Goal: Task Accomplishment & Management: Complete application form

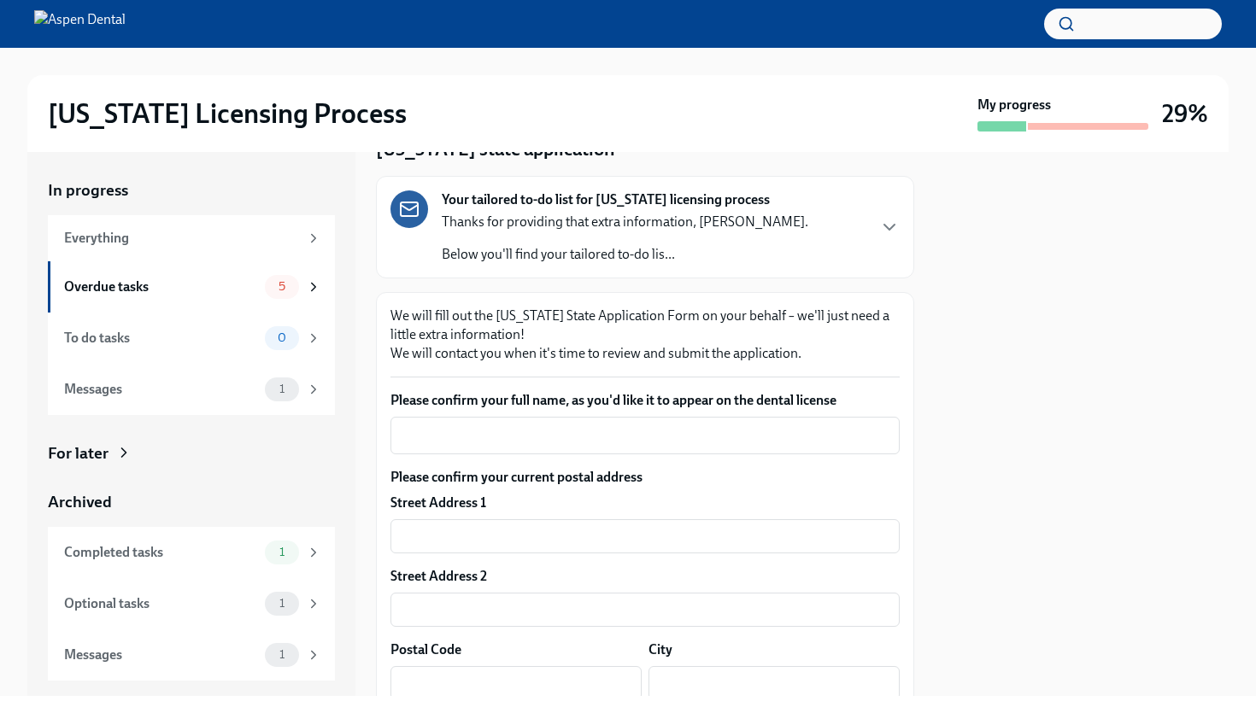
scroll to position [97, 0]
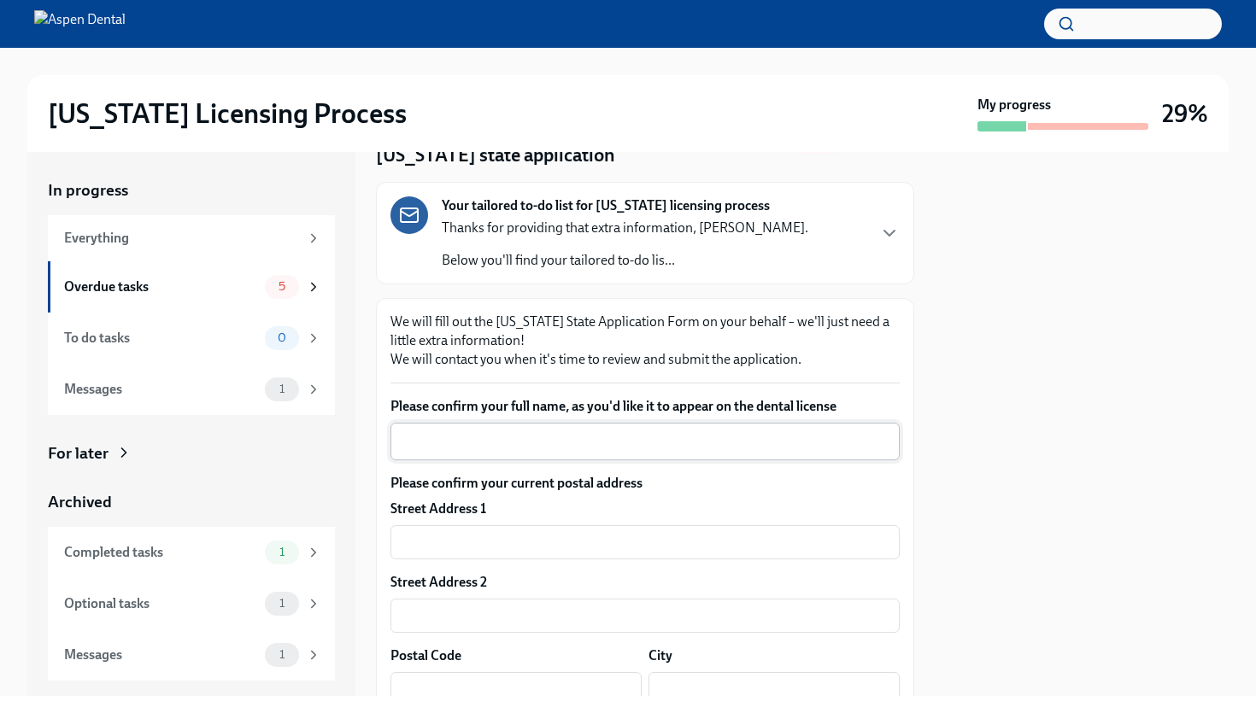
click at [471, 437] on textarea "Please confirm your full name, as you'd like it to appear on the dental license" at bounding box center [645, 441] width 489 height 21
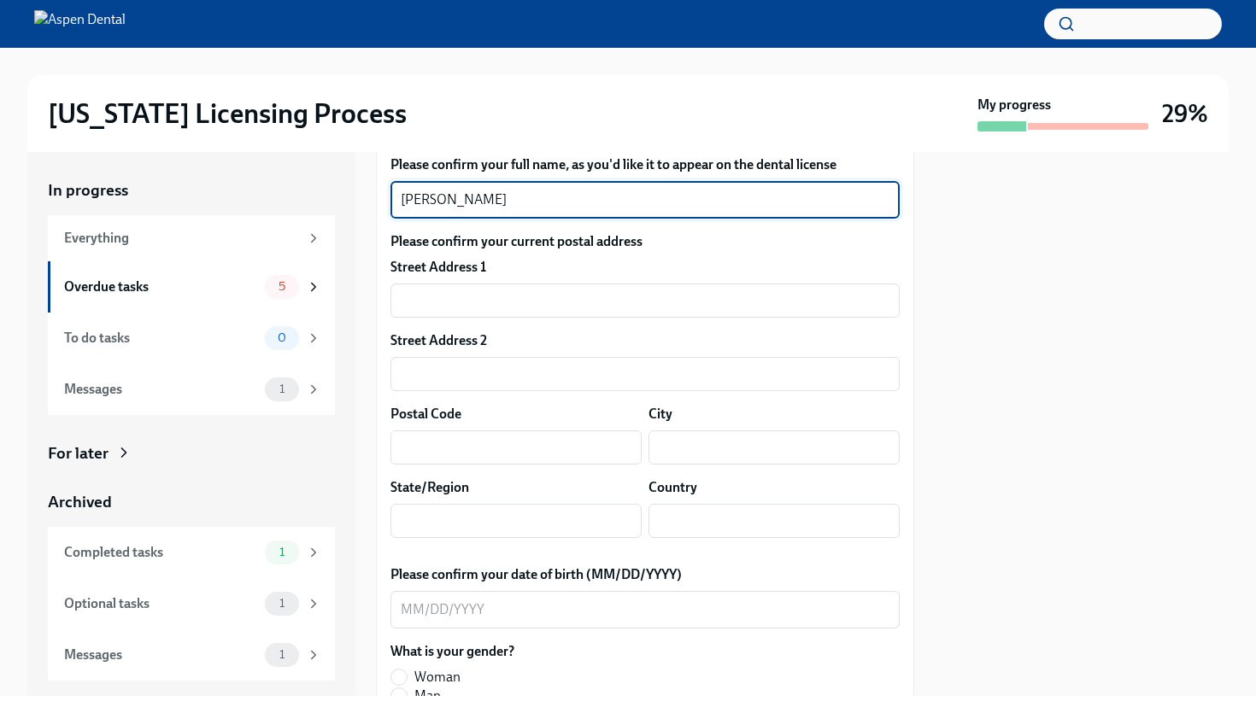
scroll to position [339, 0]
type textarea "[PERSON_NAME]"
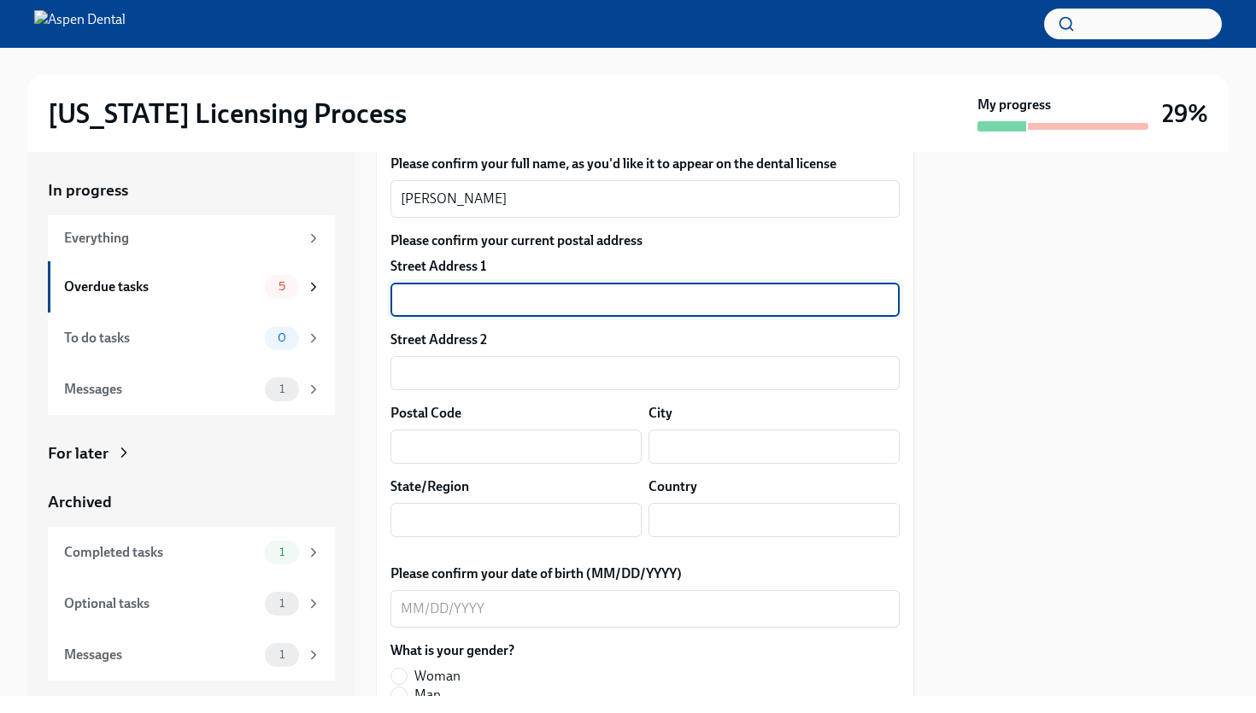
click at [445, 310] on input "text" at bounding box center [644, 300] width 509 height 34
type input "500 E Papermill Run"
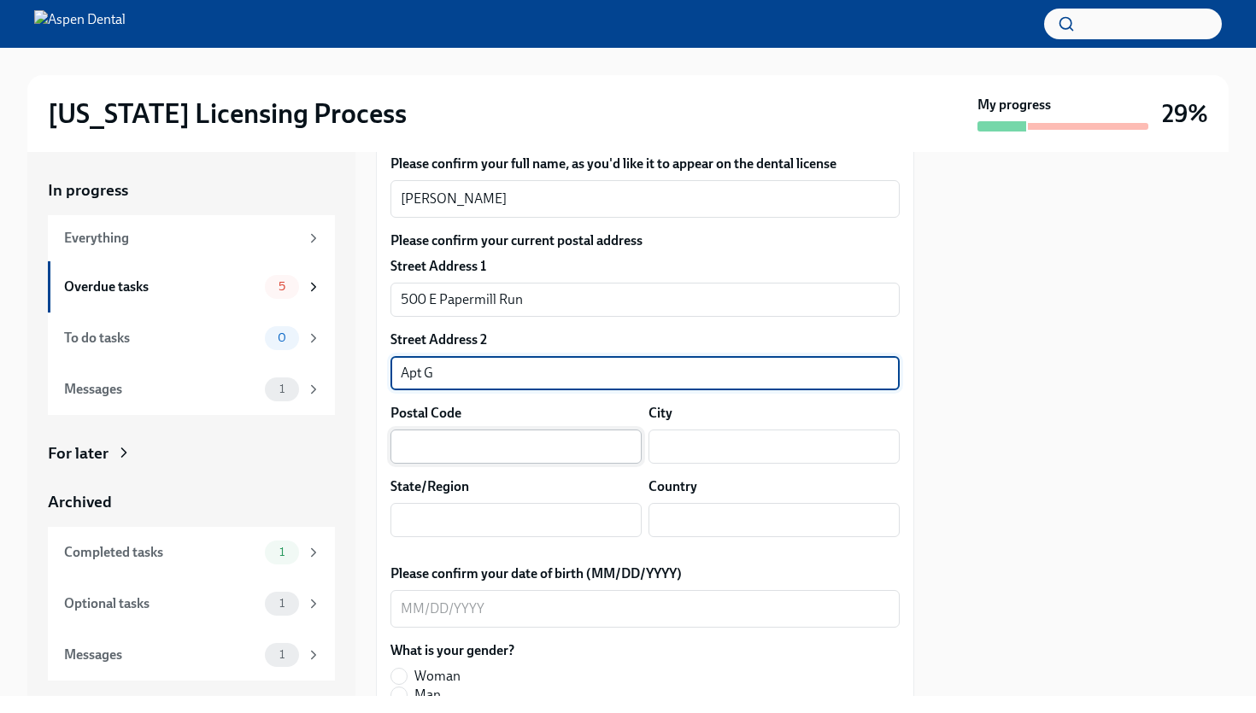
type input "Apt G"
click at [432, 444] on input "text" at bounding box center [515, 447] width 251 height 34
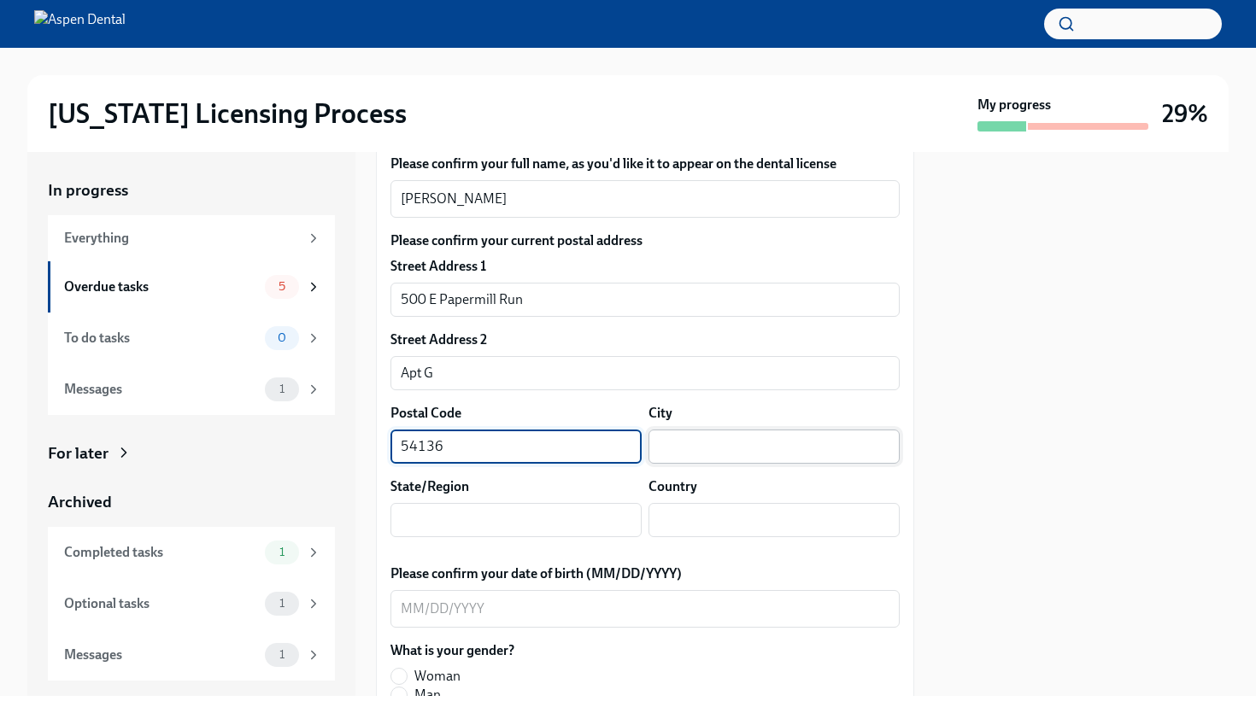
type input "54136"
click at [678, 434] on input "text" at bounding box center [773, 447] width 251 height 34
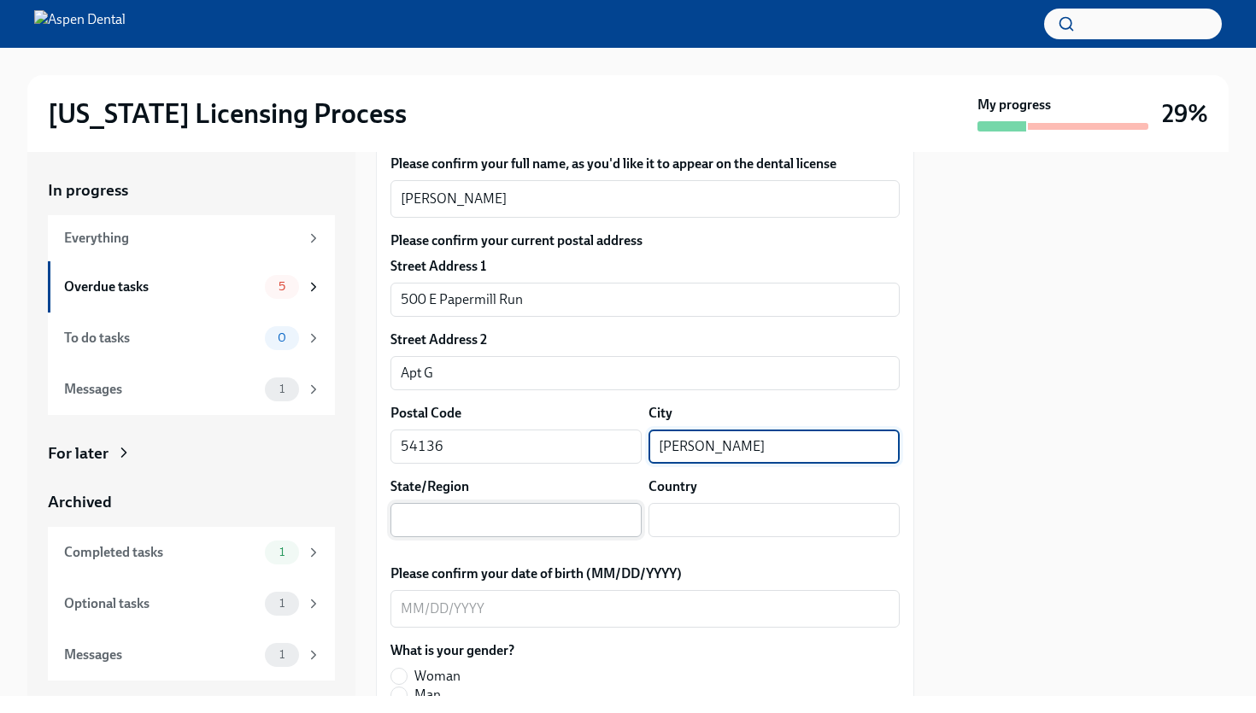
type input "[PERSON_NAME]"
click at [513, 525] on input "text" at bounding box center [515, 520] width 251 height 34
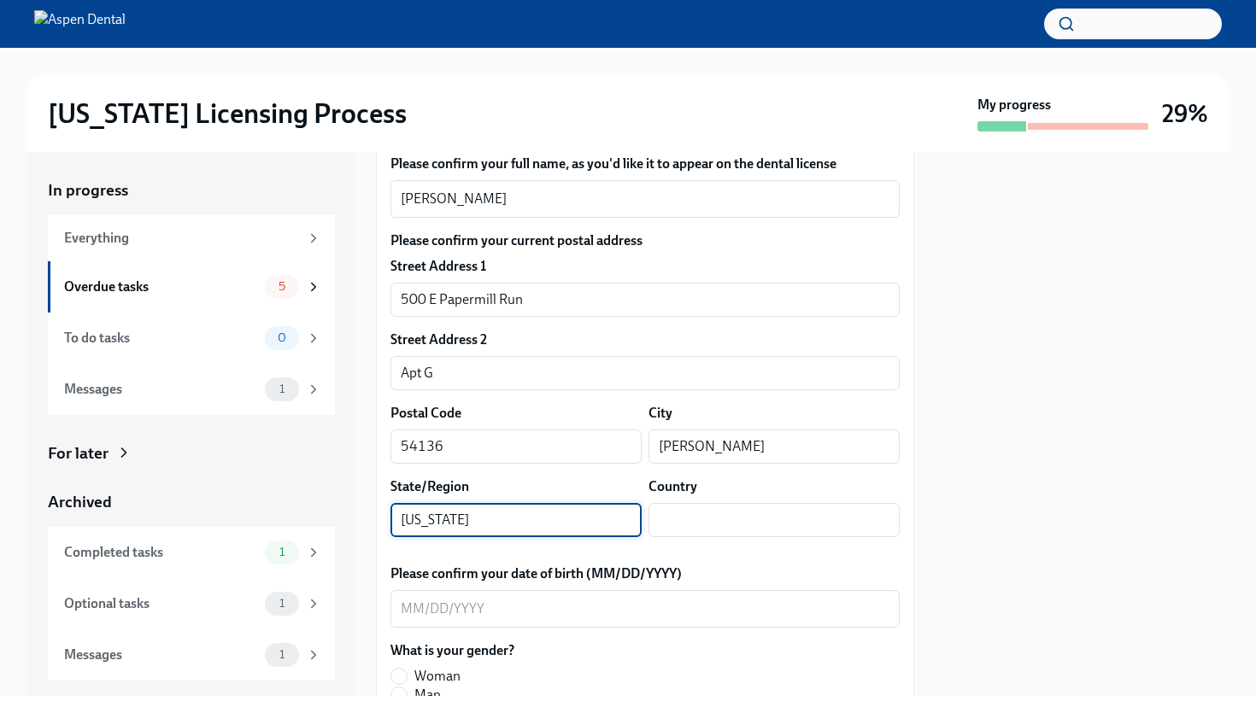
type input "[US_STATE]"
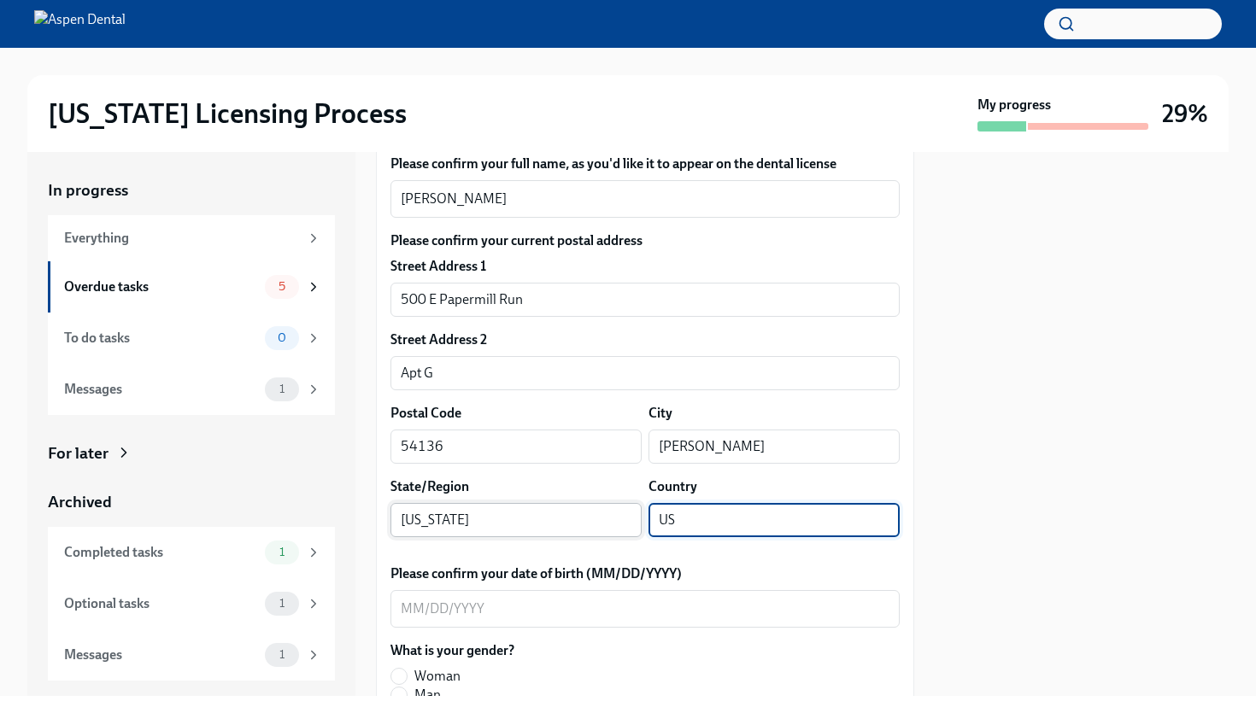
type input "U"
type input "US"
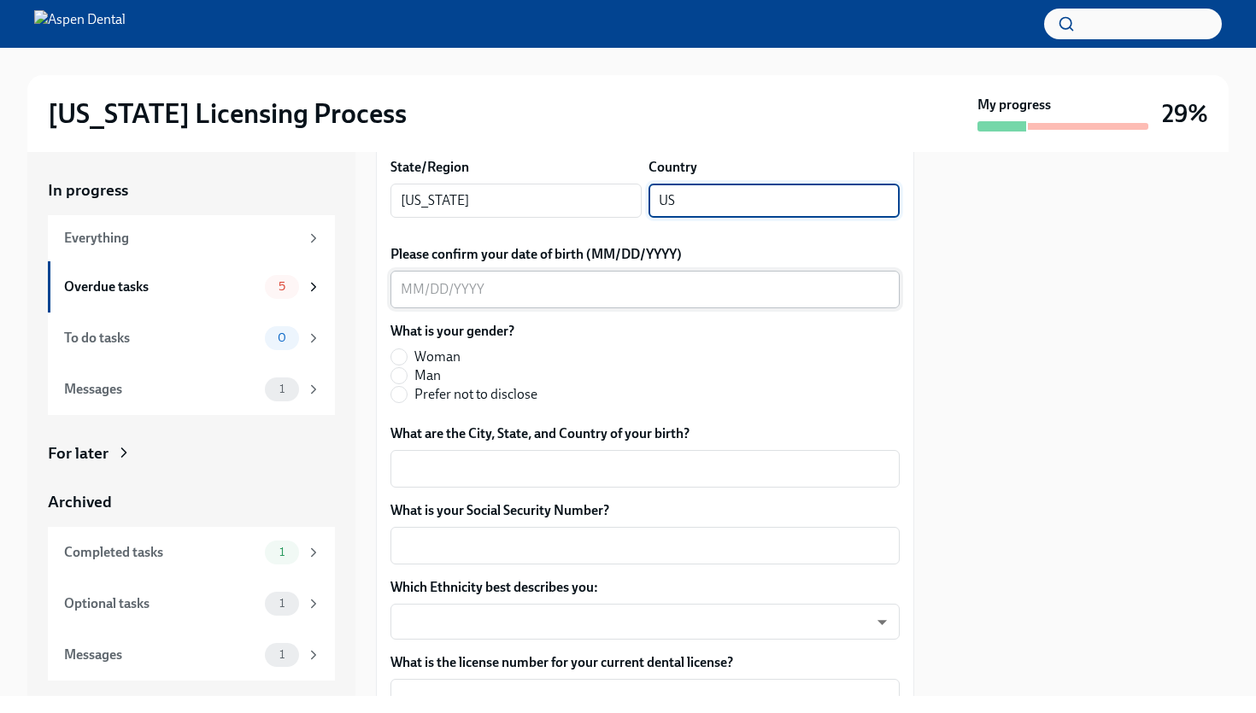
click at [420, 286] on textarea "Please confirm your date of birth (MM/DD/YYYY)" at bounding box center [645, 289] width 489 height 21
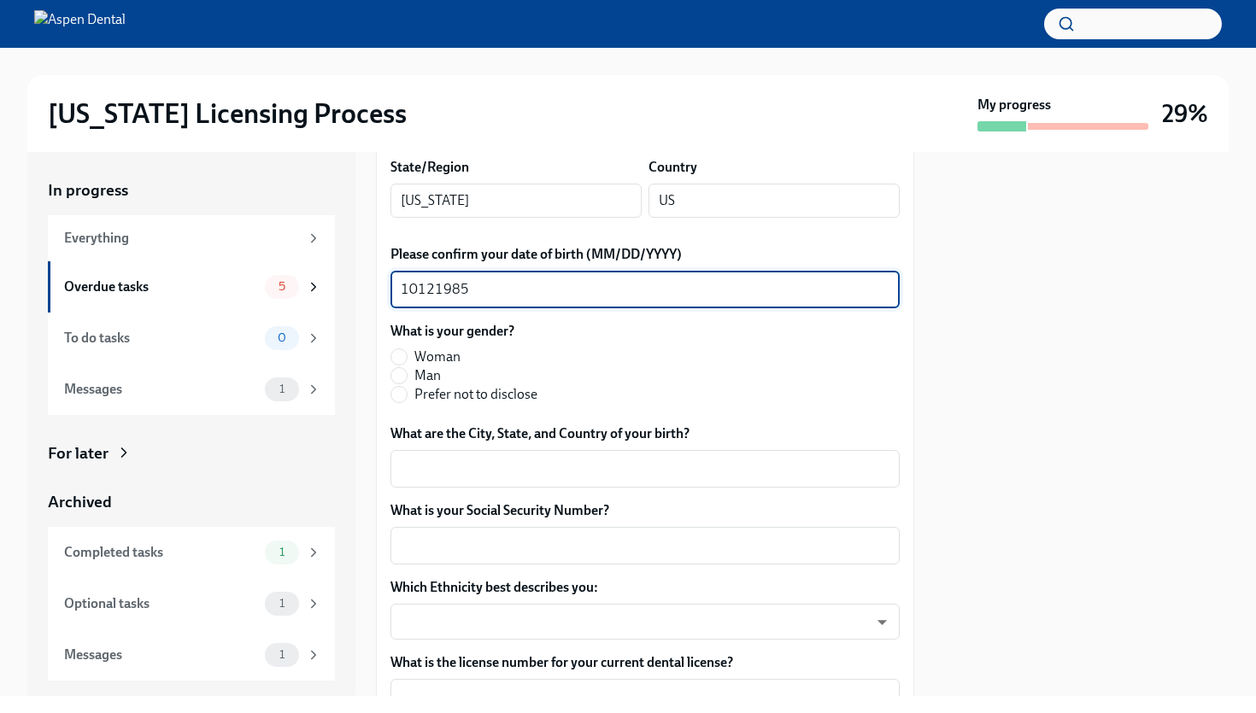
type textarea "10121985"
click at [408, 373] on label "Man" at bounding box center [463, 376] width 147 height 19
click at [407, 373] on input "Man" at bounding box center [398, 375] width 15 height 15
radio input "true"
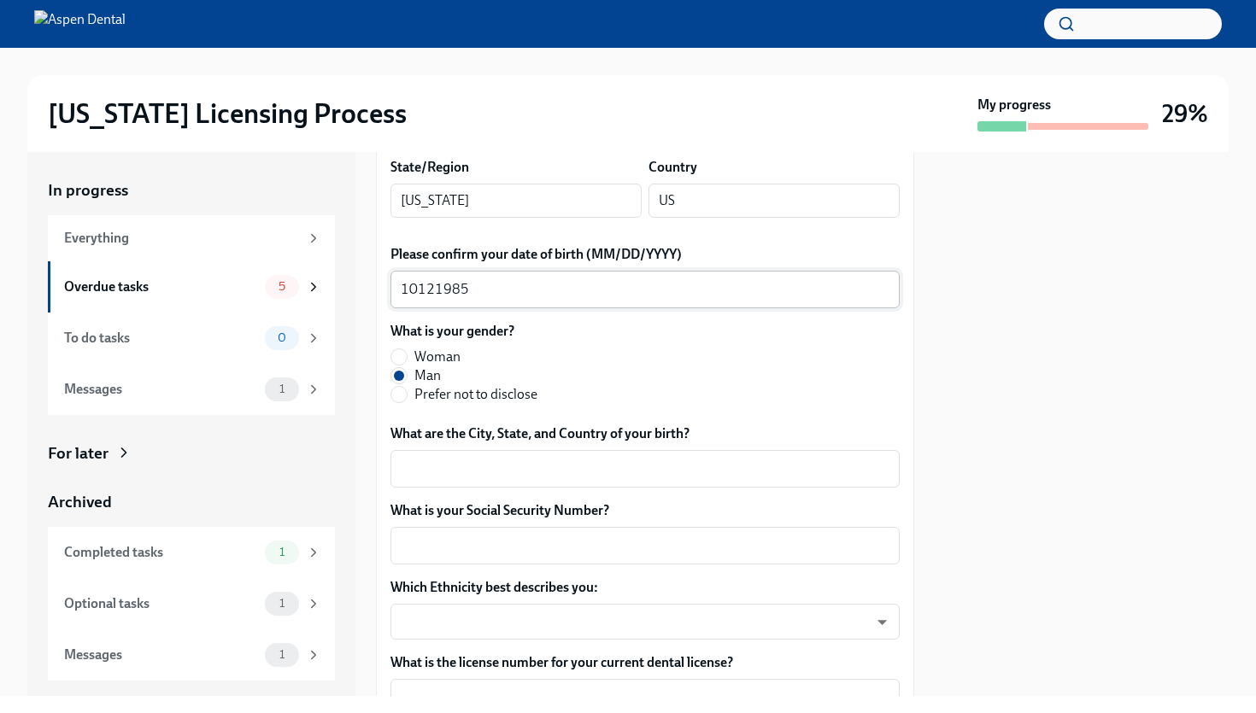
click at [420, 288] on textarea "10121985" at bounding box center [645, 289] width 489 height 21
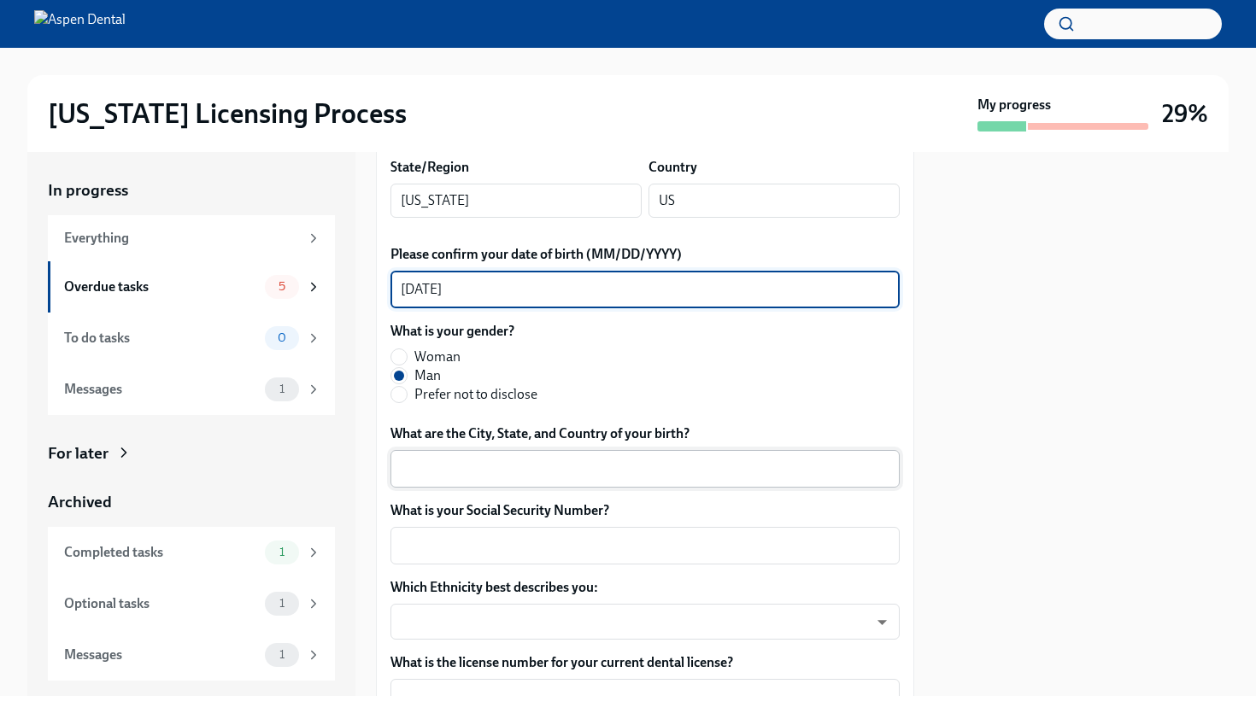
type textarea "[DATE]"
click at [586, 467] on textarea "What are the City, State, and Country of your birth?" at bounding box center [645, 469] width 489 height 21
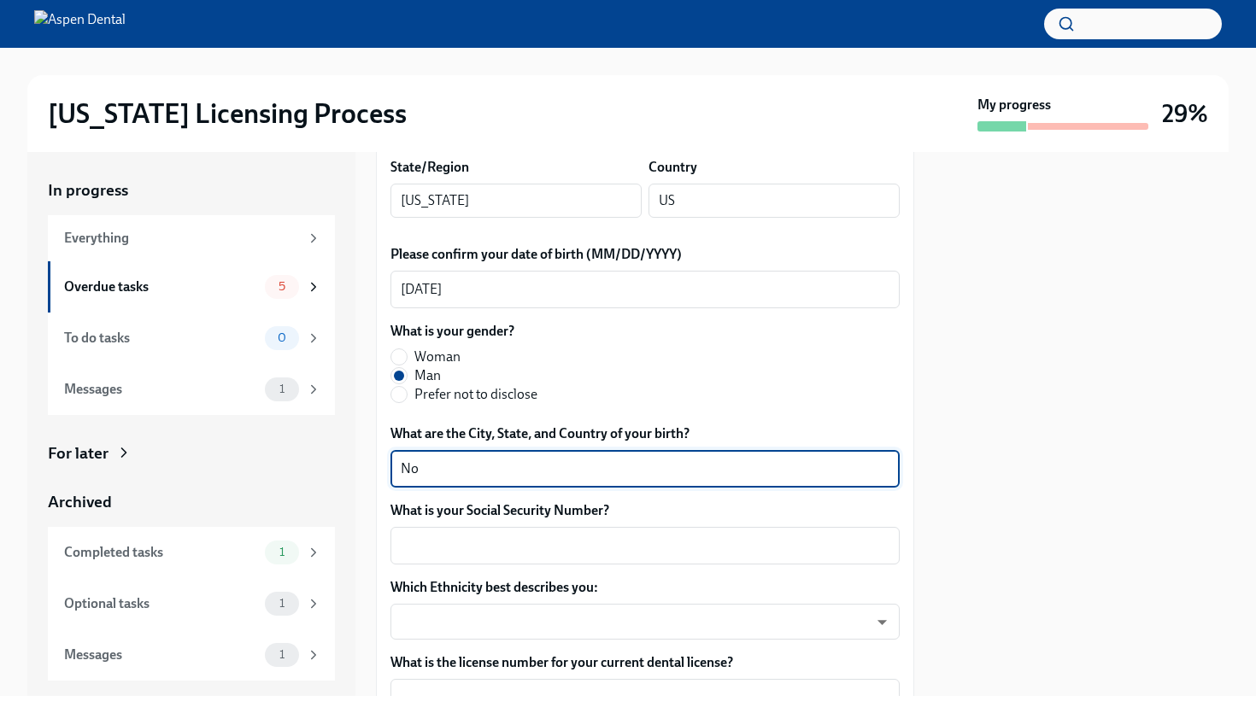
type textarea "N"
type textarea "[GEOGRAPHIC_DATA], [US_STATE], [GEOGRAPHIC_DATA]"
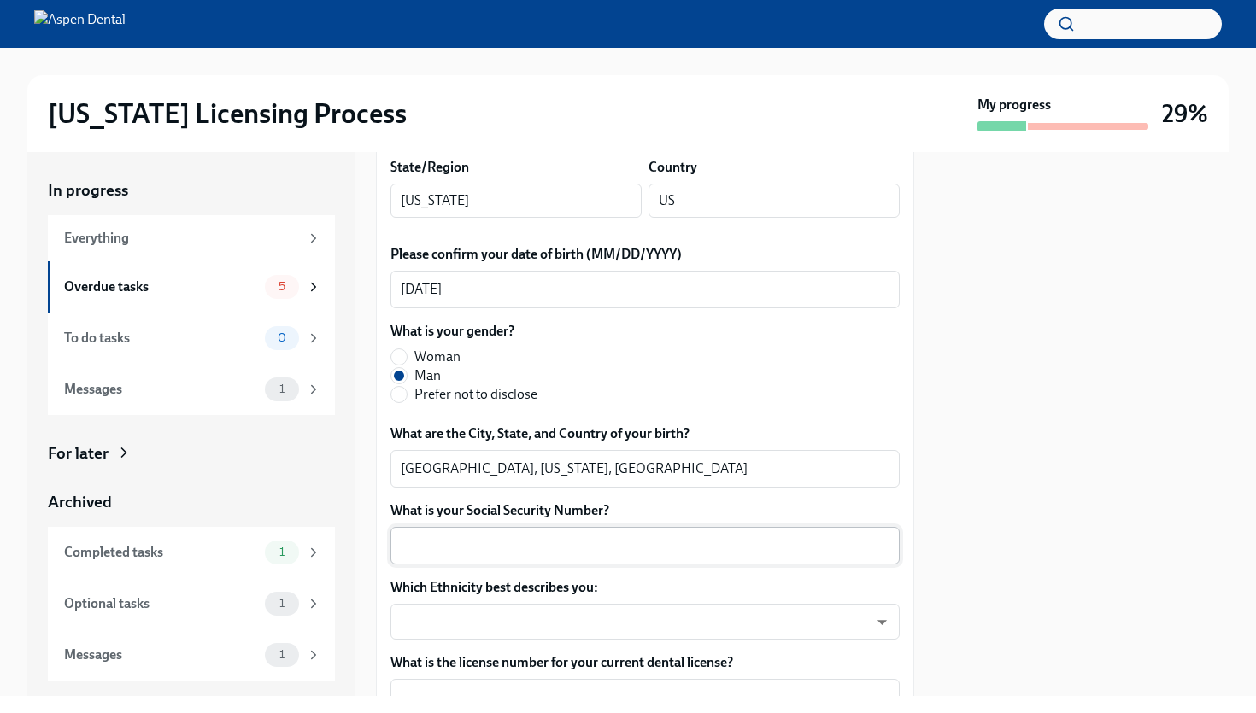
click at [480, 558] on div "x ​" at bounding box center [644, 546] width 509 height 38
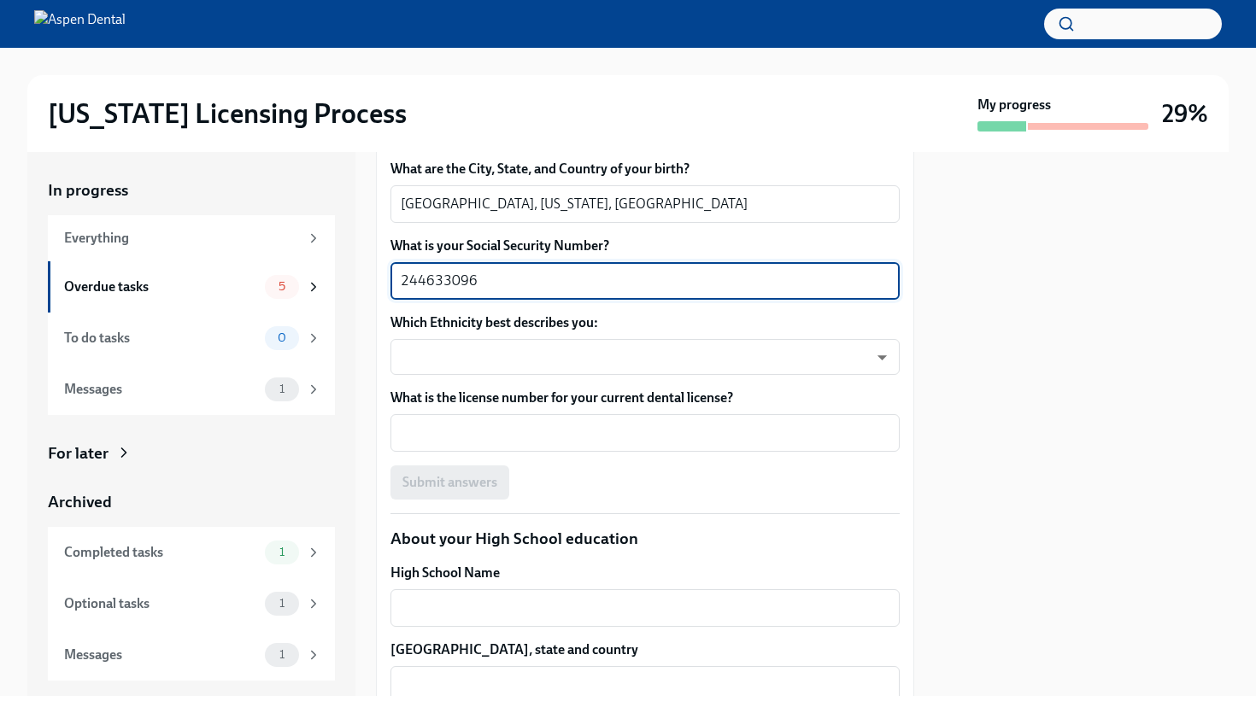
scroll to position [925, 0]
type textarea "244633096"
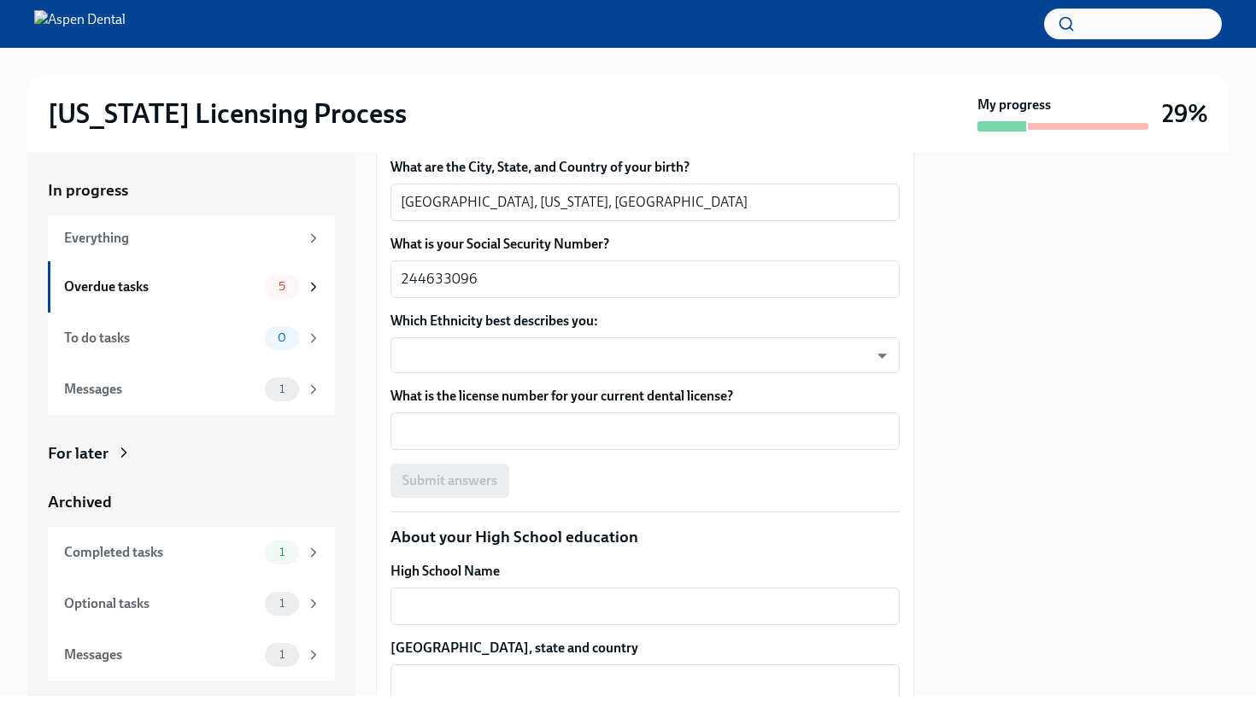
click at [476, 334] on div "Which Ethnicity best describes you: ​ ​" at bounding box center [644, 343] width 509 height 62
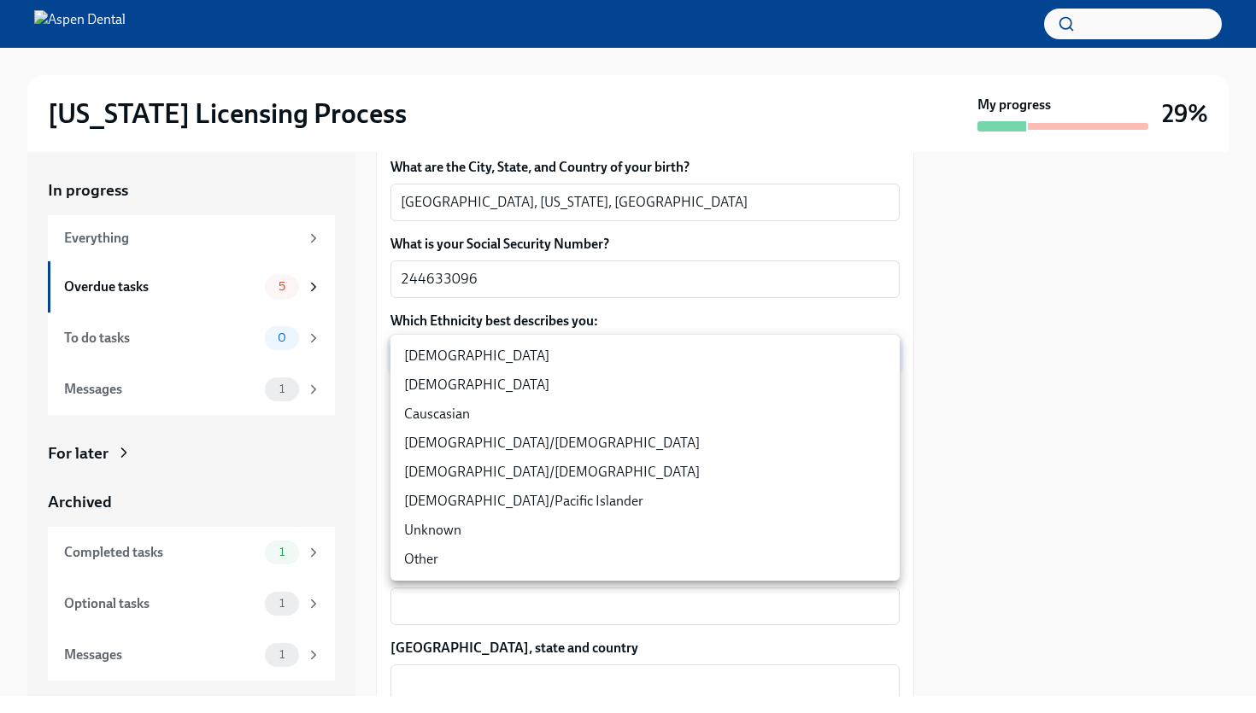
click at [472, 347] on body "[US_STATE] Licensing Process My progress 29% In progress Everything Overdue tas…" at bounding box center [628, 356] width 1256 height 713
click at [437, 526] on li "Unknown" at bounding box center [644, 530] width 509 height 29
type input "bvxDvSnTv"
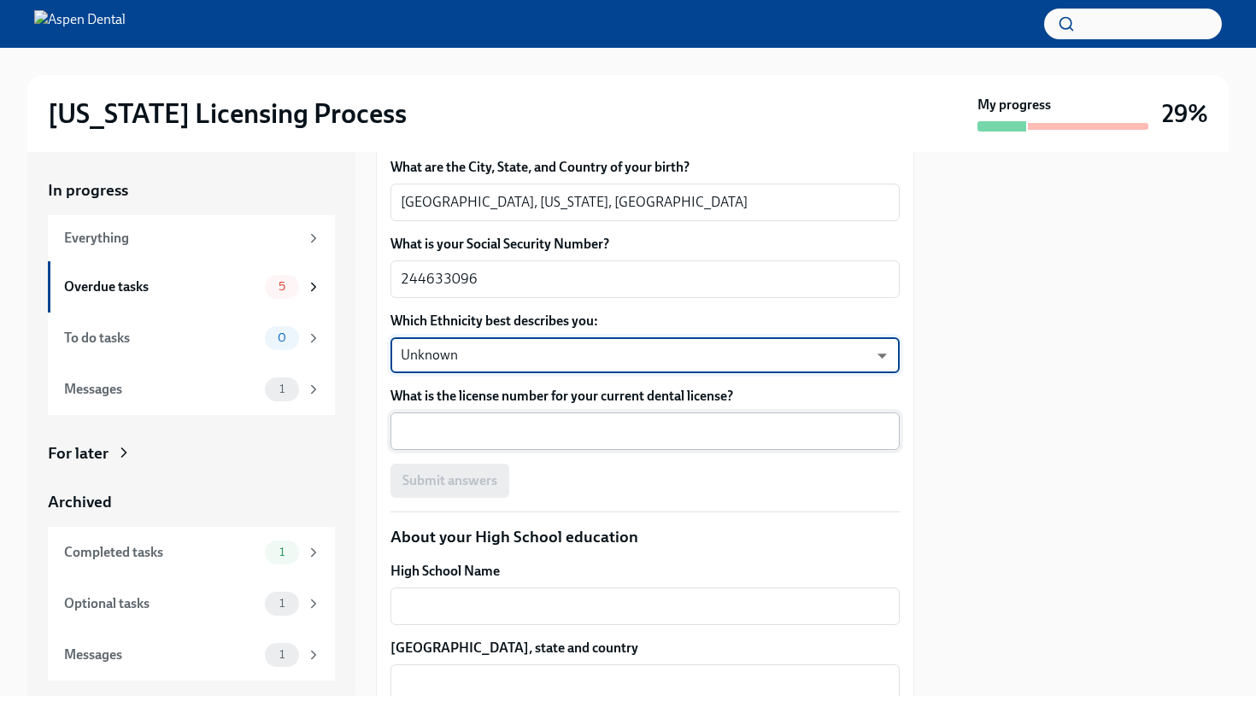
click at [455, 437] on textarea "What is the license number for your current dental license?" at bounding box center [645, 431] width 489 height 21
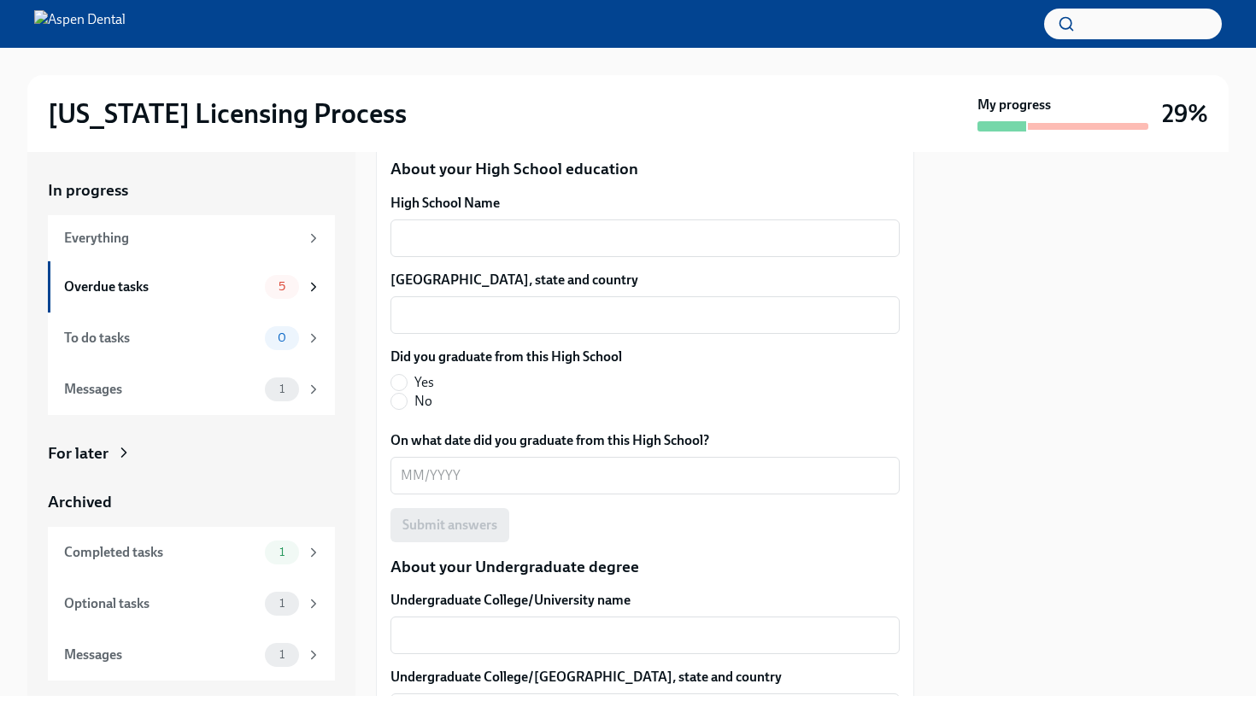
scroll to position [1265, 0]
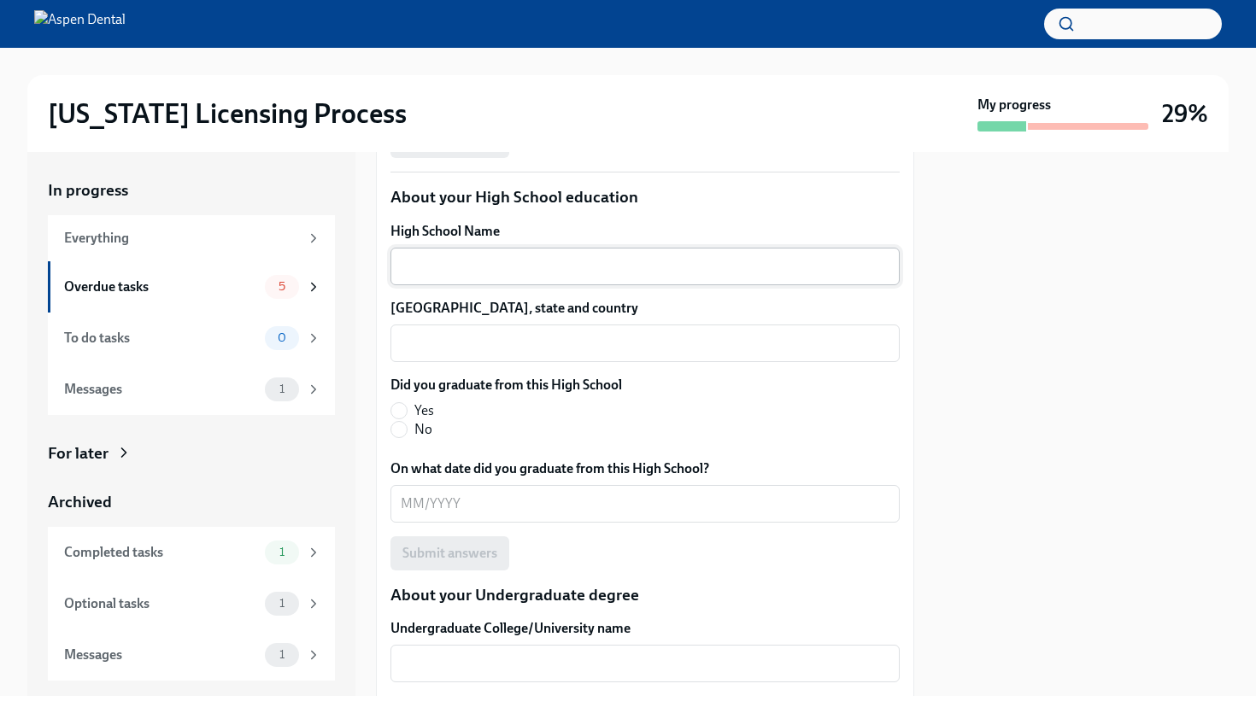
click at [496, 255] on div "x ​" at bounding box center [644, 267] width 509 height 38
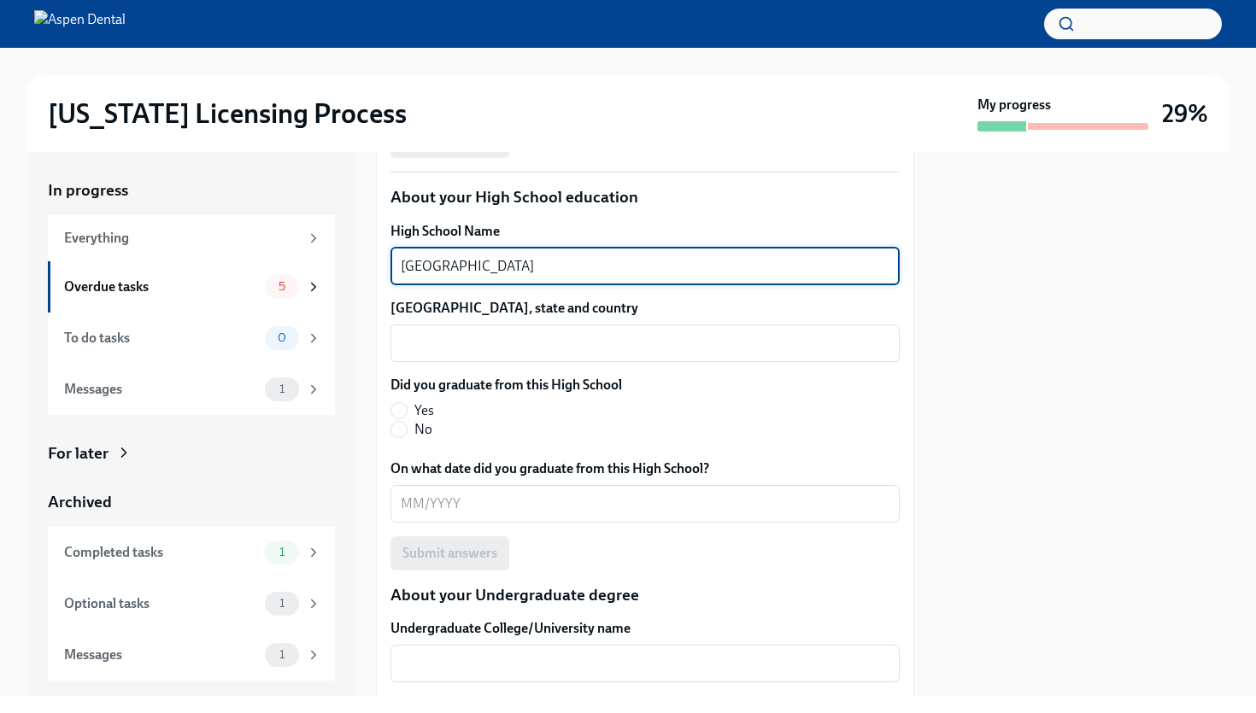
type textarea "[GEOGRAPHIC_DATA]"
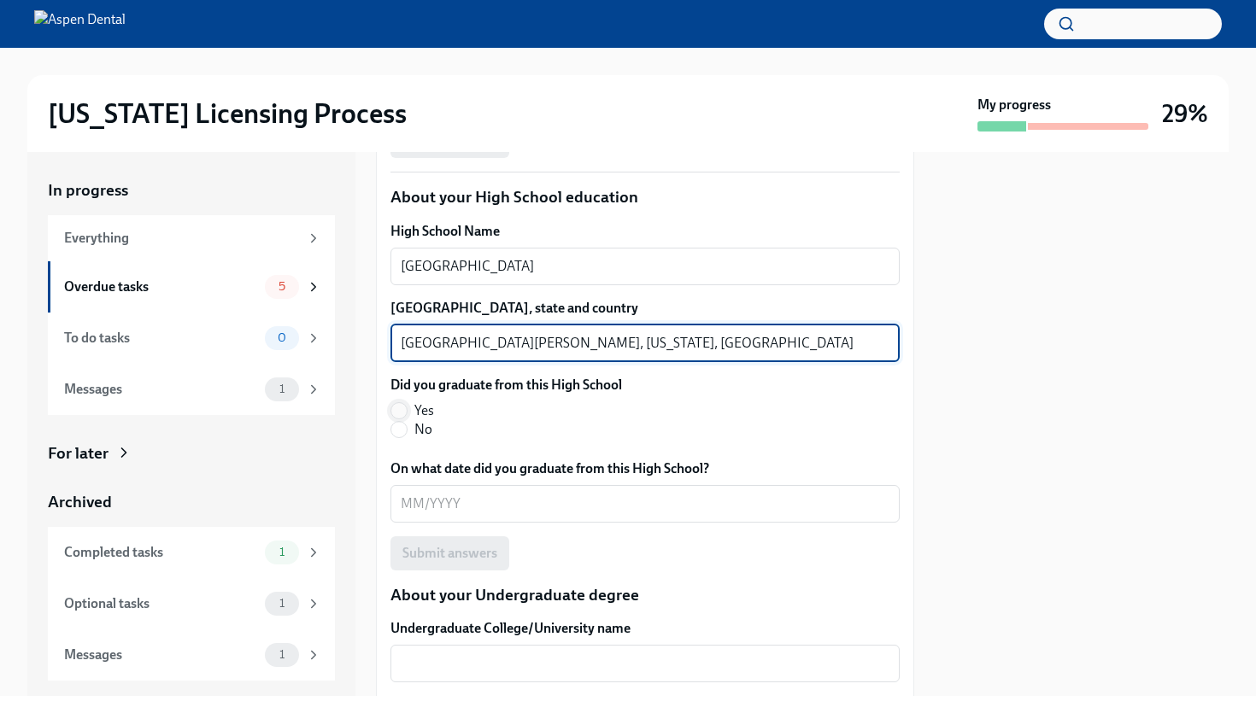
type textarea "[GEOGRAPHIC_DATA][PERSON_NAME], [US_STATE], [GEOGRAPHIC_DATA]"
click at [394, 413] on input "Yes" at bounding box center [398, 410] width 15 height 15
radio input "true"
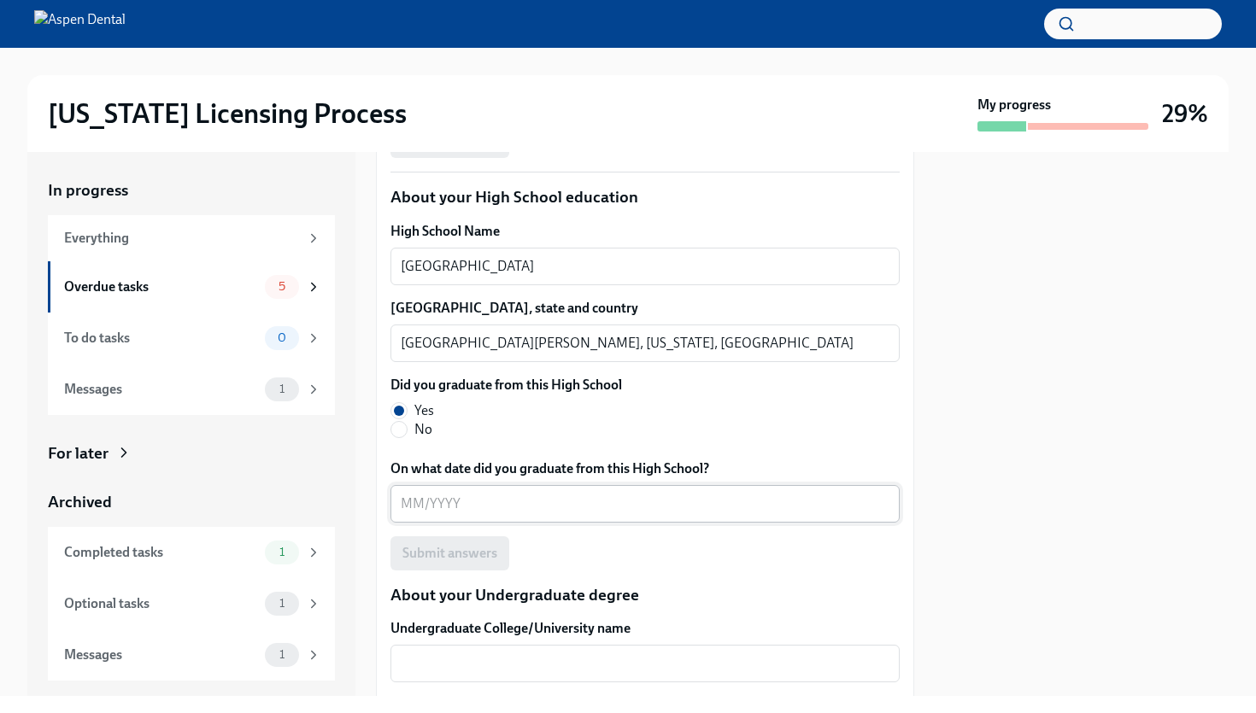
click at [420, 499] on textarea "On what date did you graduate from this High School?" at bounding box center [645, 504] width 489 height 21
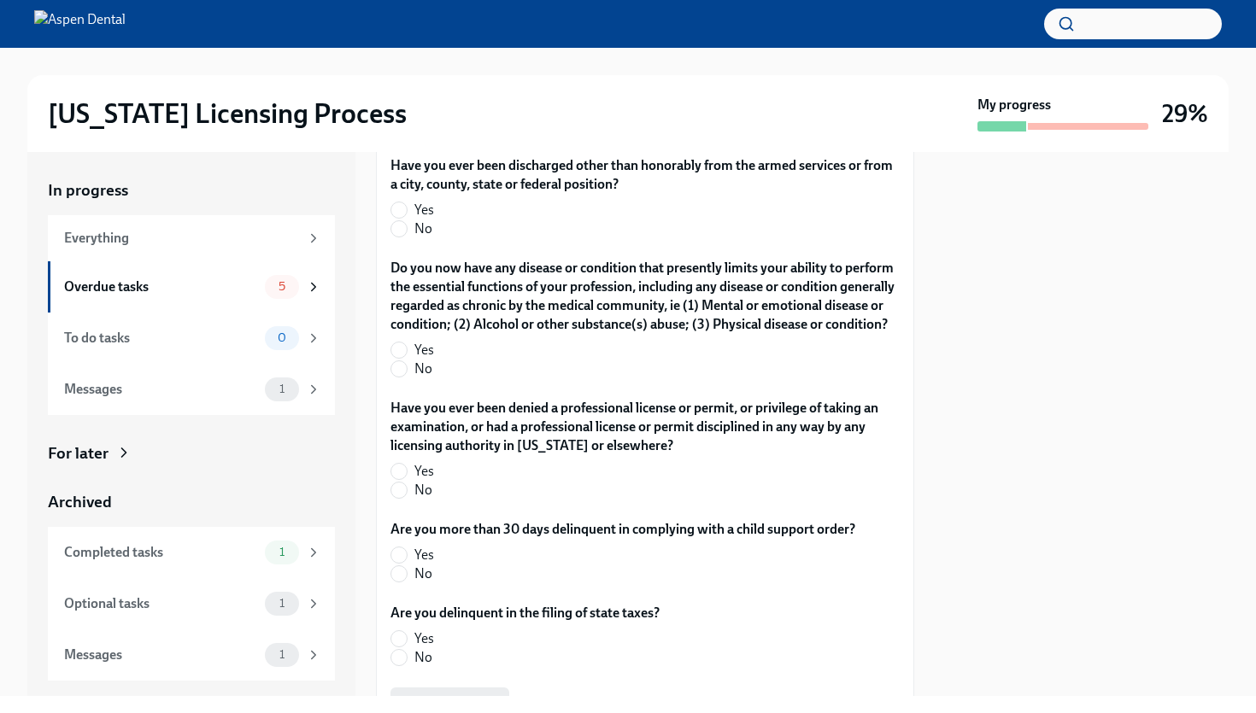
scroll to position [3675, 0]
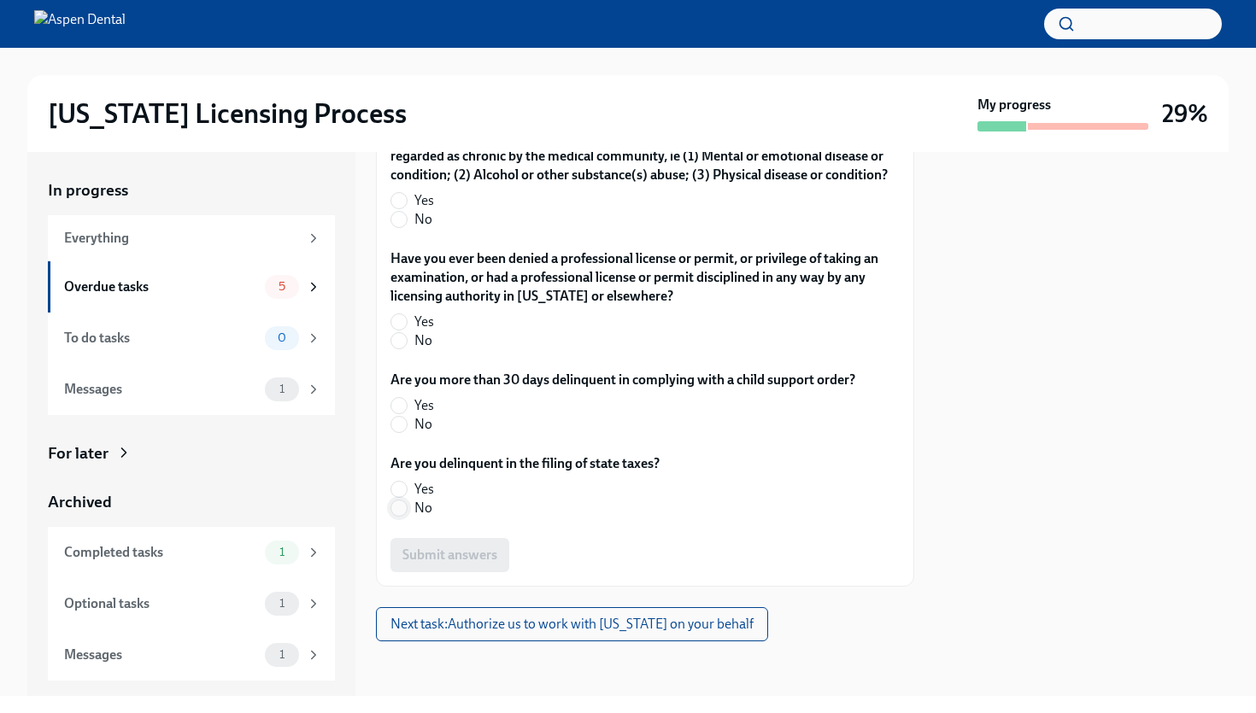
click at [404, 509] on input "No" at bounding box center [398, 508] width 15 height 15
radio input "true"
click at [403, 407] on input "Yes" at bounding box center [398, 405] width 15 height 15
radio input "true"
click at [400, 425] on input "No" at bounding box center [398, 424] width 15 height 15
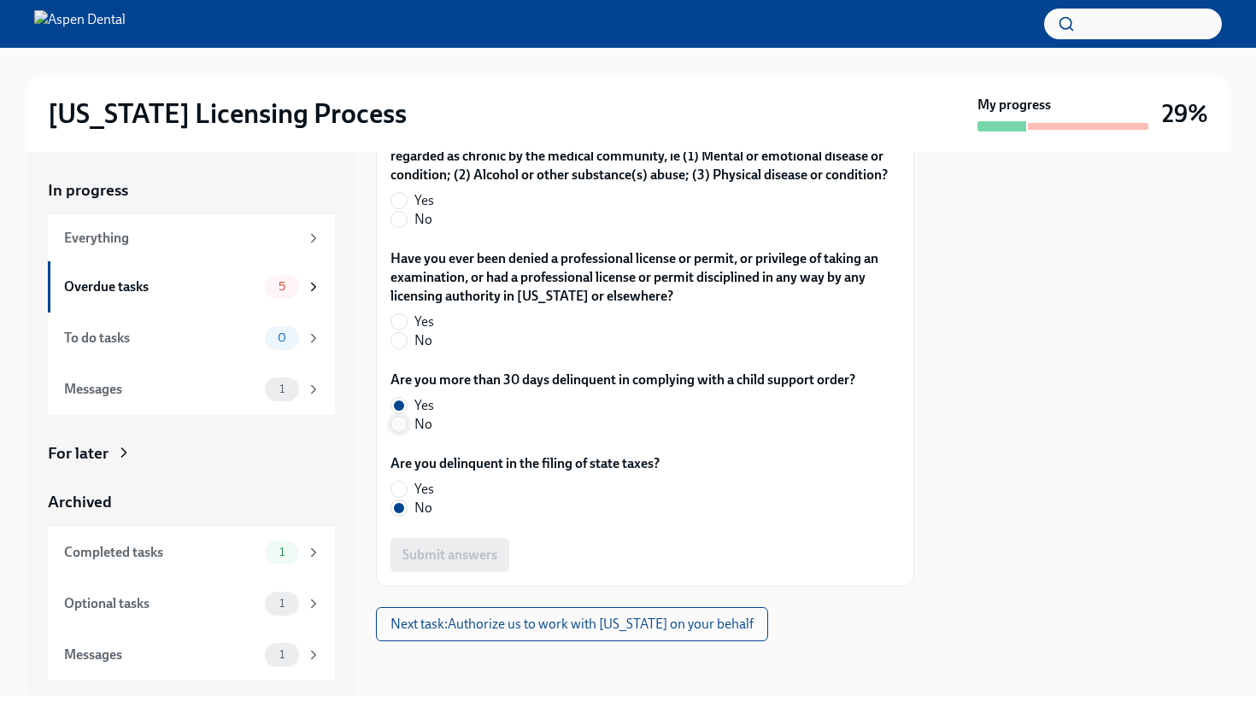
radio input "true"
click at [404, 347] on input "No" at bounding box center [398, 340] width 15 height 15
radio input "true"
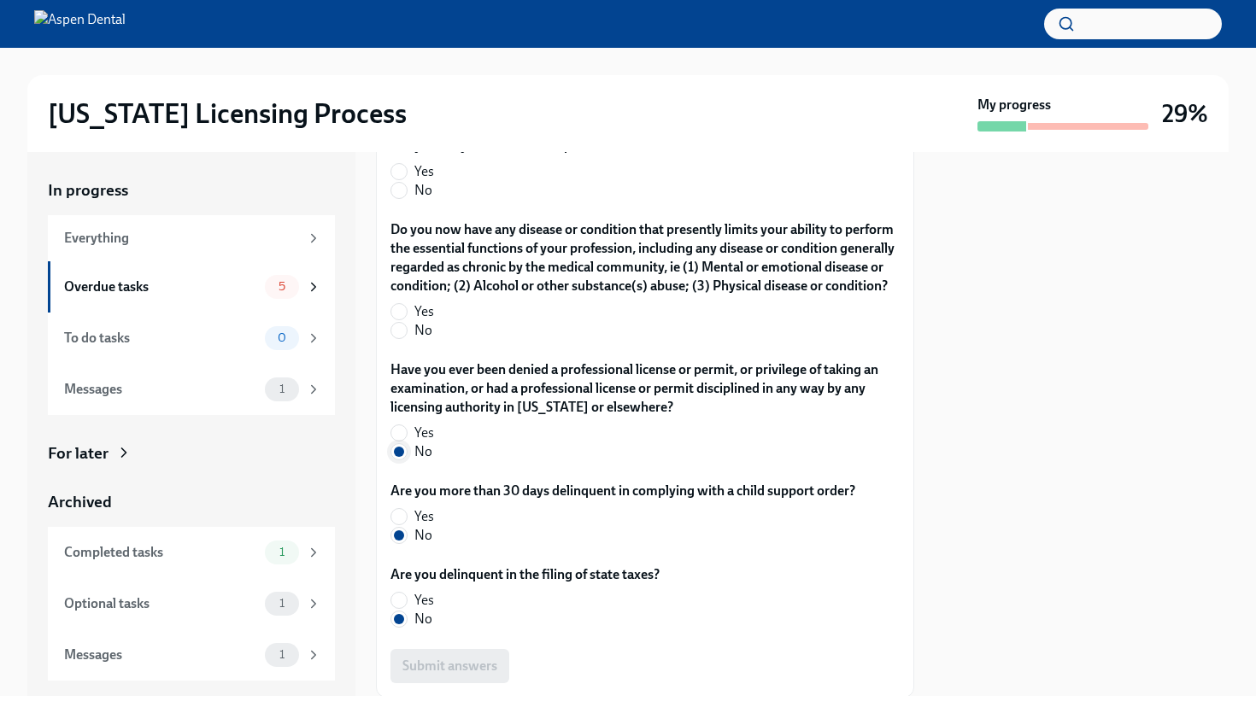
scroll to position [3535, 0]
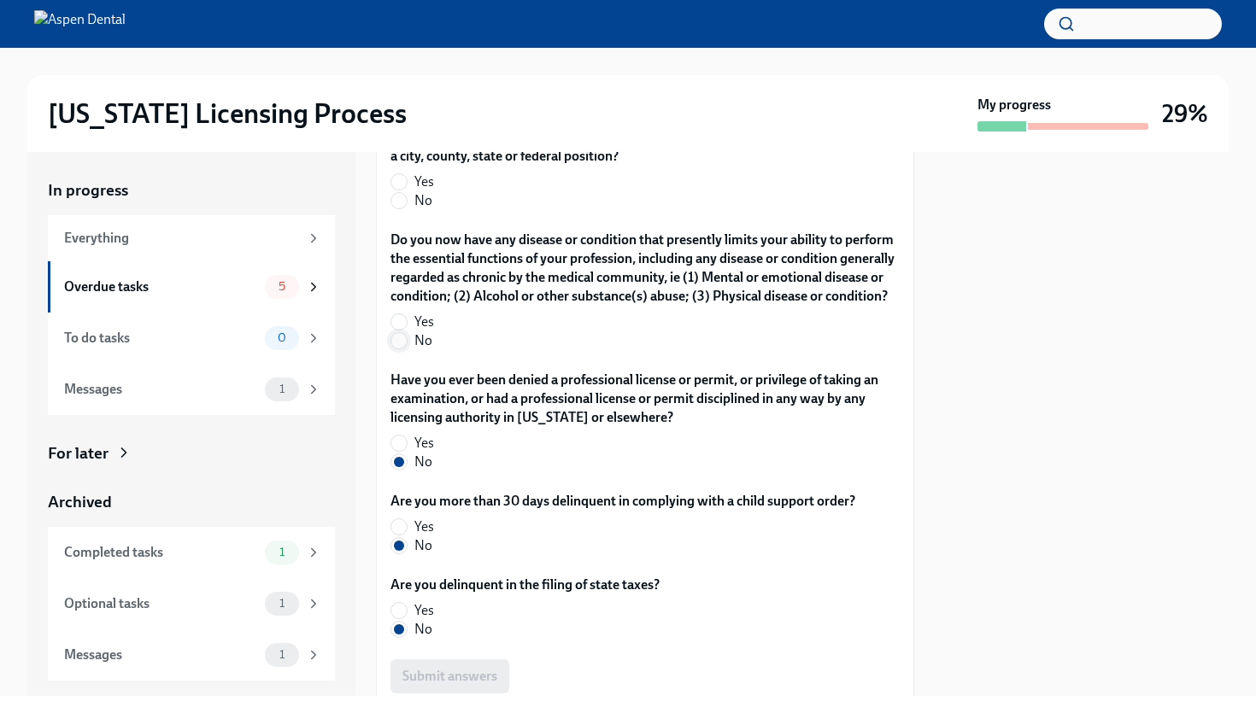
click at [398, 349] on input "No" at bounding box center [398, 340] width 15 height 15
radio input "true"
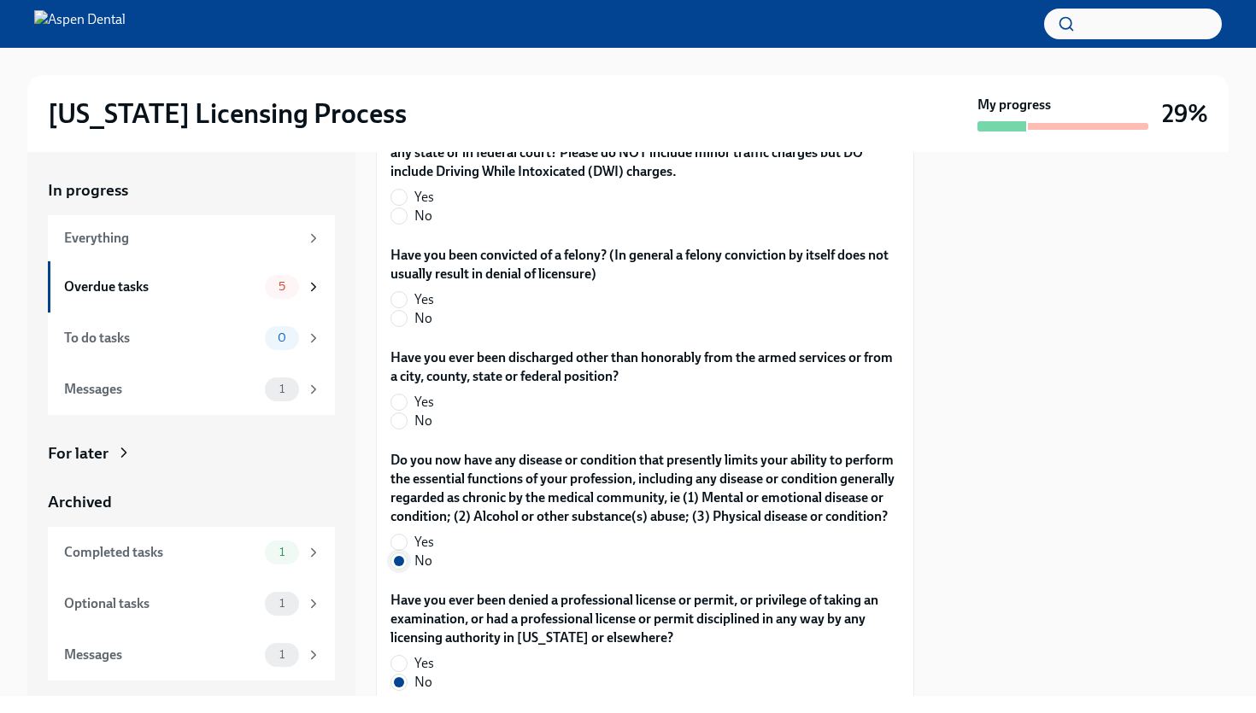
scroll to position [3278, 0]
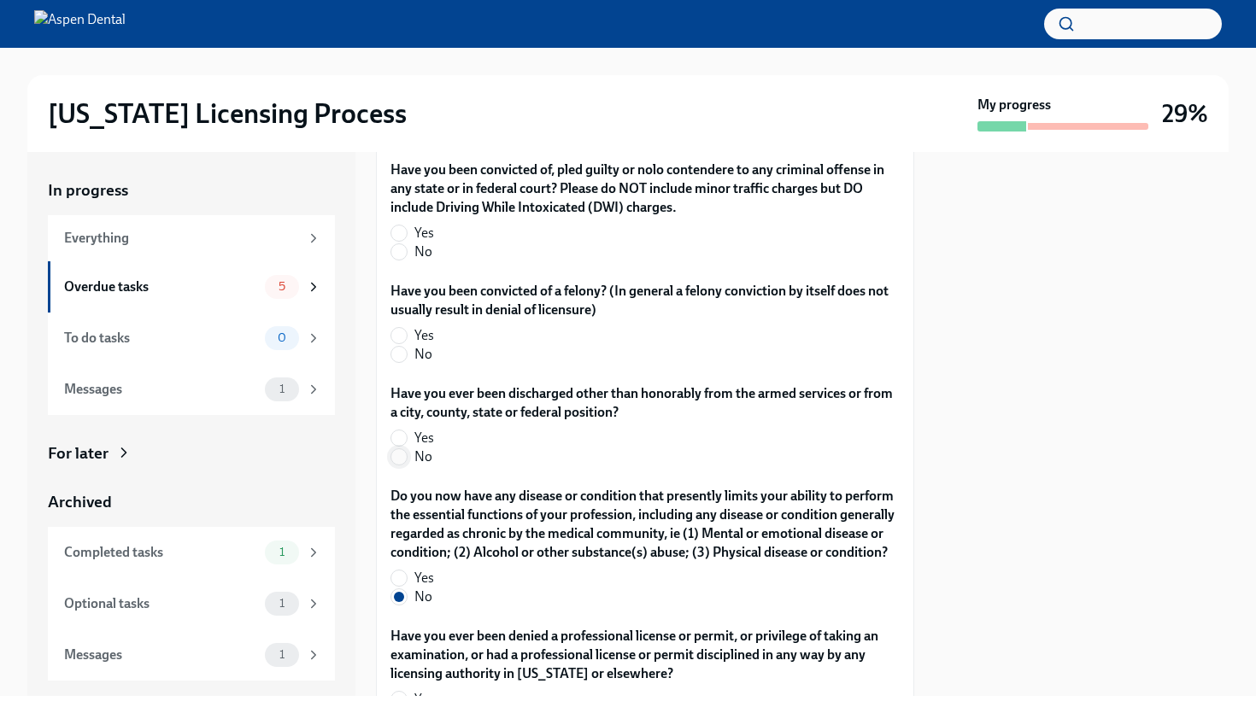
click at [407, 457] on span at bounding box center [398, 457] width 17 height 17
click at [407, 457] on input "No" at bounding box center [398, 456] width 15 height 15
radio input "true"
click at [409, 343] on label "Yes" at bounding box center [638, 335] width 496 height 19
click at [407, 343] on input "Yes" at bounding box center [398, 335] width 15 height 15
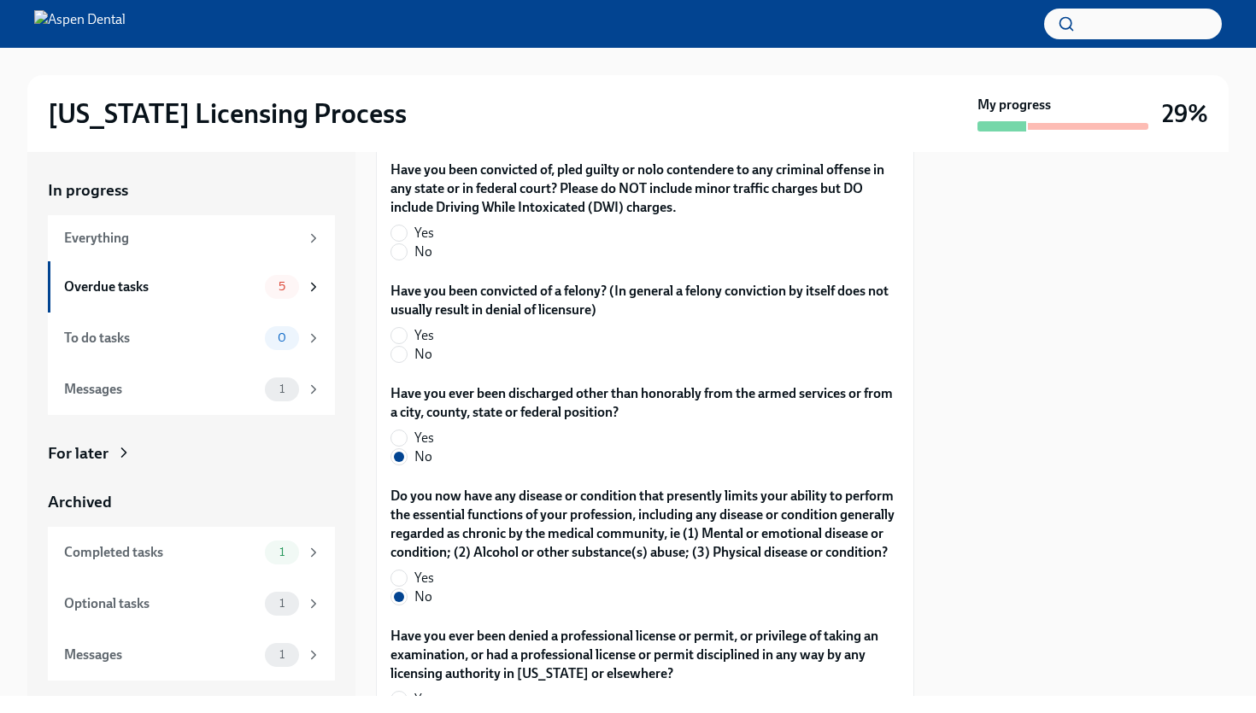
radio input "true"
click at [407, 354] on span at bounding box center [398, 354] width 17 height 17
click at [407, 354] on input "No" at bounding box center [398, 354] width 15 height 15
radio input "true"
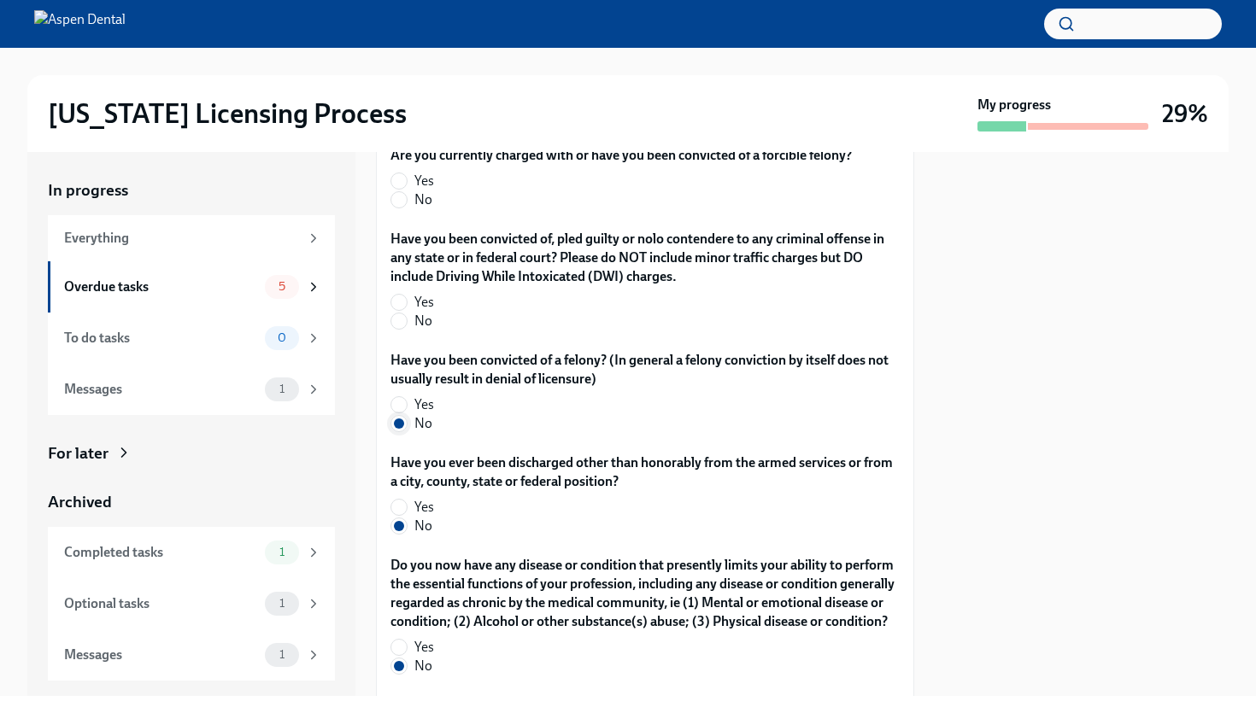
scroll to position [3201, 0]
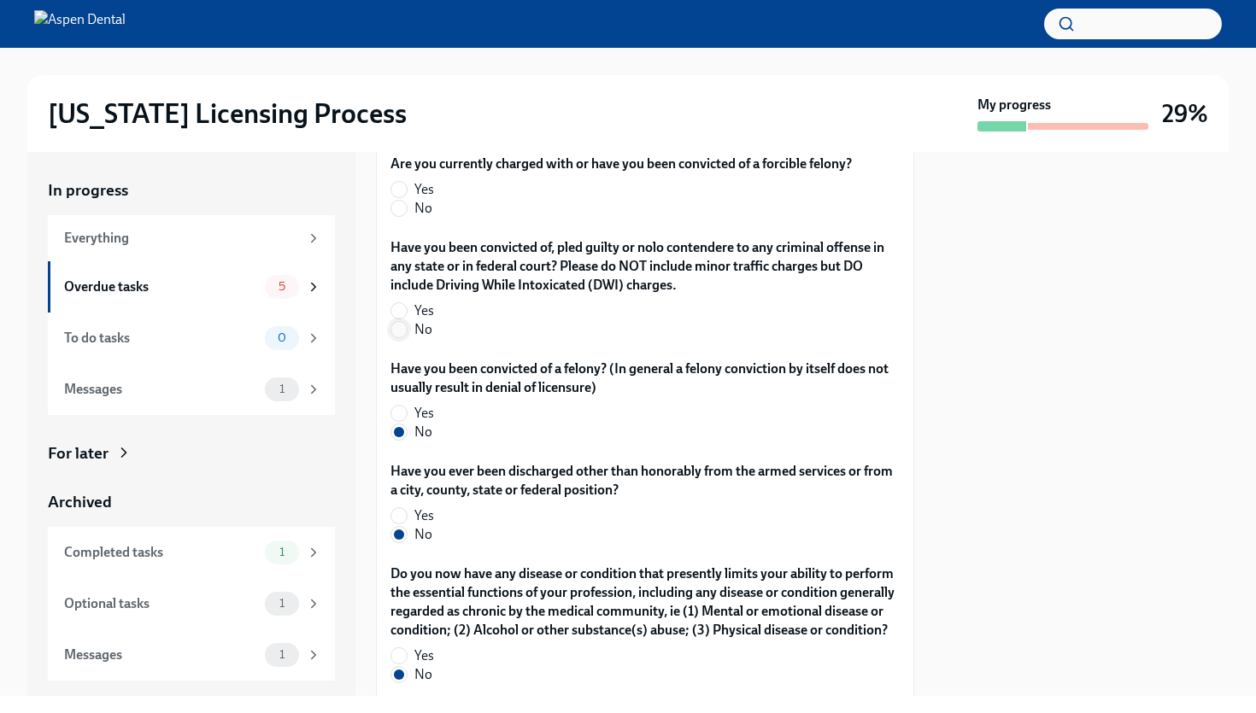
click at [401, 329] on input "No" at bounding box center [398, 329] width 15 height 15
radio input "true"
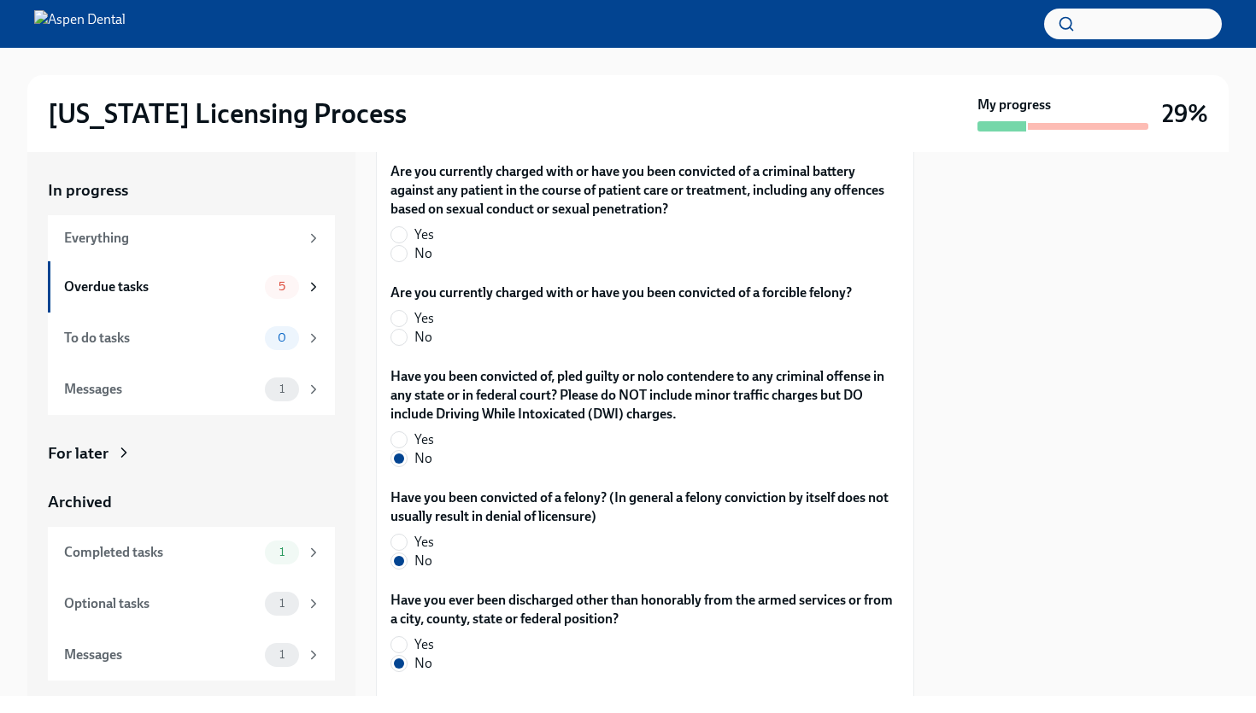
scroll to position [3071, 0]
click at [404, 337] on input "No" at bounding box center [398, 338] width 15 height 15
radio input "true"
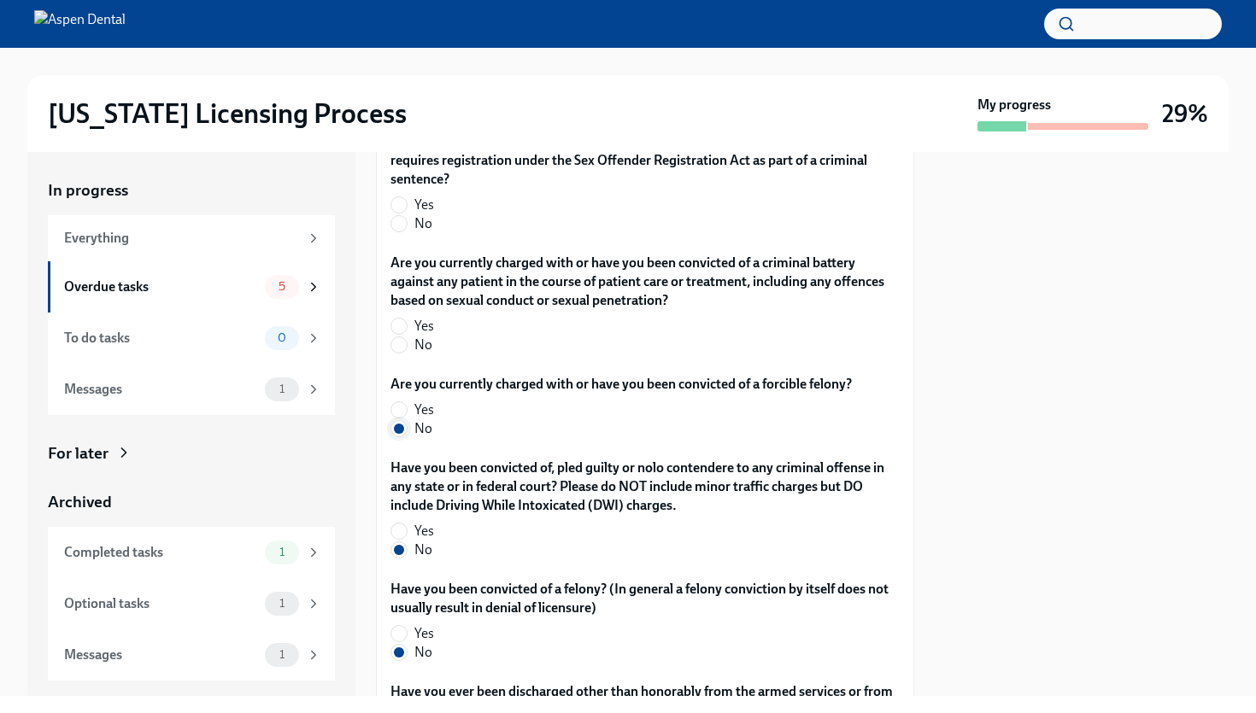
scroll to position [2975, 0]
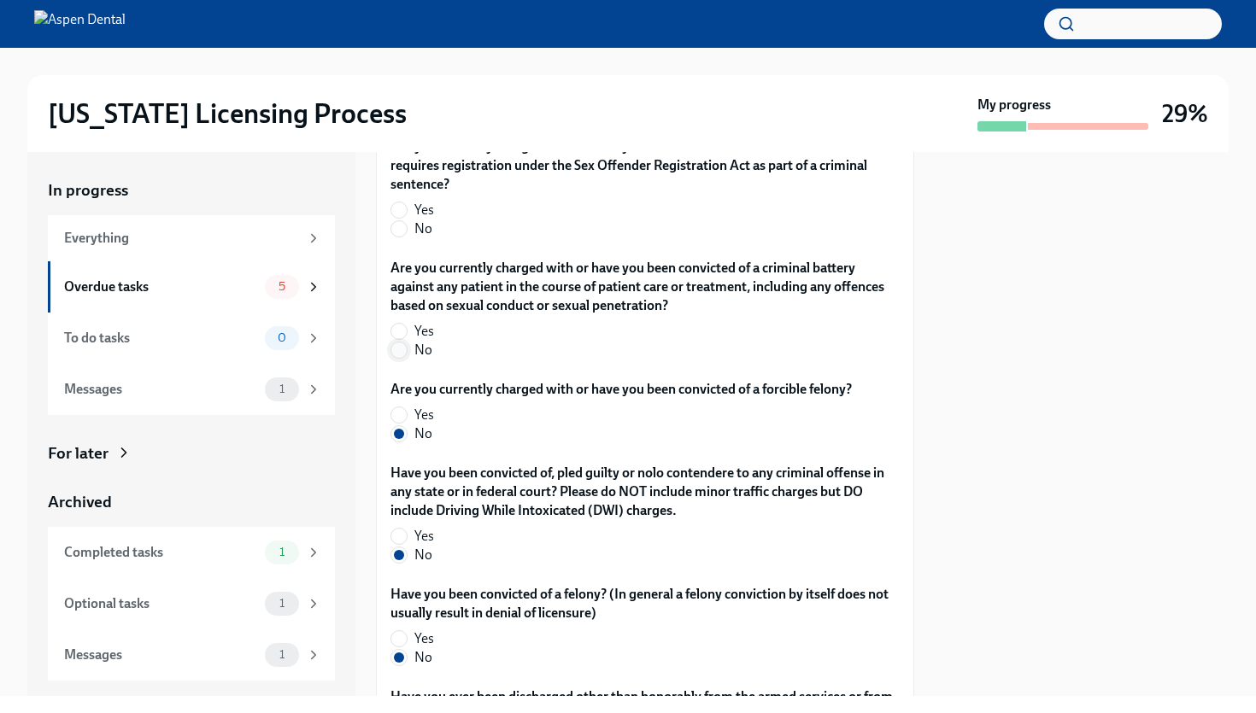
click at [401, 348] on input "No" at bounding box center [398, 350] width 15 height 15
radio input "true"
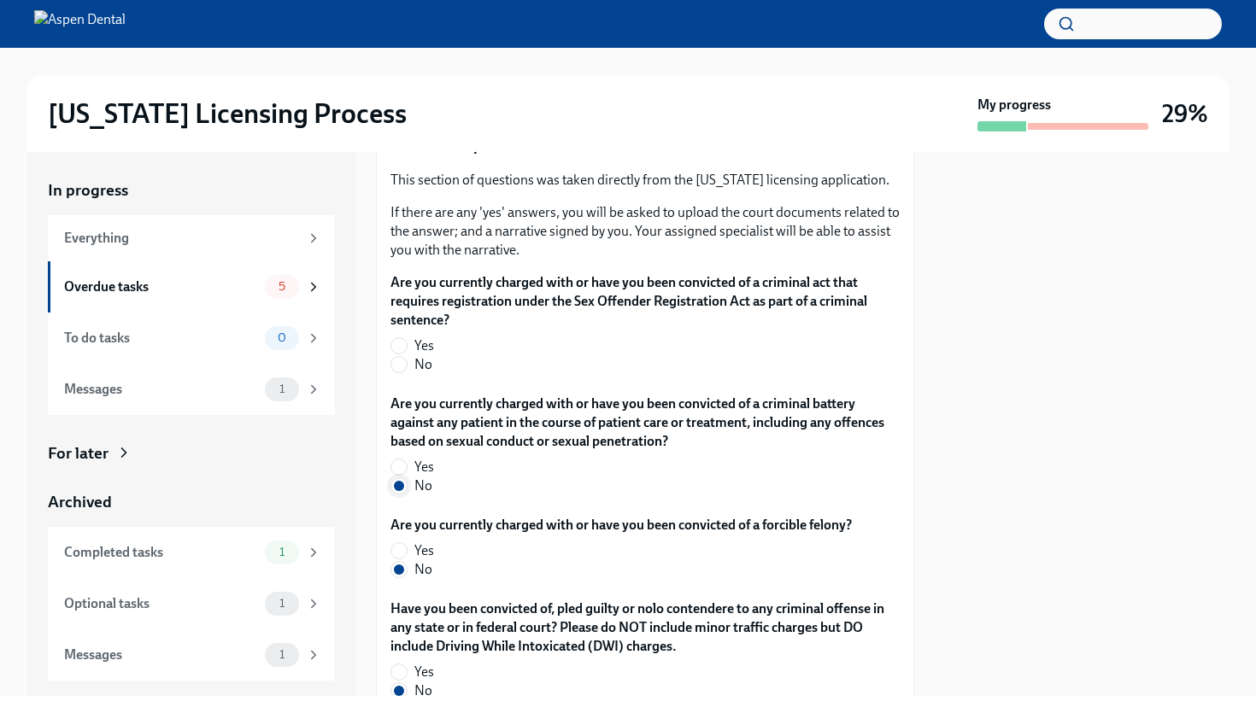
scroll to position [2837, 0]
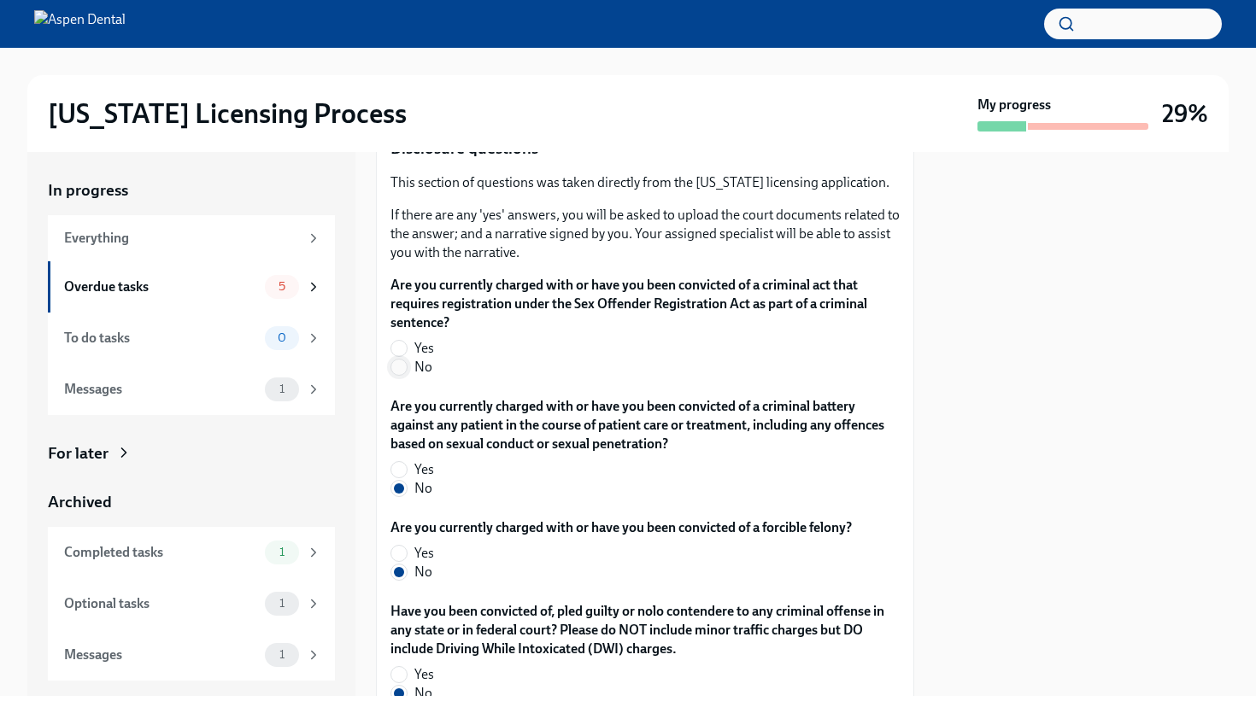
click at [406, 365] on input "No" at bounding box center [398, 367] width 15 height 15
radio input "true"
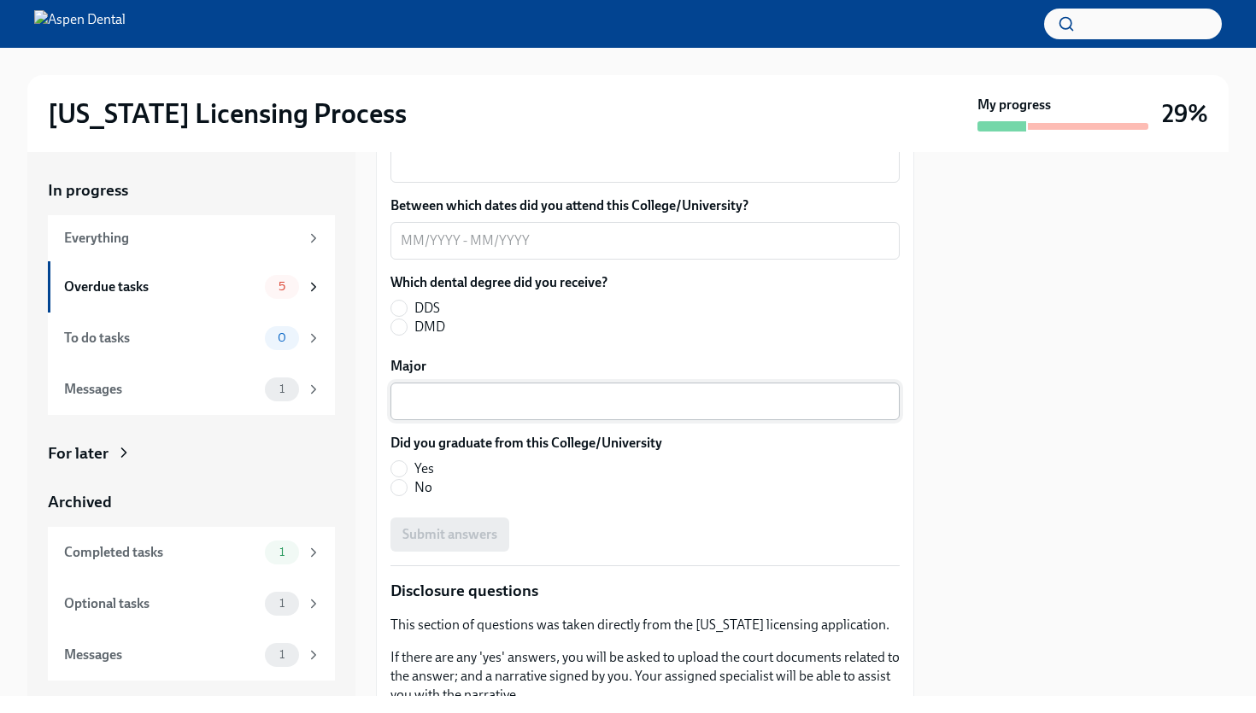
scroll to position [2393, 0]
click at [400, 327] on input "DMD" at bounding box center [398, 327] width 15 height 15
radio input "true"
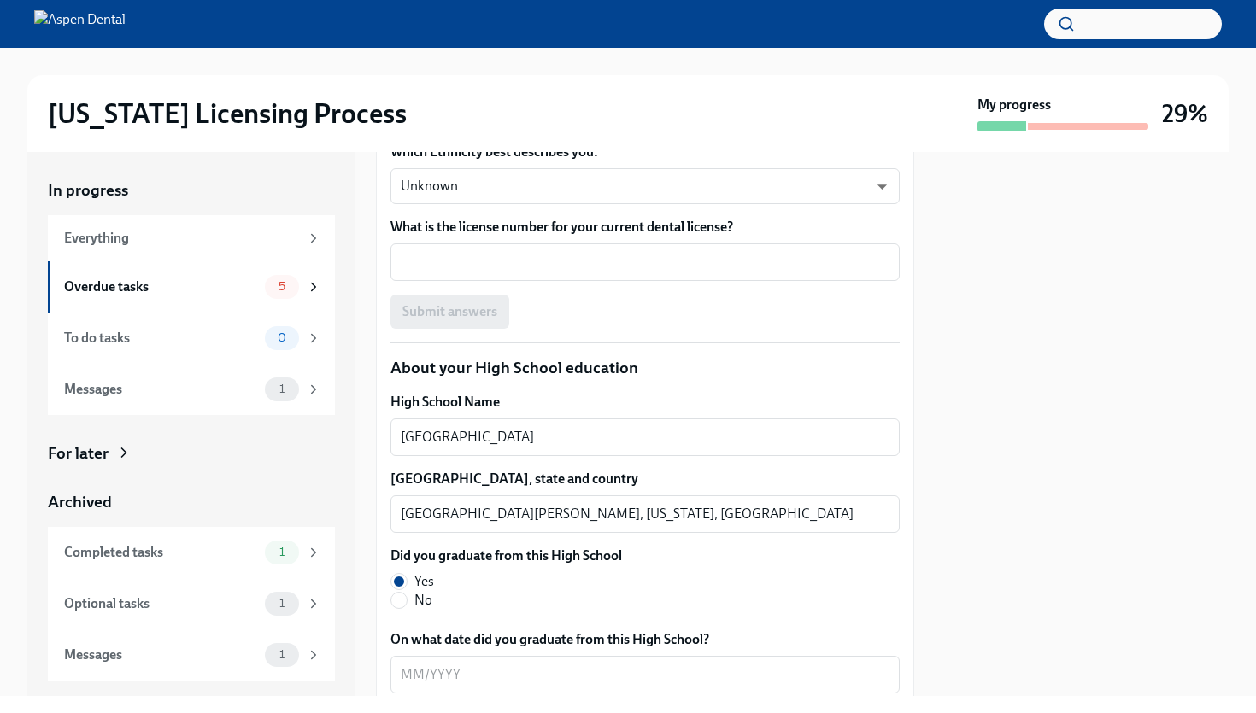
scroll to position [1096, 0]
click at [445, 275] on div "x ​" at bounding box center [644, 261] width 509 height 38
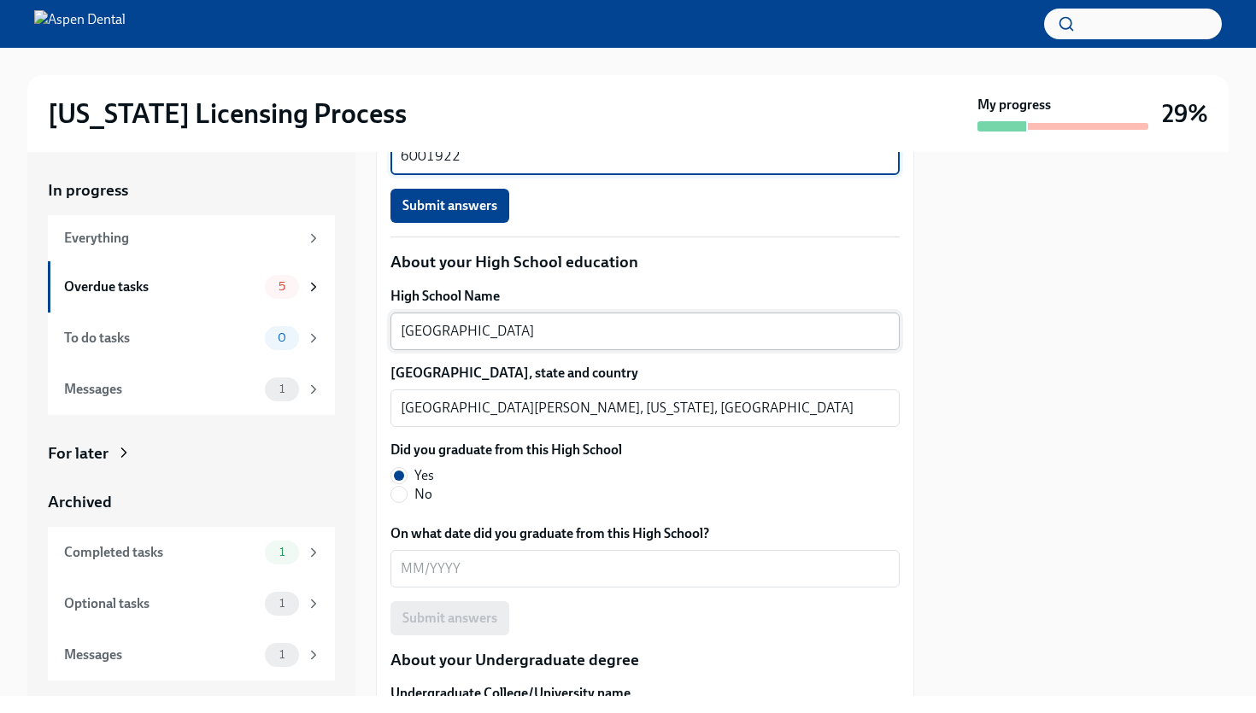
scroll to position [1206, 0]
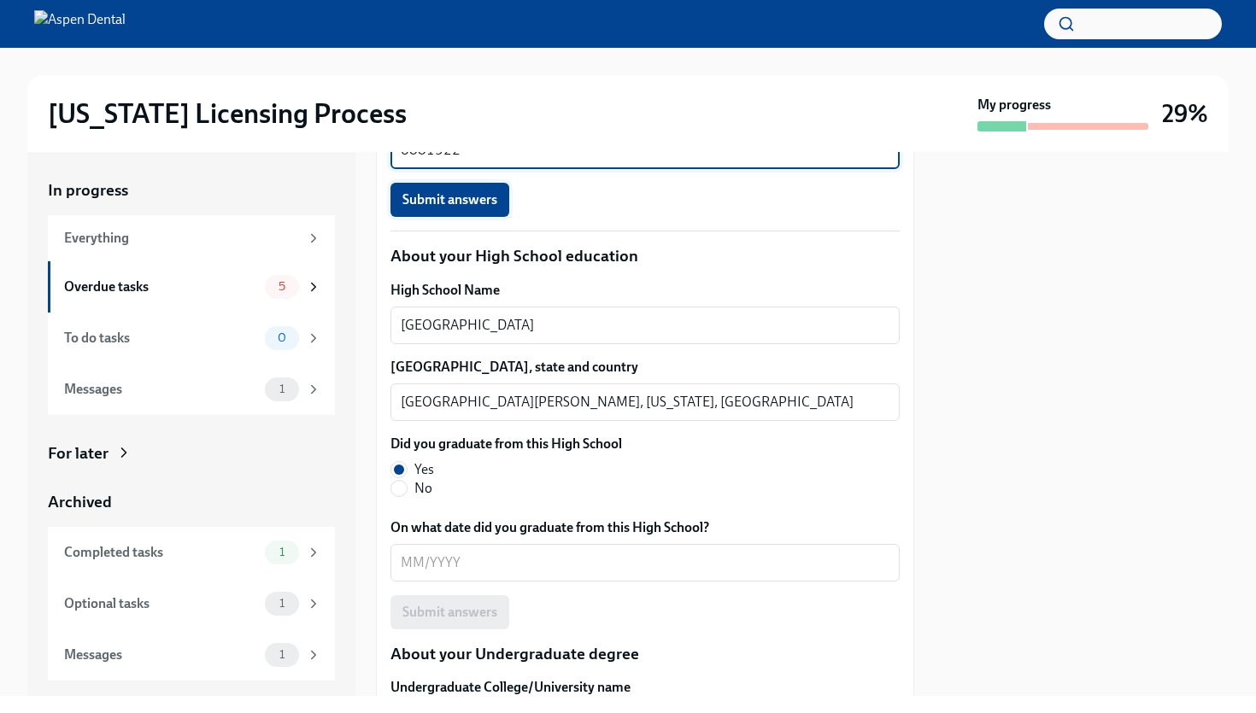
type textarea "6001922"
click at [443, 208] on span "Submit answers" at bounding box center [449, 199] width 95 height 17
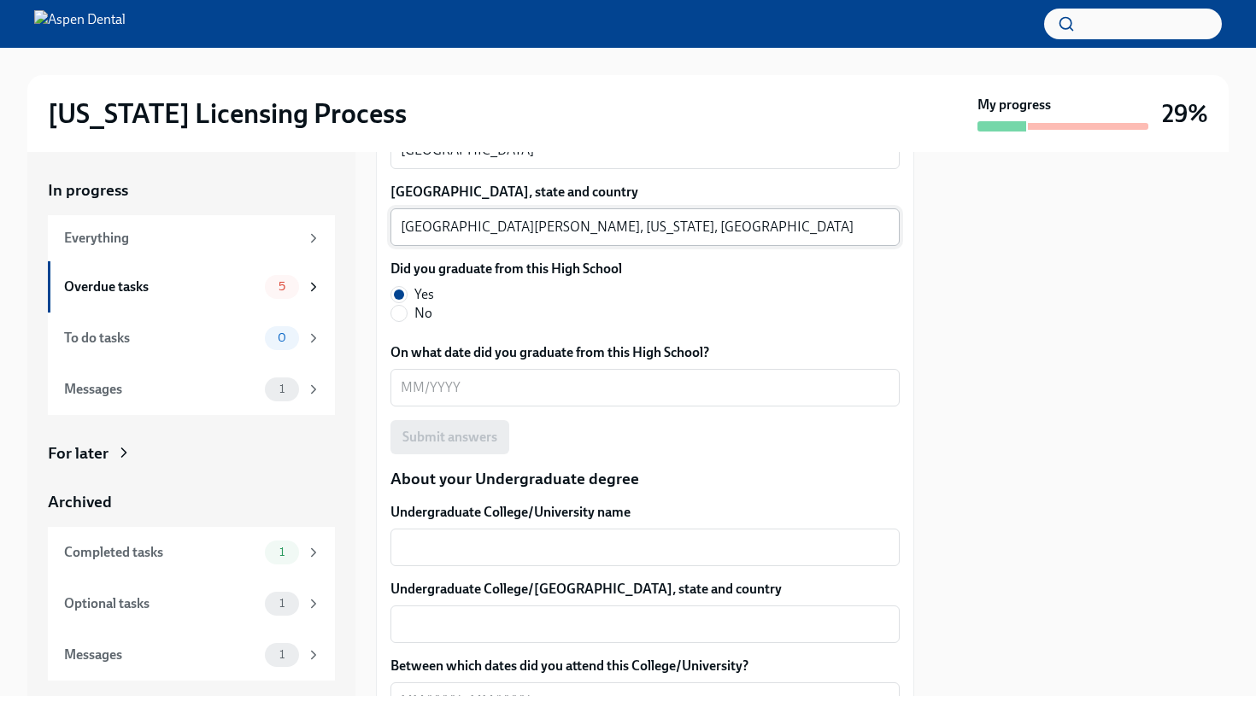
scroll to position [1382, 0]
click at [444, 402] on div "x ​" at bounding box center [644, 387] width 509 height 38
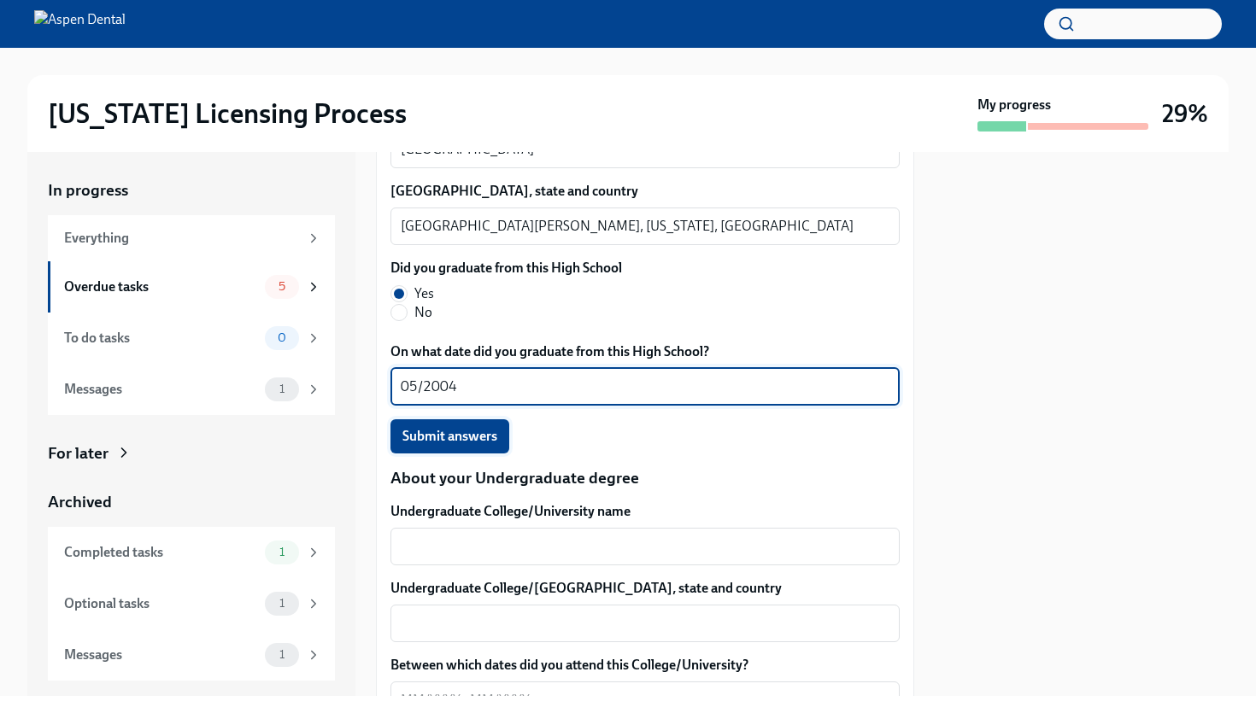
type textarea "05/2004"
click at [417, 443] on span "Submit answers" at bounding box center [449, 436] width 95 height 17
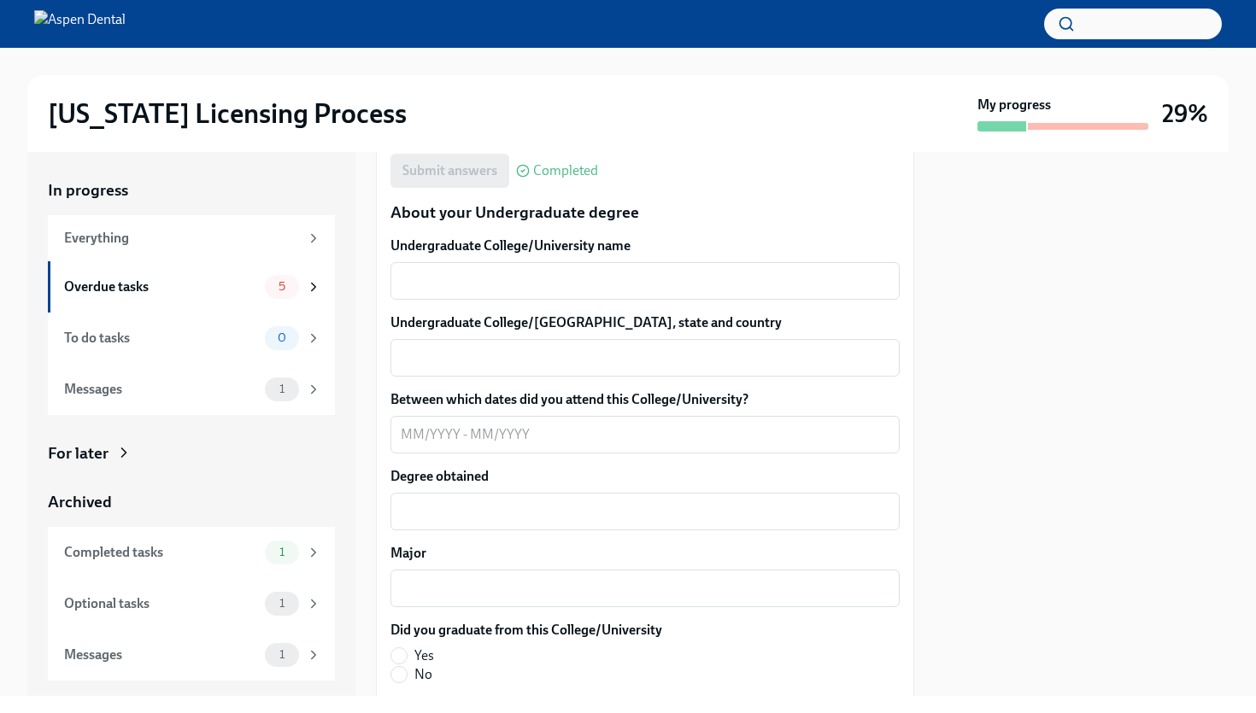
scroll to position [1641, 0]
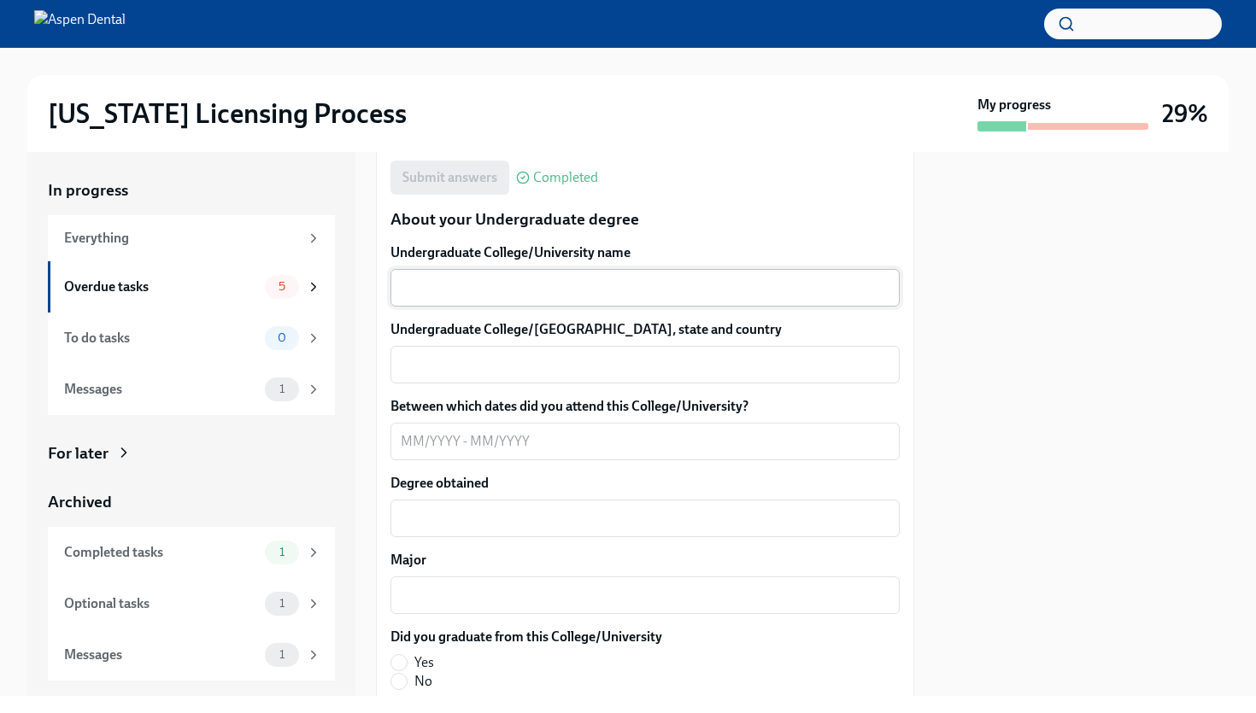
click at [539, 279] on textarea "Undergraduate College/University name" at bounding box center [645, 288] width 489 height 21
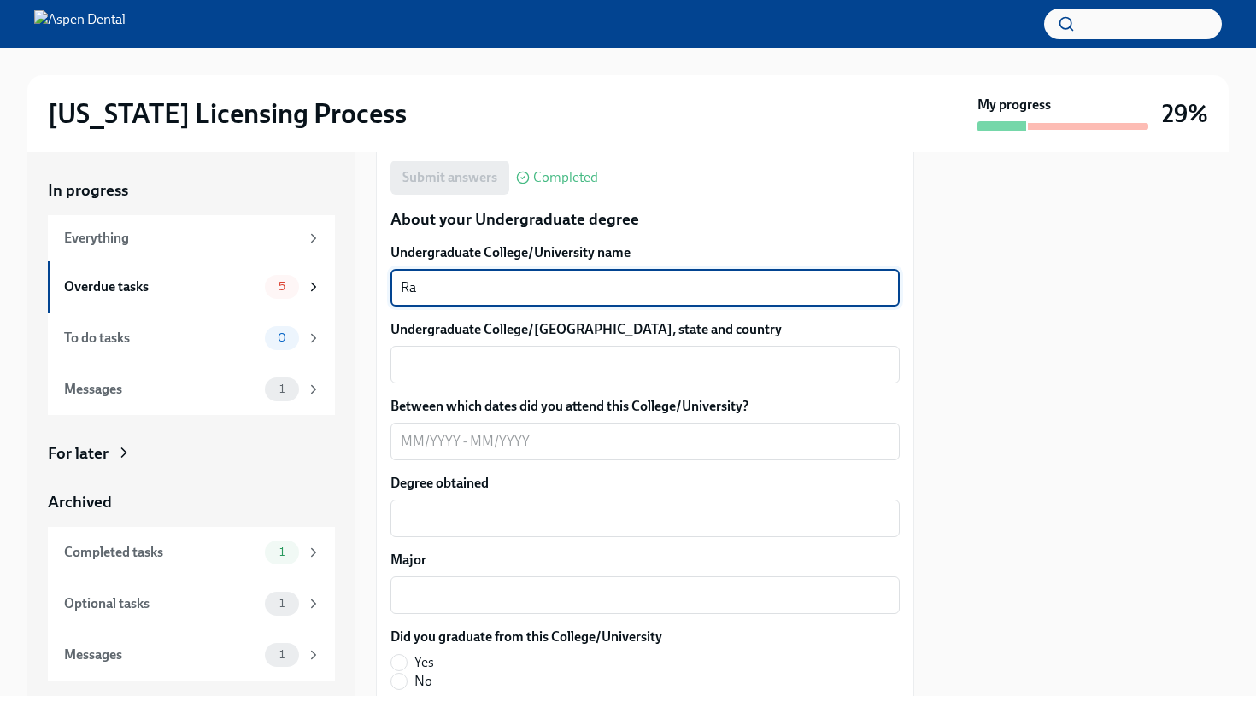
type textarea "R"
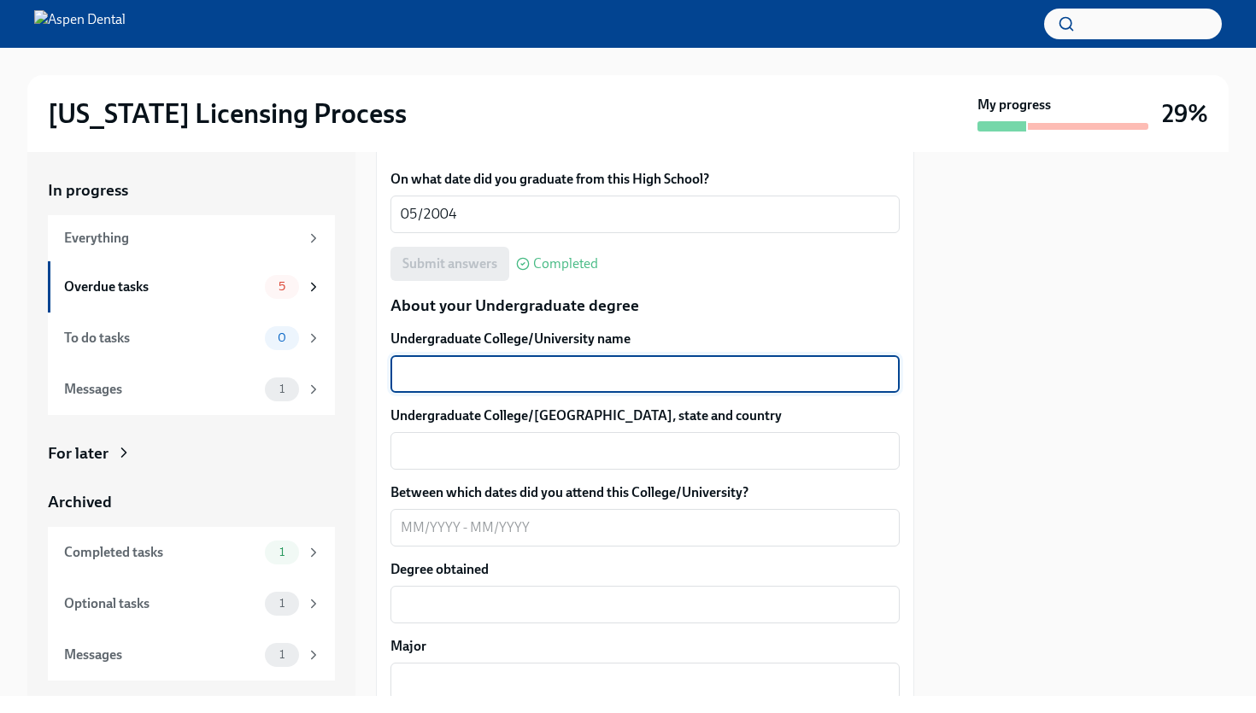
scroll to position [1553, 0]
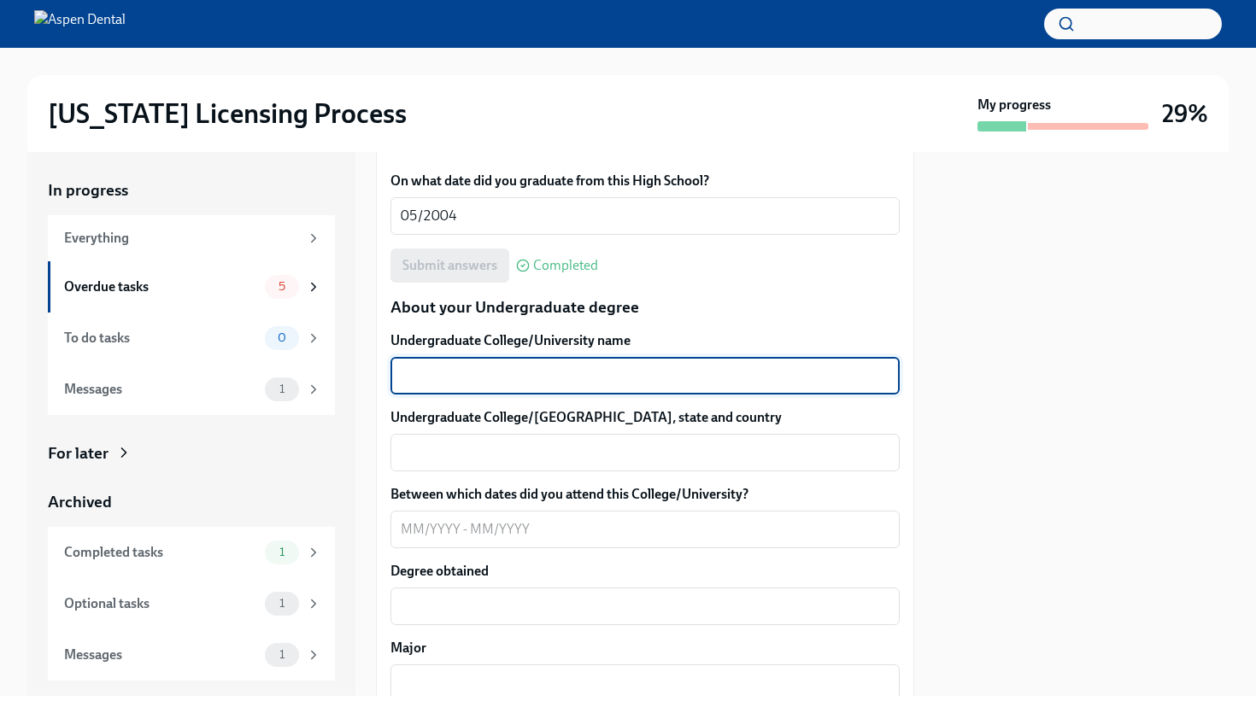
type textarea "D"
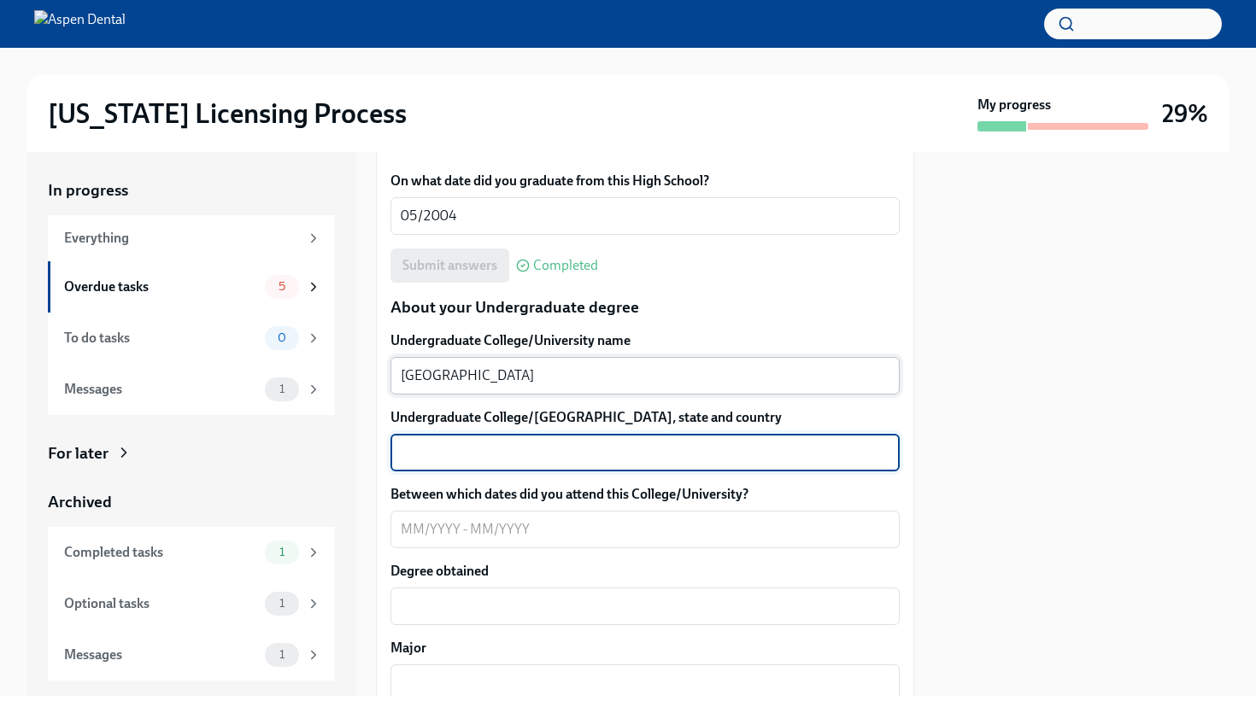
click at [582, 373] on textarea "[GEOGRAPHIC_DATA]" at bounding box center [645, 376] width 489 height 21
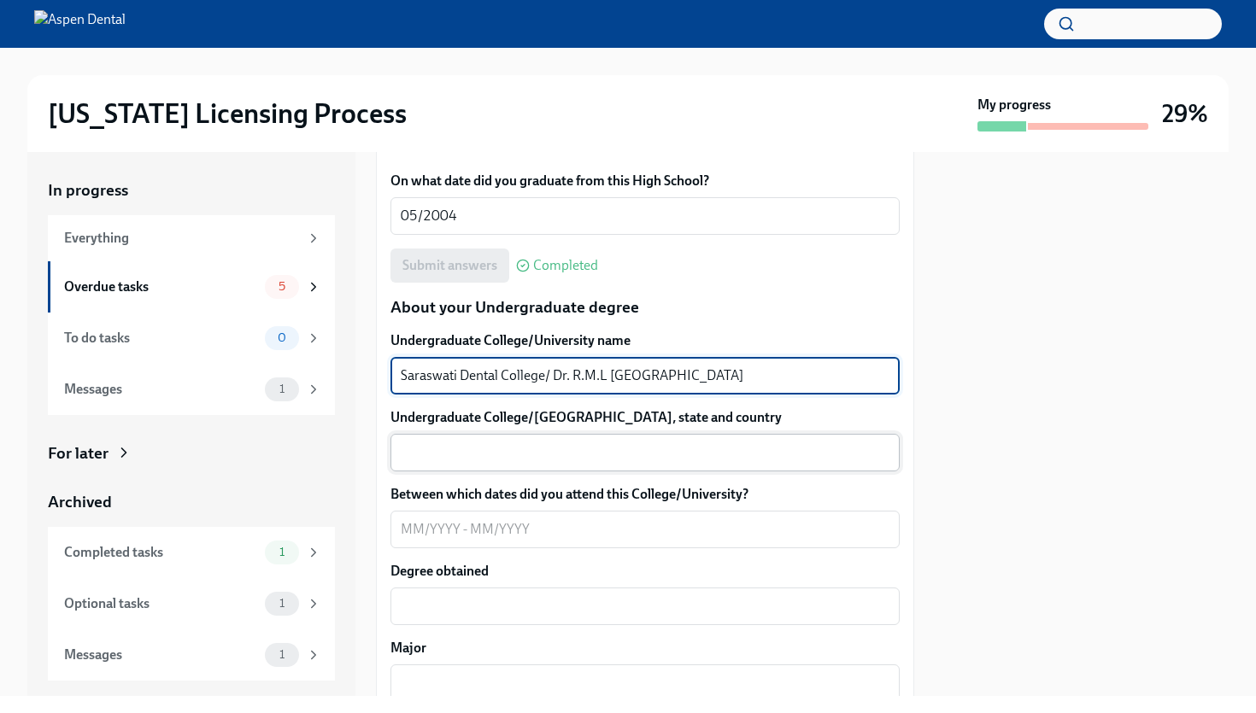
type textarea "Saraswati Dental College/ Dr. R.M.L [GEOGRAPHIC_DATA]"
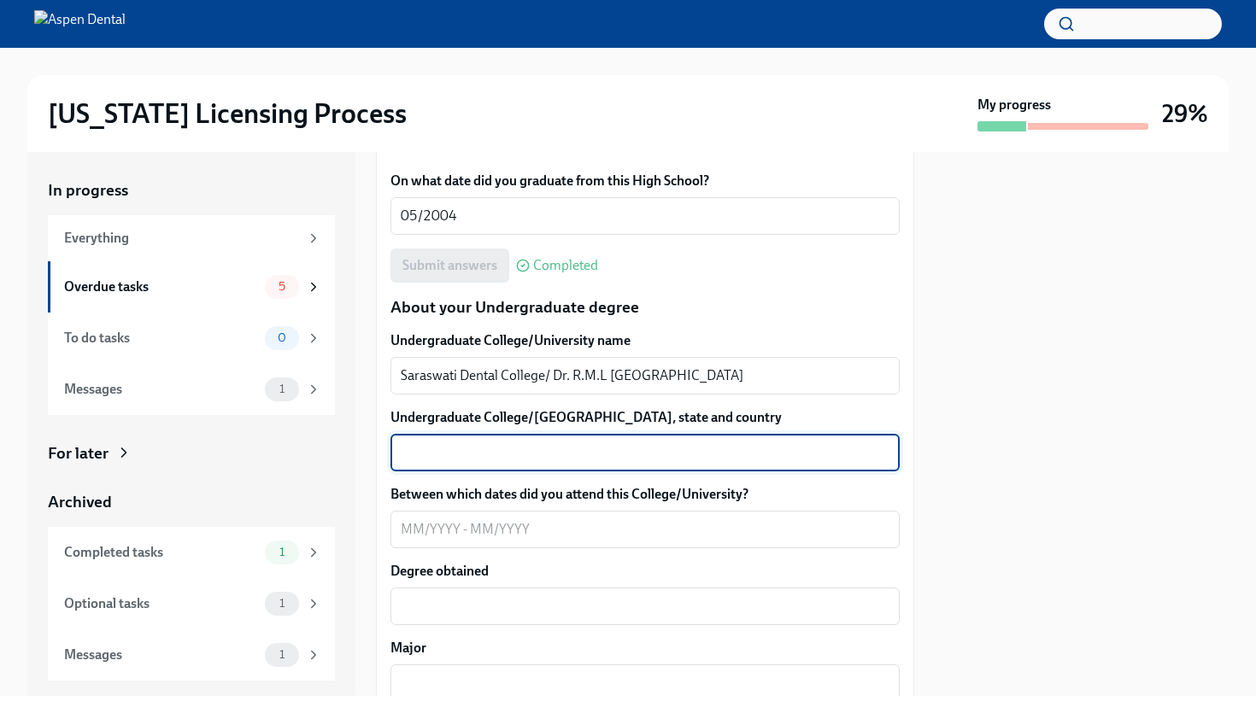
click at [555, 455] on textarea "Undergraduate College/[GEOGRAPHIC_DATA], state and country" at bounding box center [645, 453] width 489 height 21
type textarea "[GEOGRAPHIC_DATA], [GEOGRAPHIC_DATA], [GEOGRAPHIC_DATA]"
click at [414, 539] on textarea "Between which dates did you attend this College/University?" at bounding box center [645, 529] width 489 height 21
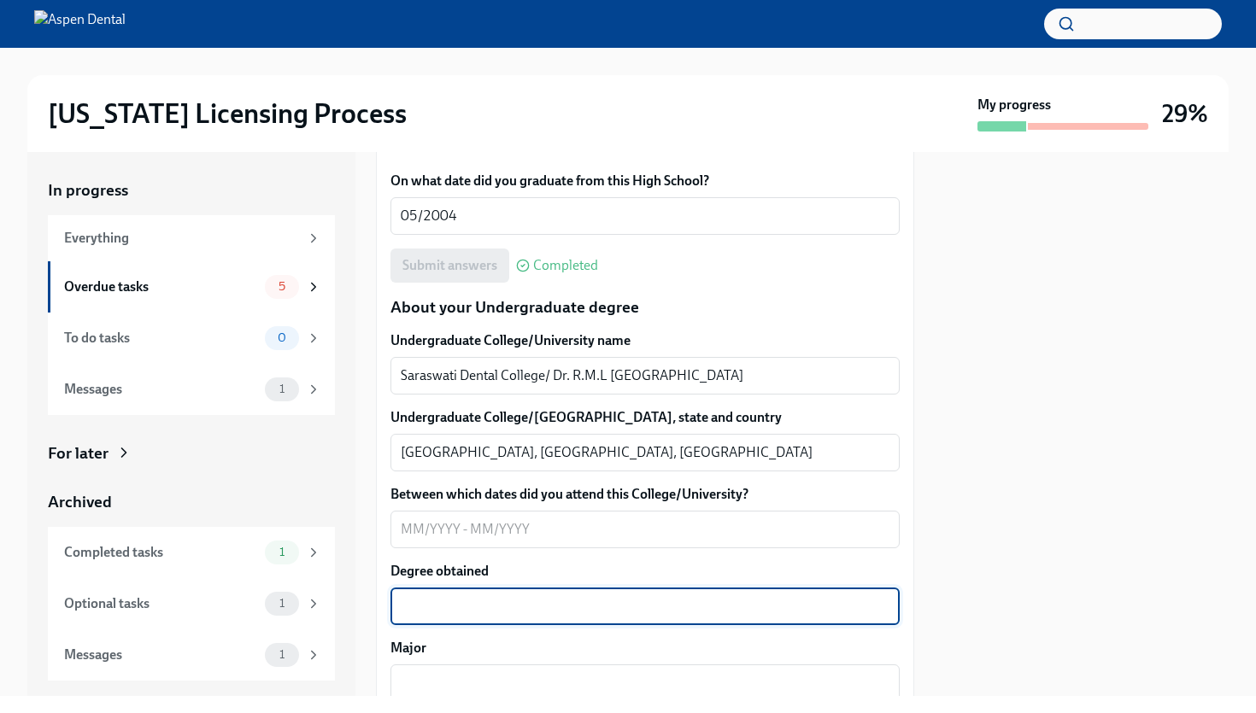
click at [413, 607] on textarea "Degree obtained" at bounding box center [645, 606] width 489 height 21
type textarea "Bachelor of [MEDICAL_DATA]"
click at [413, 534] on textarea "Between which dates did you attend this College/University?" at bounding box center [645, 529] width 489 height 21
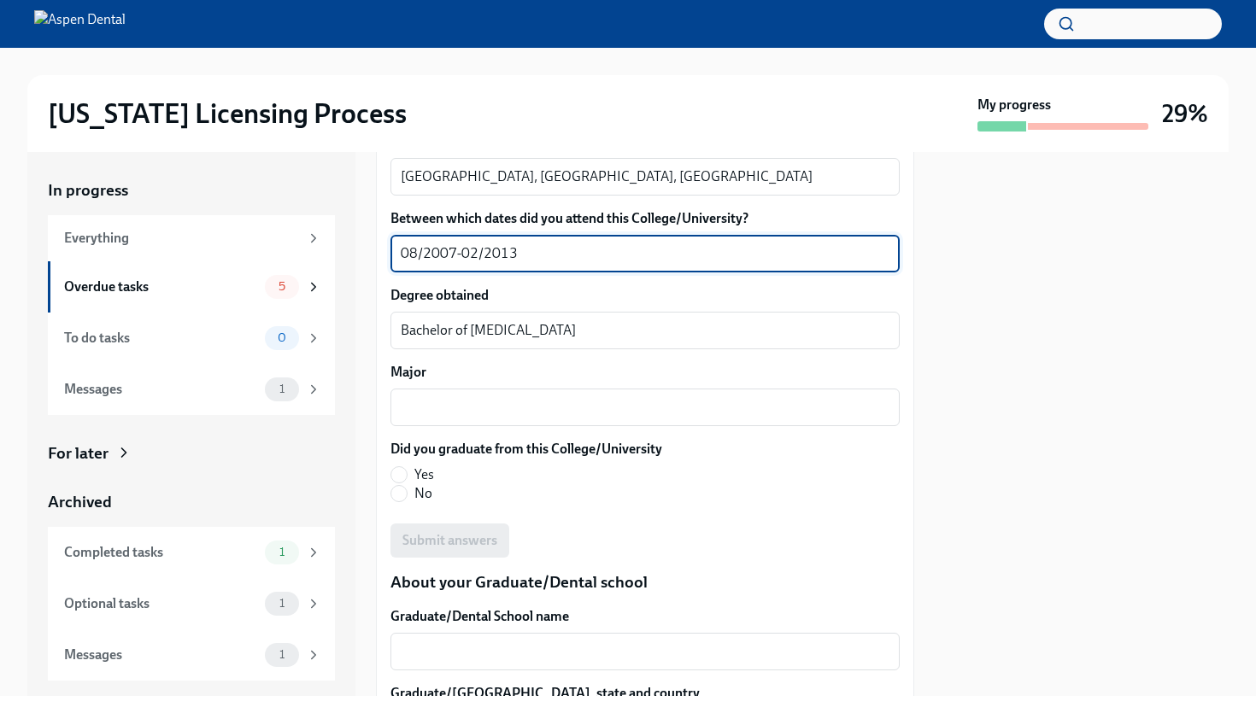
scroll to position [1828, 0]
type textarea "08/2007-02/2013"
click at [401, 425] on div "x ​" at bounding box center [644, 409] width 509 height 38
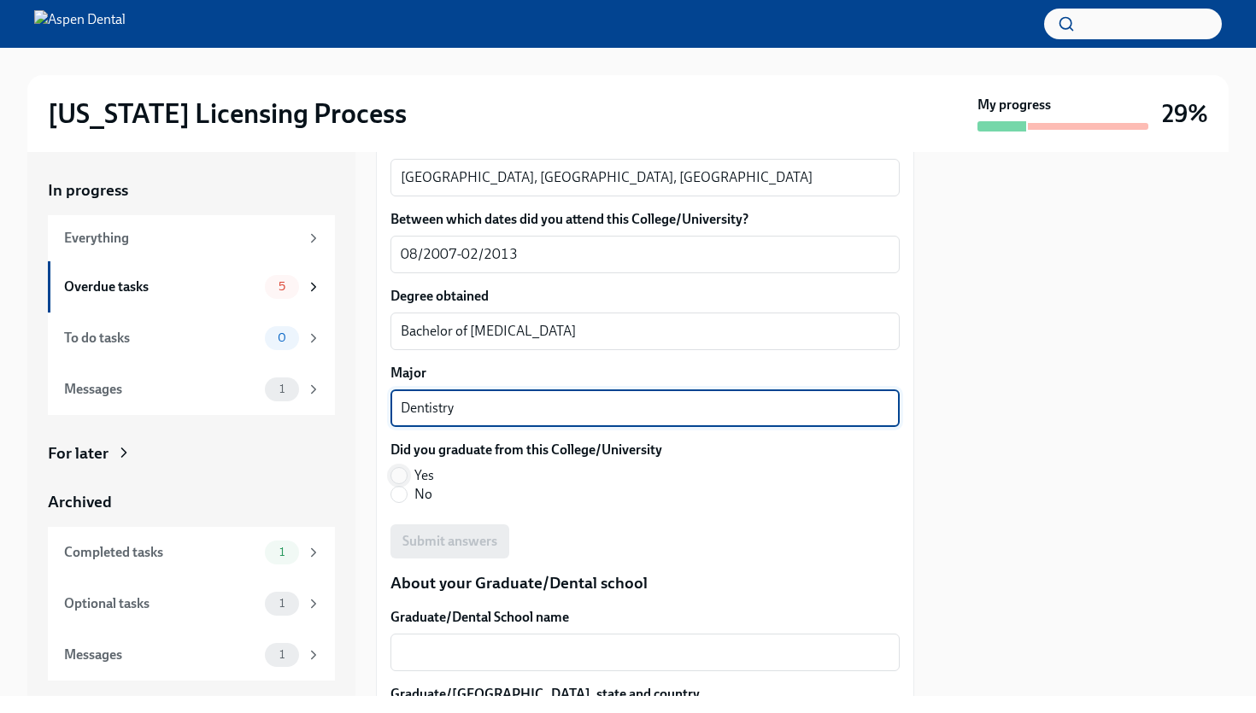
type textarea "Dentistry"
click at [397, 477] on input "Yes" at bounding box center [398, 475] width 15 height 15
radio input "true"
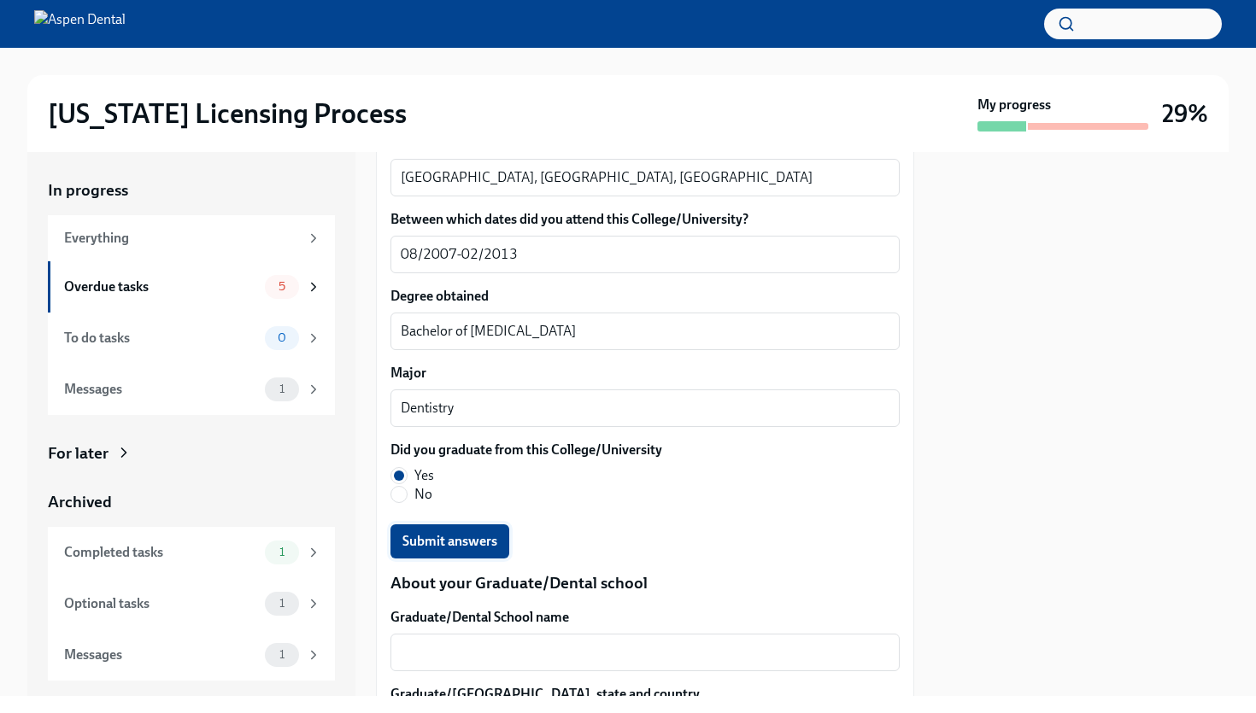
click at [424, 552] on button "Submit answers" at bounding box center [449, 542] width 119 height 34
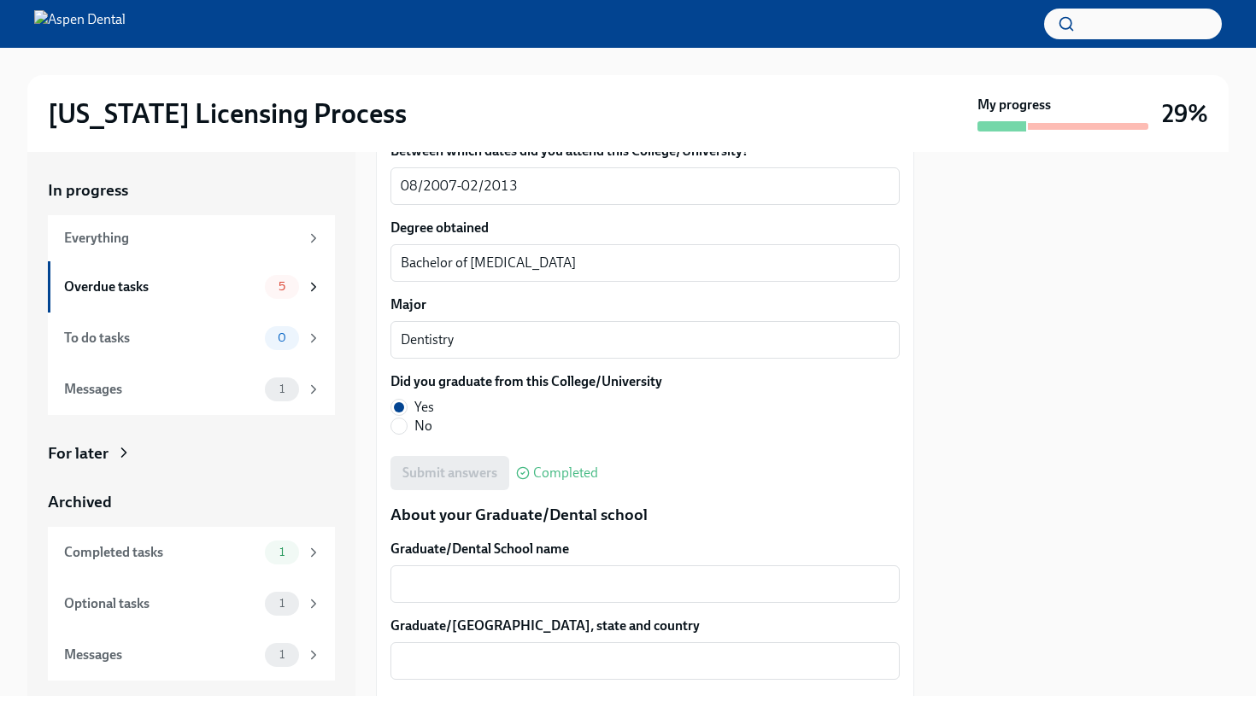
scroll to position [1910, 0]
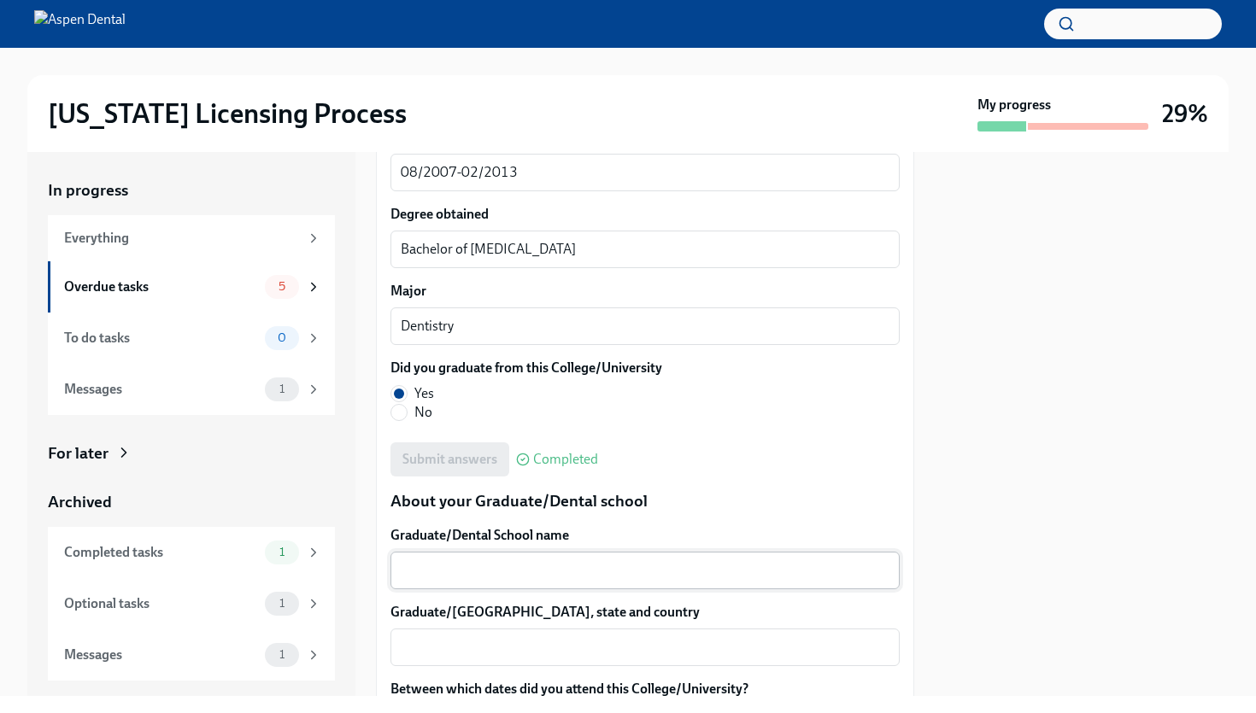
click at [531, 562] on textarea "Graduate/Dental School name" at bounding box center [645, 570] width 489 height 21
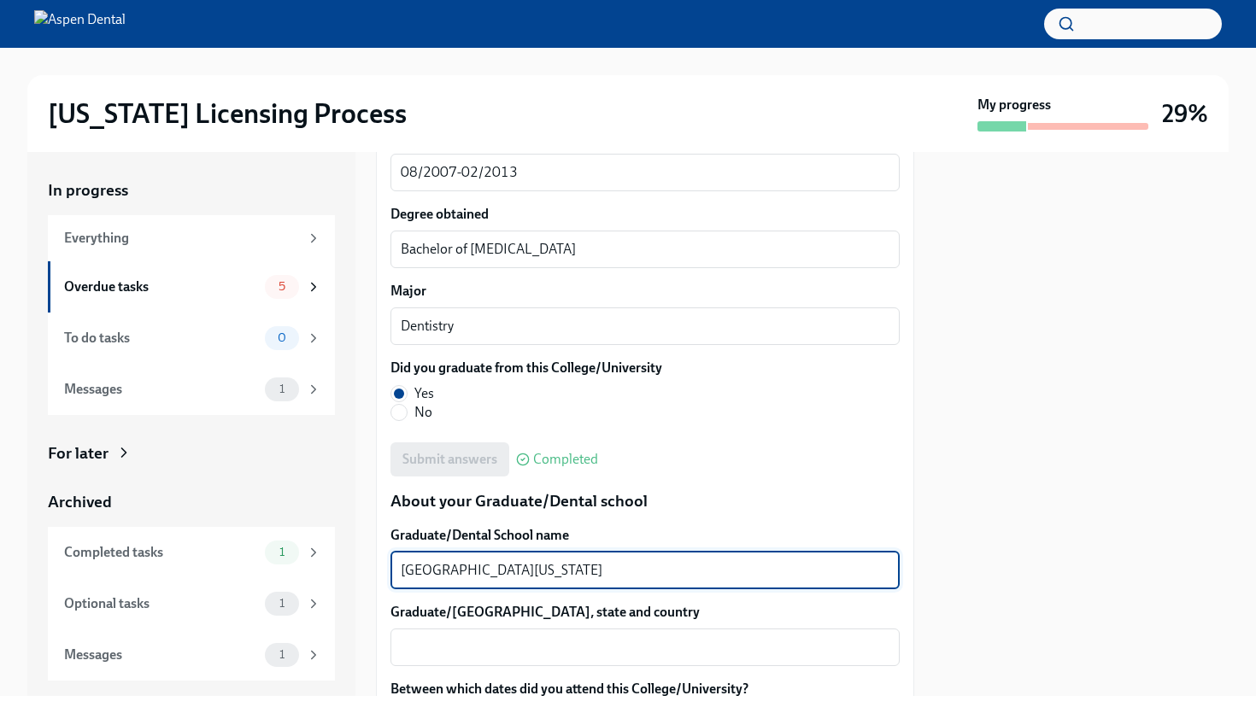
type textarea "[GEOGRAPHIC_DATA][US_STATE]"
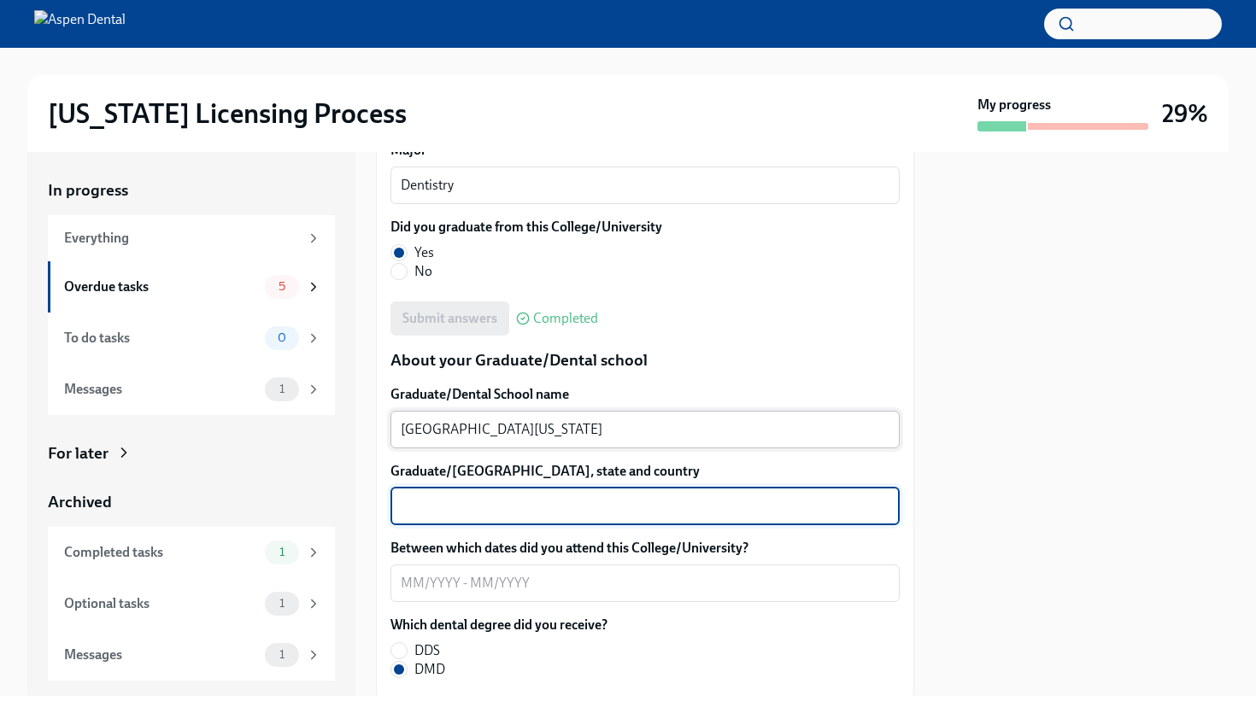
scroll to position [2053, 0]
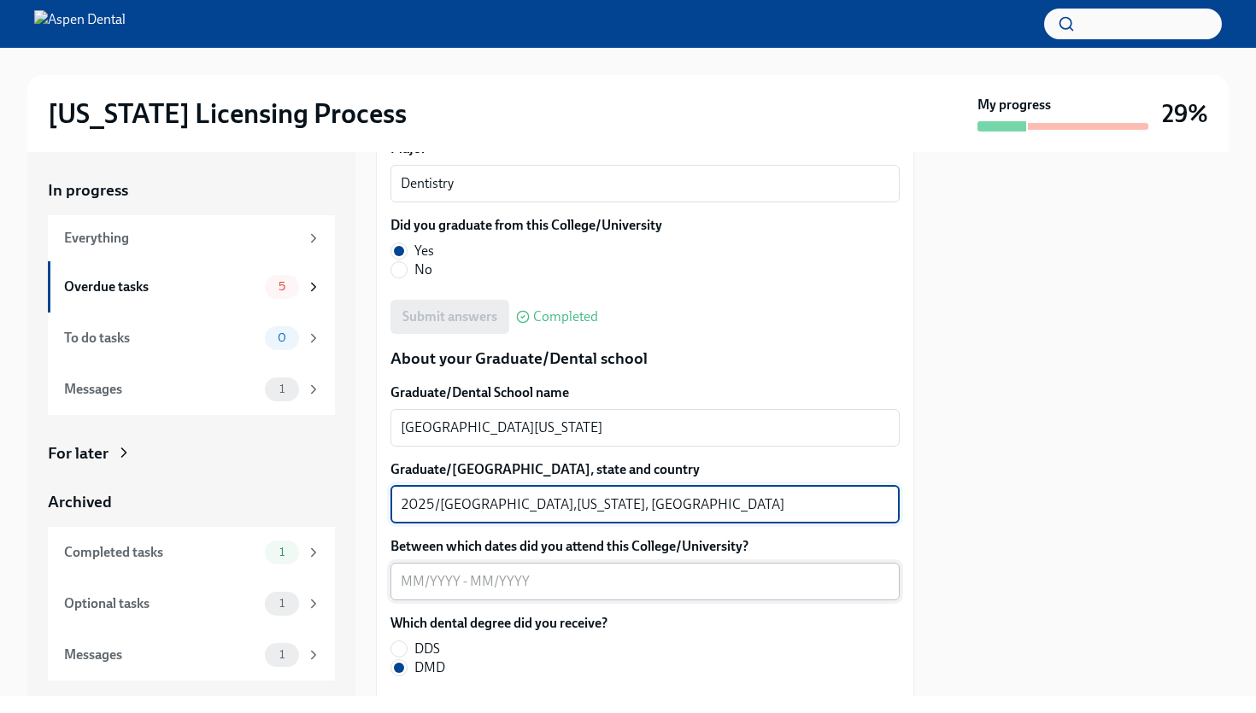
type textarea "2025/[GEOGRAPHIC_DATA],[US_STATE], [GEOGRAPHIC_DATA]"
click at [409, 583] on textarea "Between which dates did you attend this College/University?" at bounding box center [645, 582] width 489 height 21
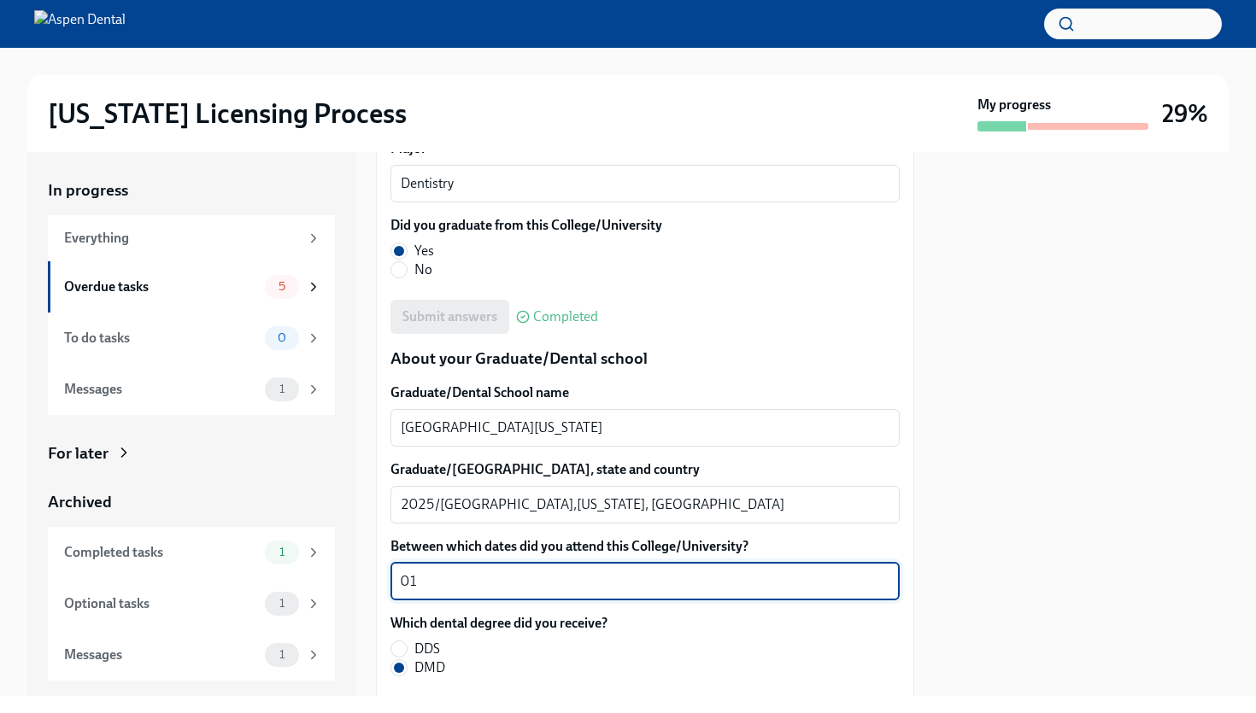
type textarea "0"
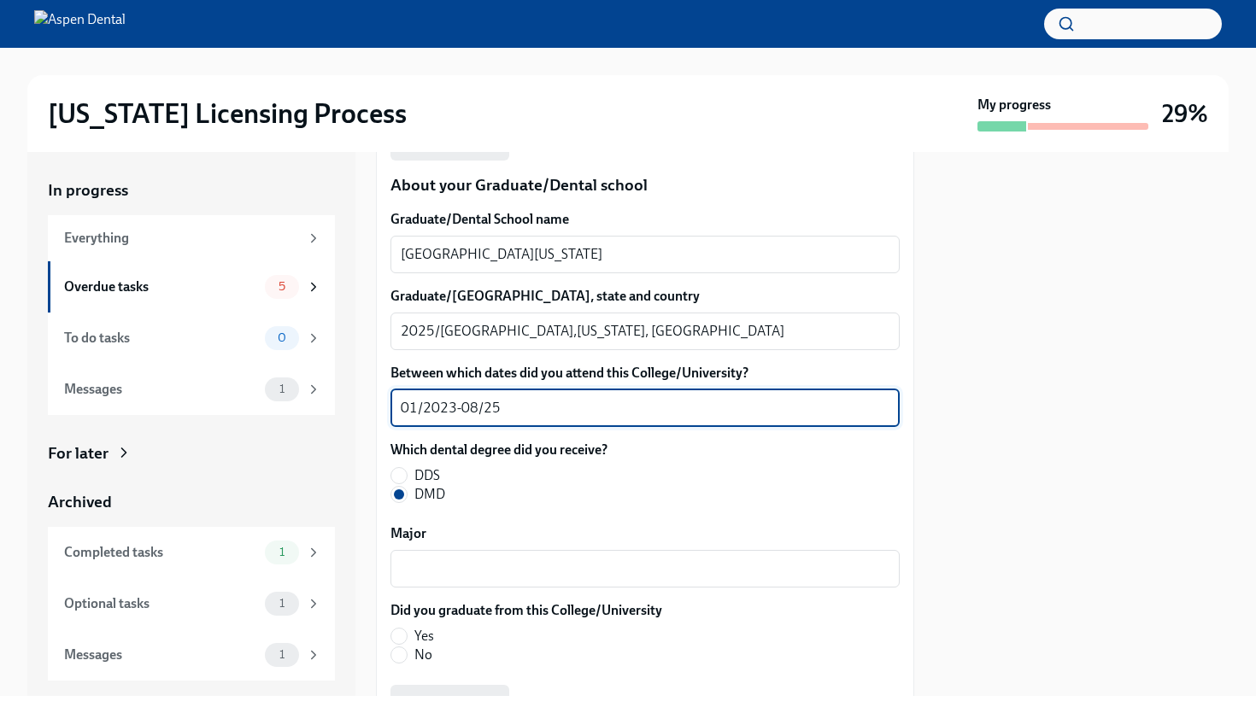
scroll to position [2274, 0]
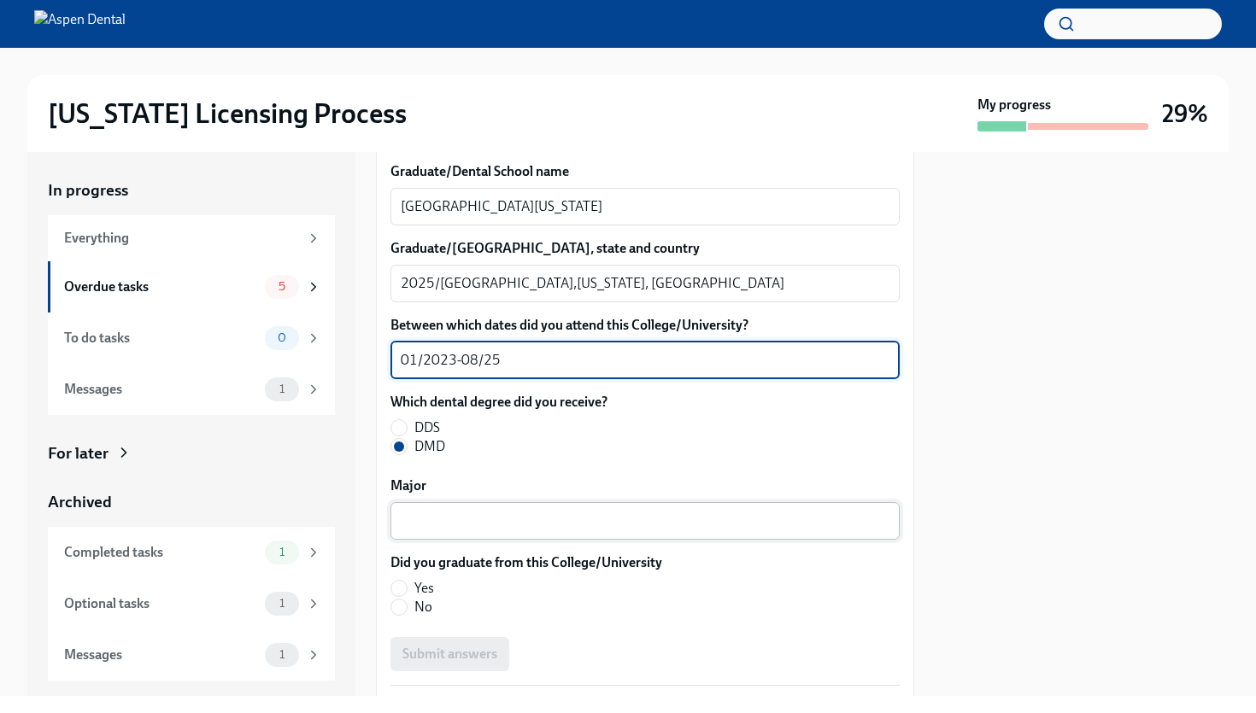
type textarea "01/2023-08/25"
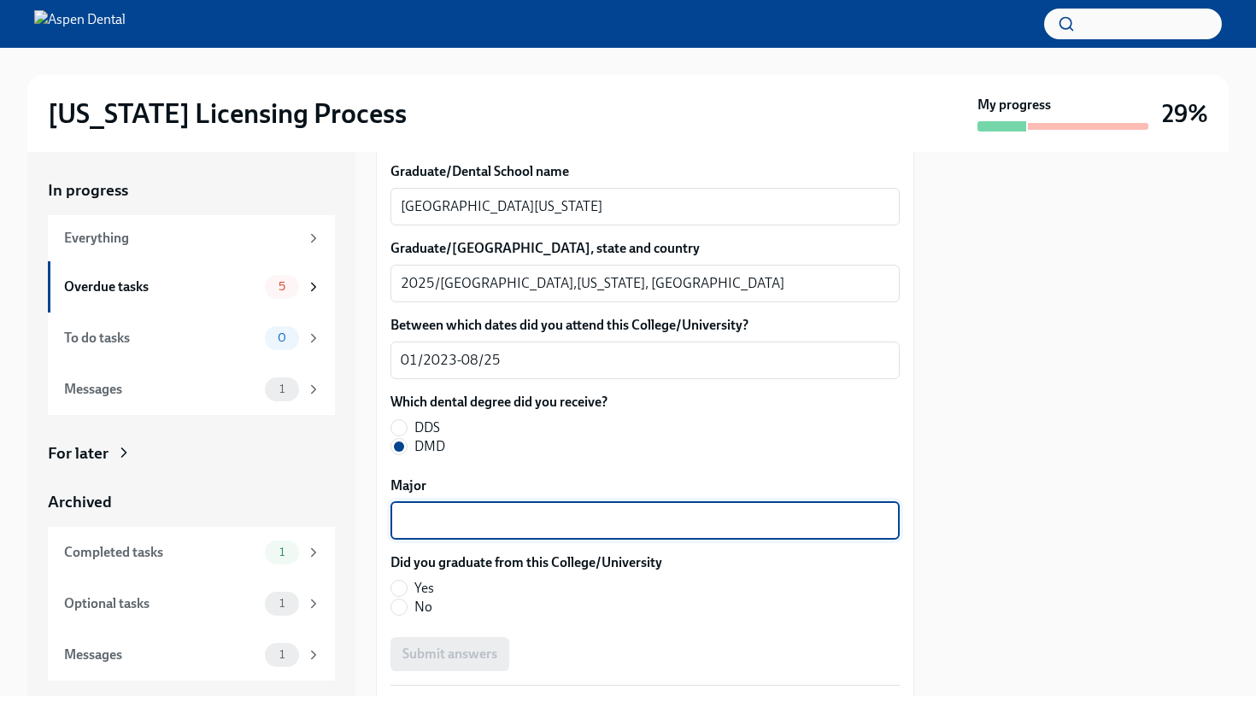
click at [451, 526] on textarea "Major" at bounding box center [645, 521] width 489 height 21
type textarea "DMD AS"
click at [402, 591] on input "Yes" at bounding box center [398, 588] width 15 height 15
radio input "true"
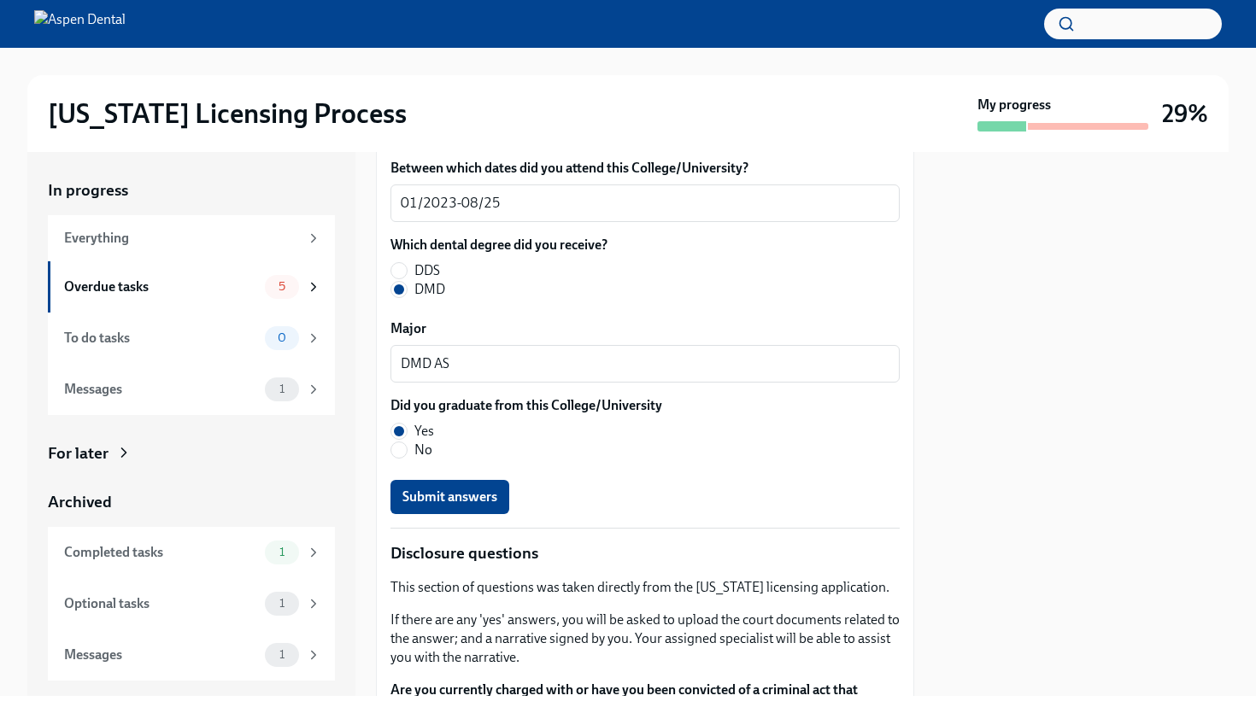
scroll to position [2433, 0]
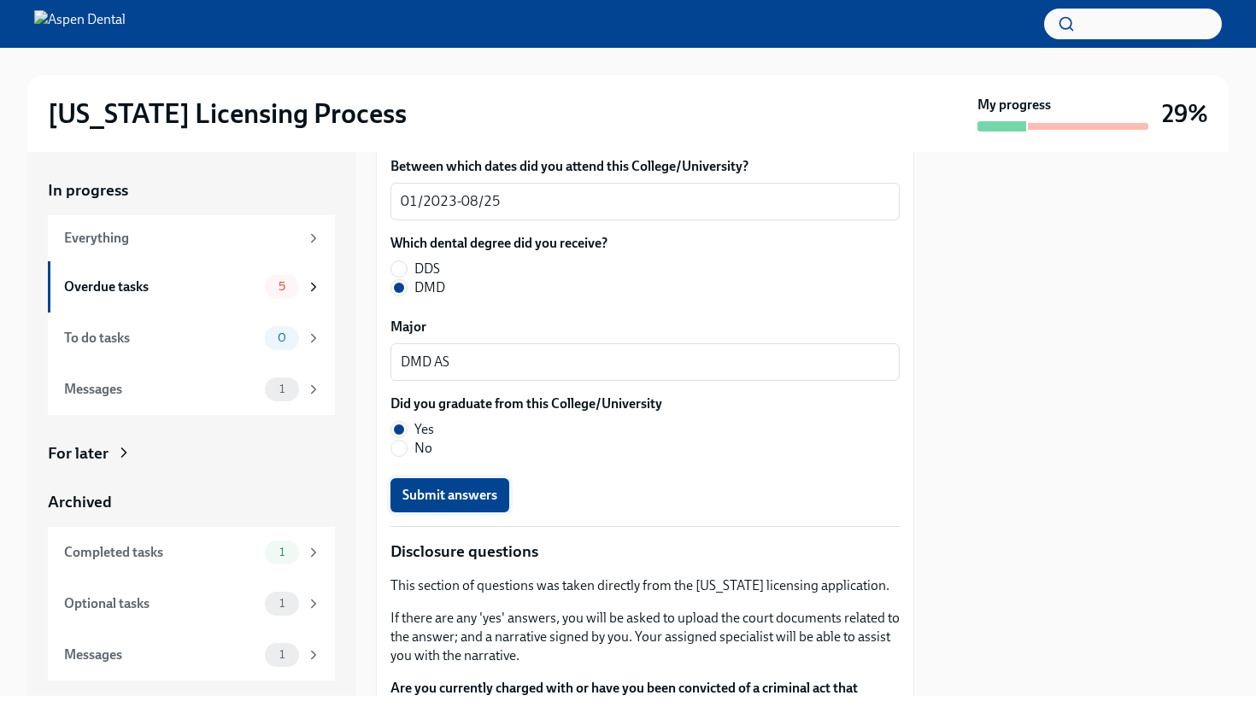
click at [438, 484] on button "Submit answers" at bounding box center [449, 495] width 119 height 34
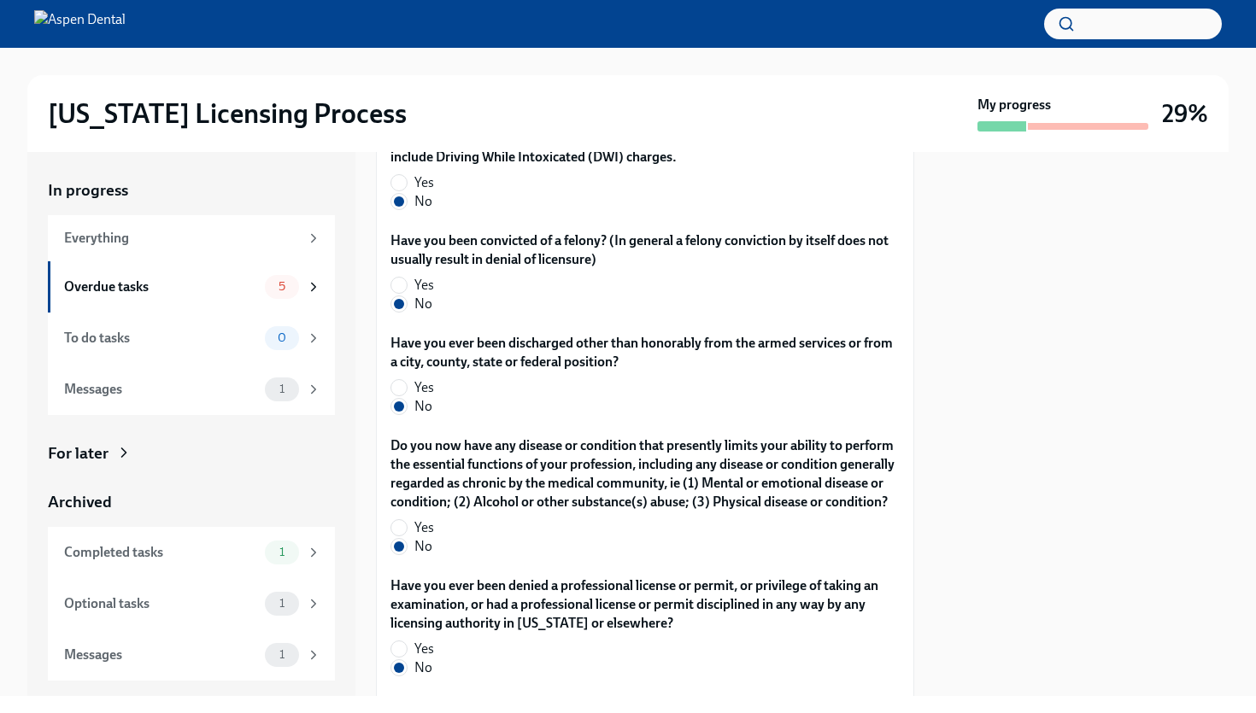
scroll to position [3675, 0]
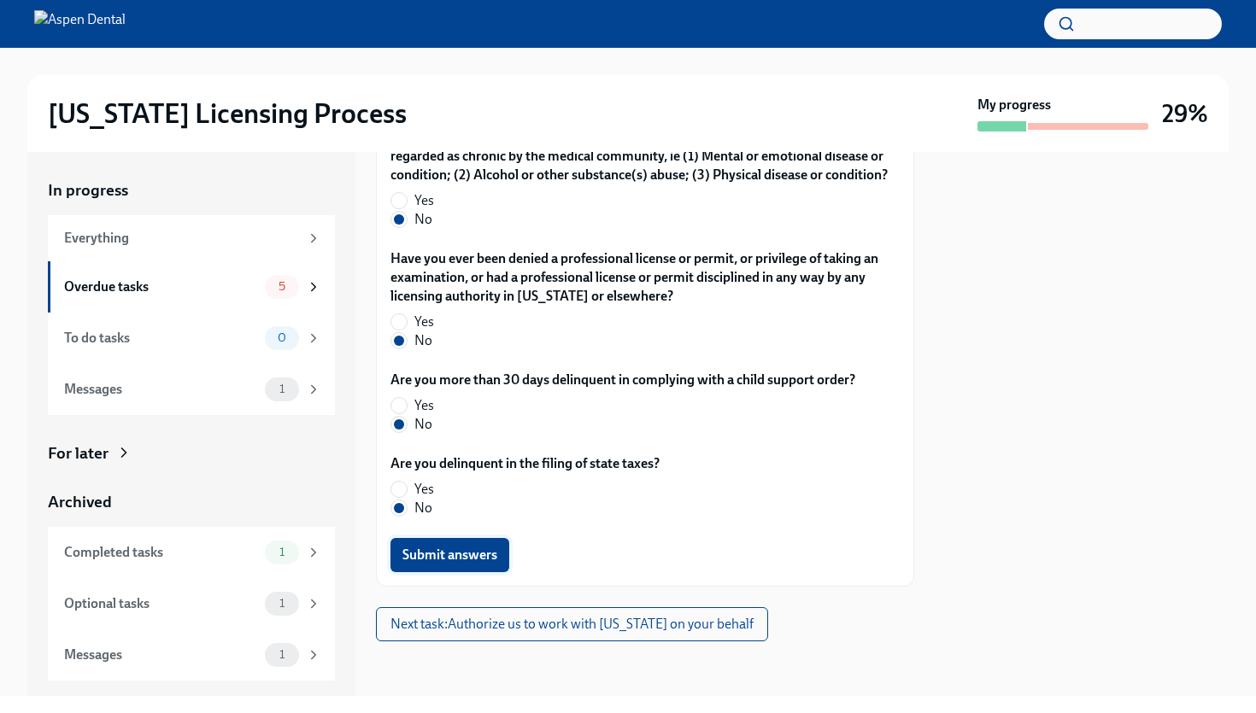
click at [455, 555] on span "Submit answers" at bounding box center [449, 555] width 95 height 17
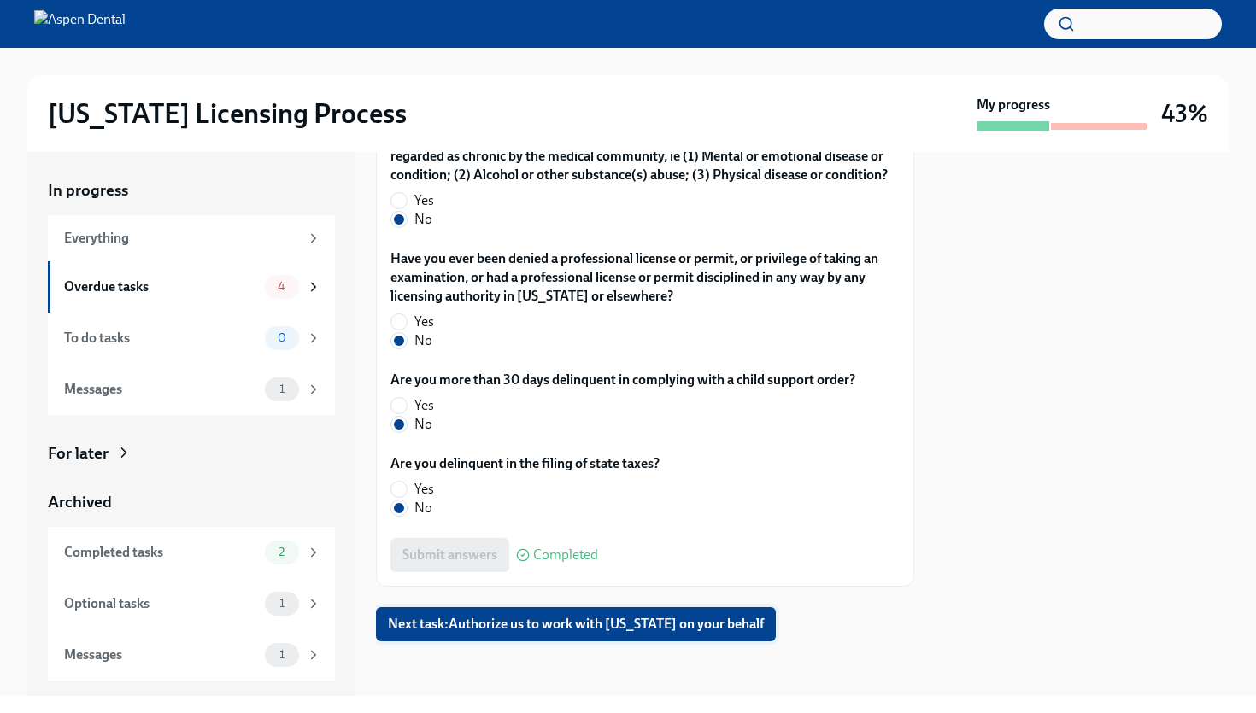
click at [545, 623] on span "Next task : Authorize us to work with [US_STATE] on your behalf" at bounding box center [576, 624] width 376 height 17
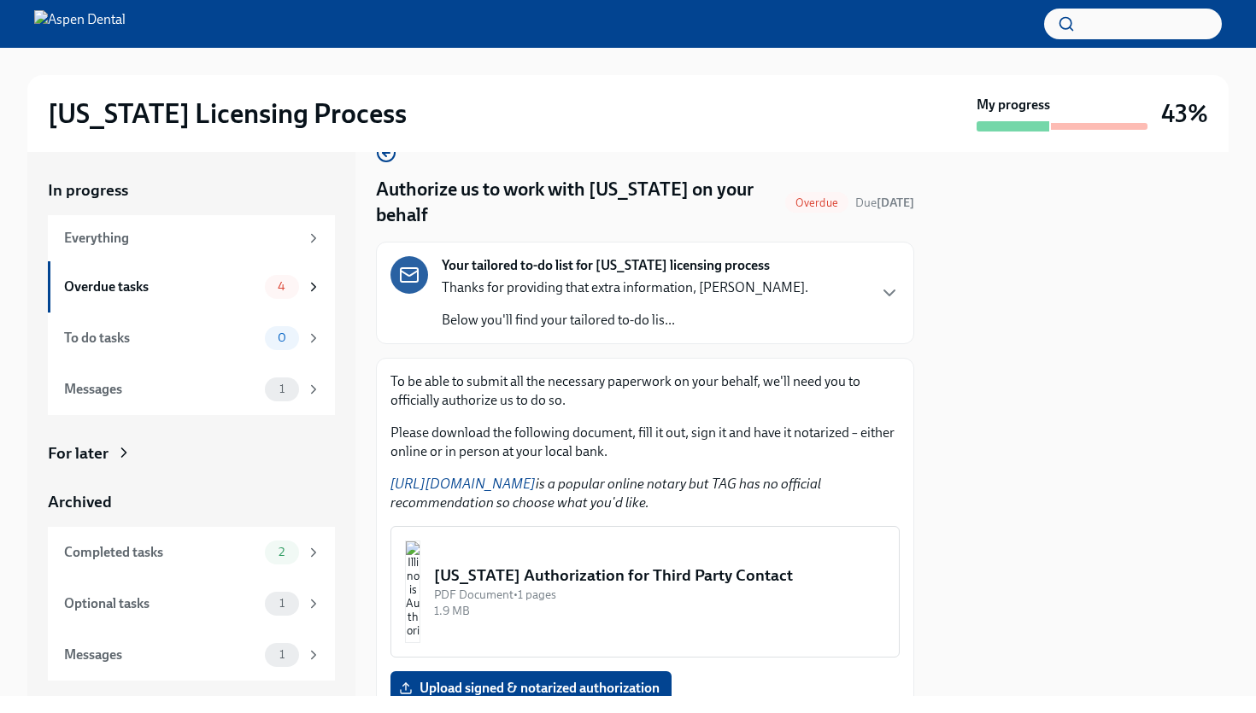
scroll to position [144, 0]
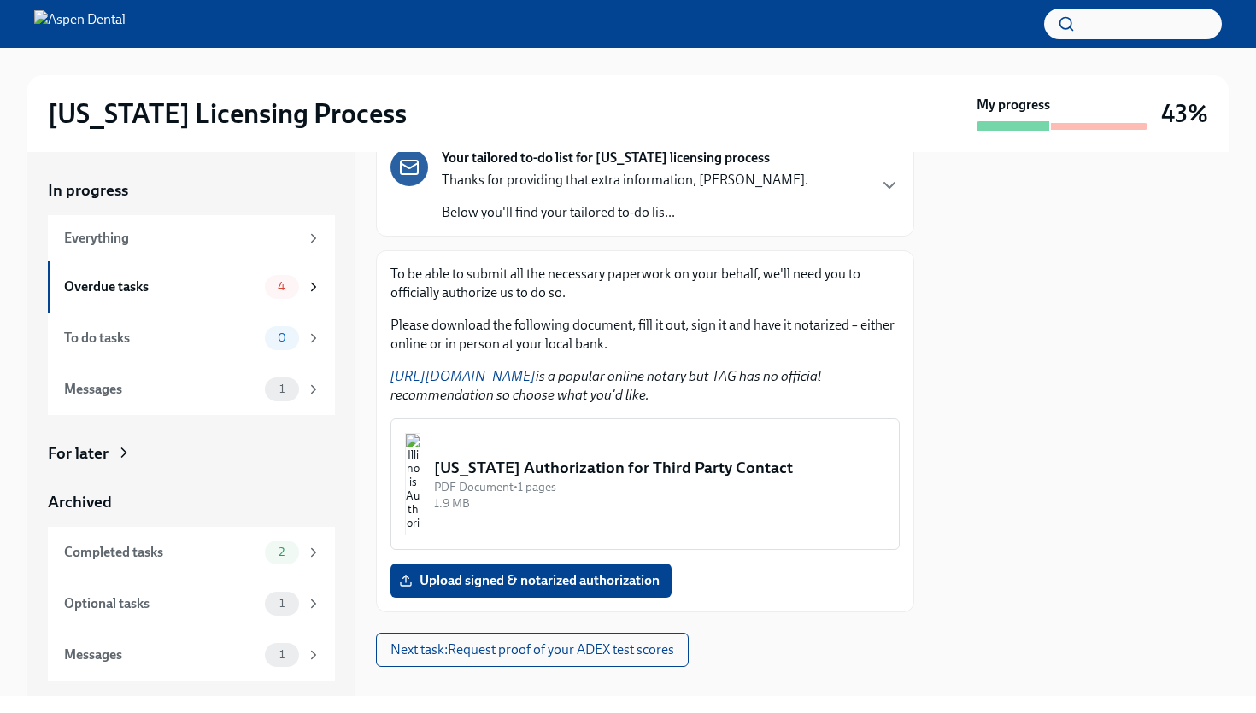
click at [420, 472] on img "button" at bounding box center [412, 484] width 15 height 103
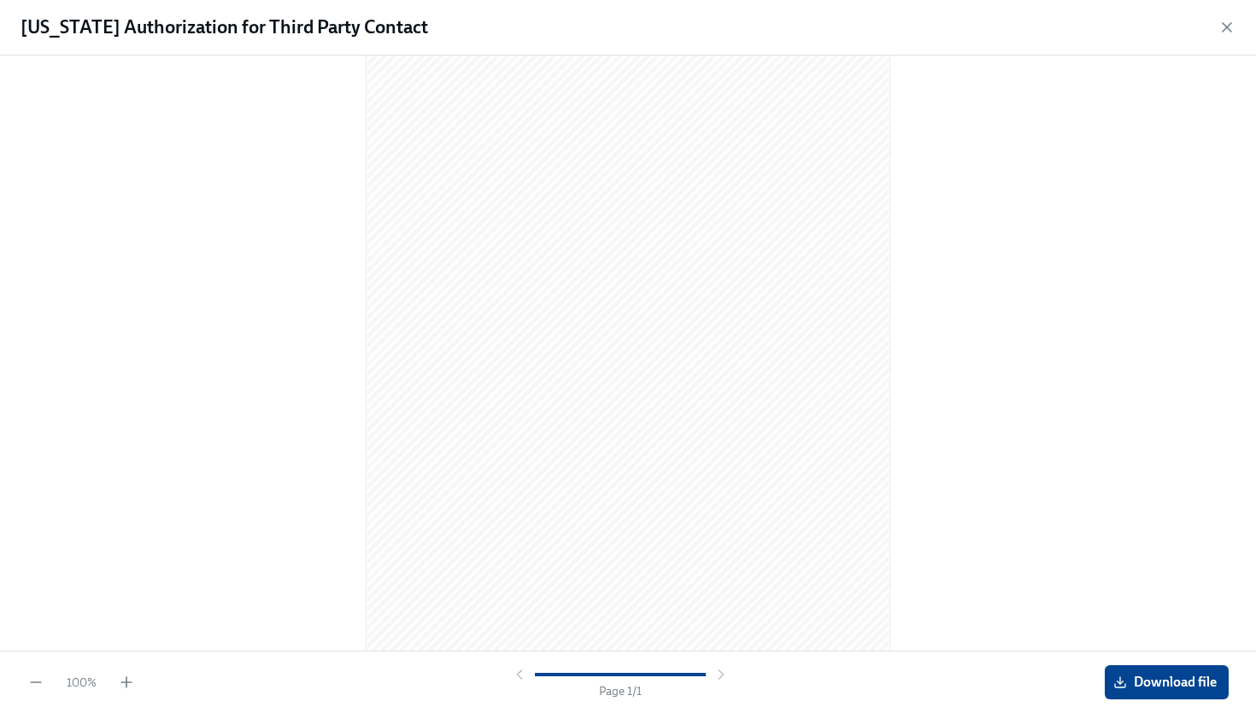
scroll to position [0, 0]
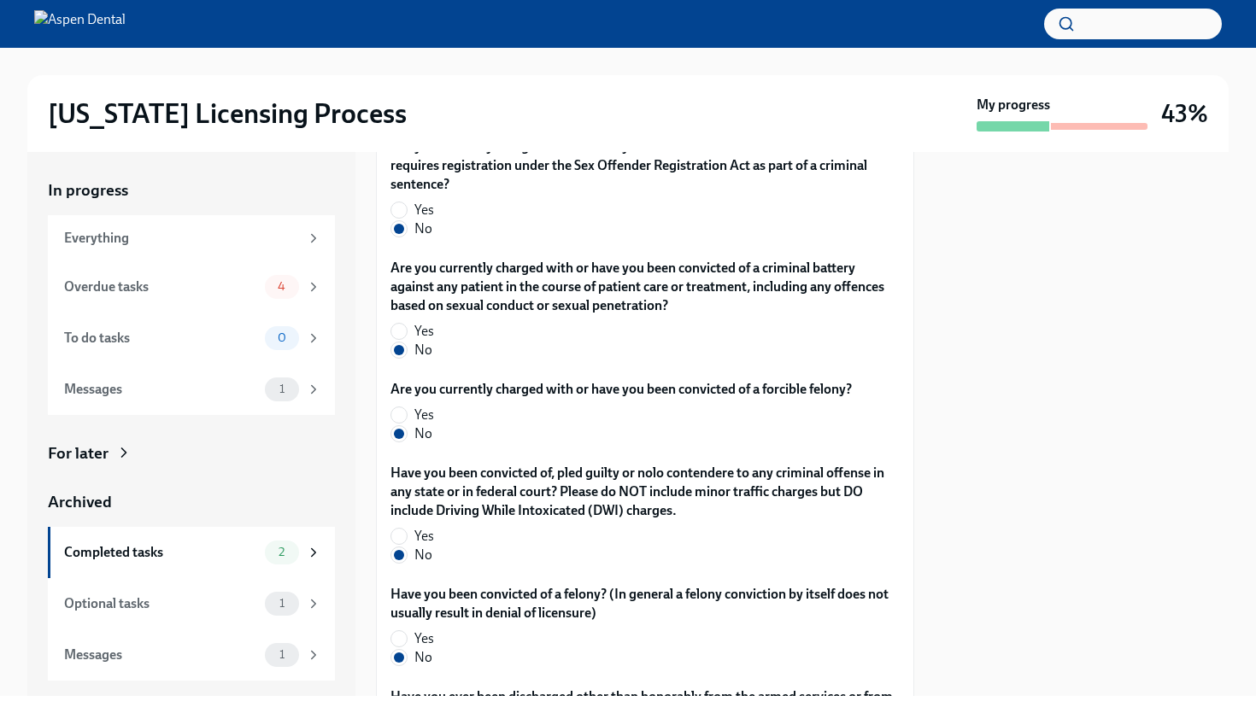
scroll to position [3675, 0]
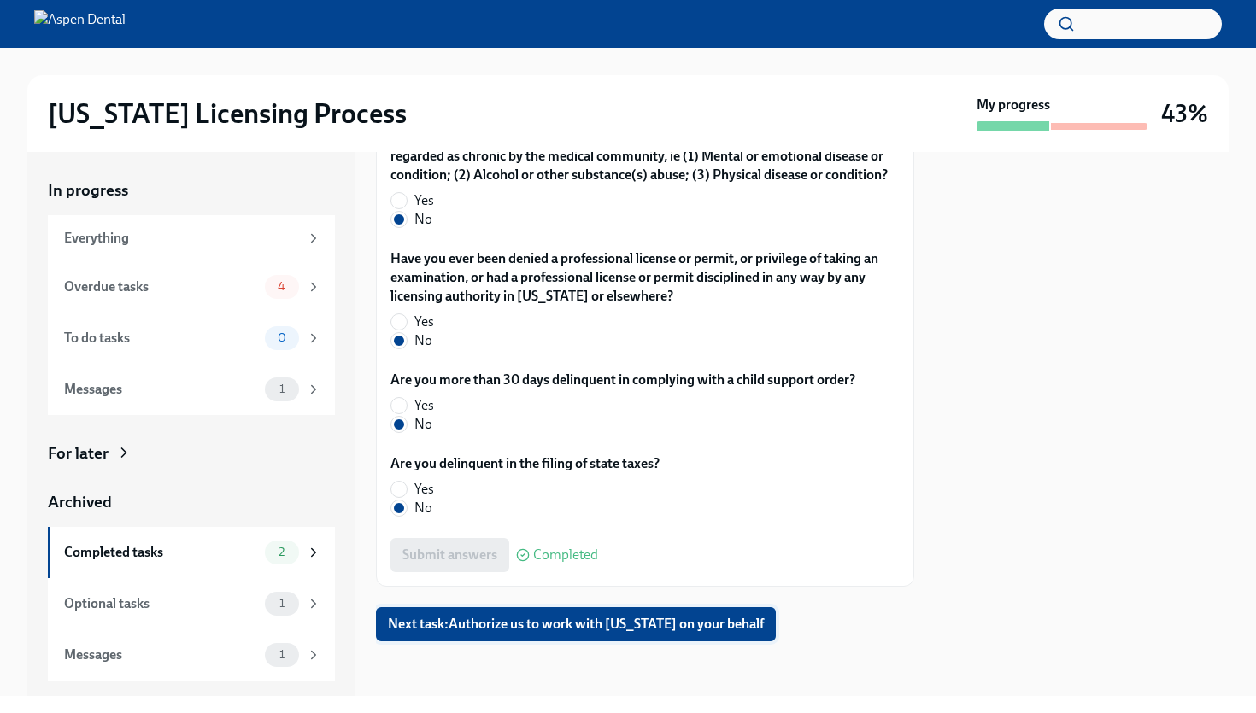
click at [469, 633] on button "Next task : Authorize us to work with [US_STATE] on your behalf" at bounding box center [576, 624] width 400 height 34
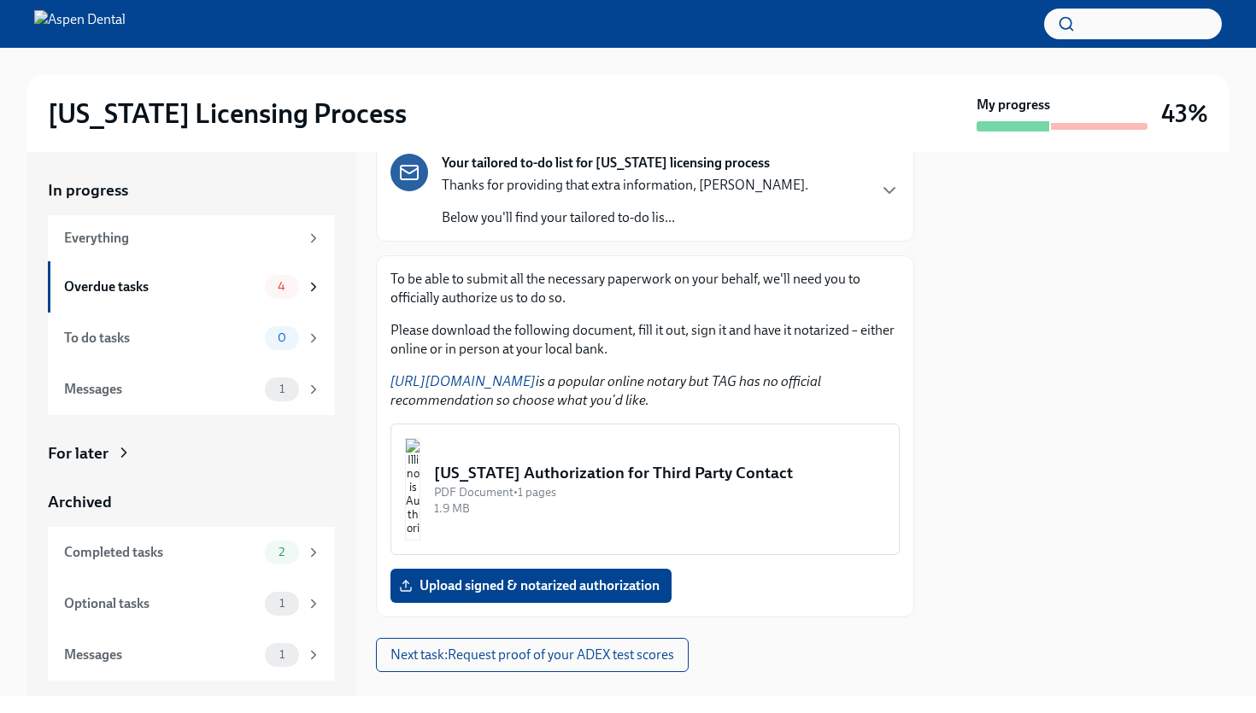
scroll to position [144, 0]
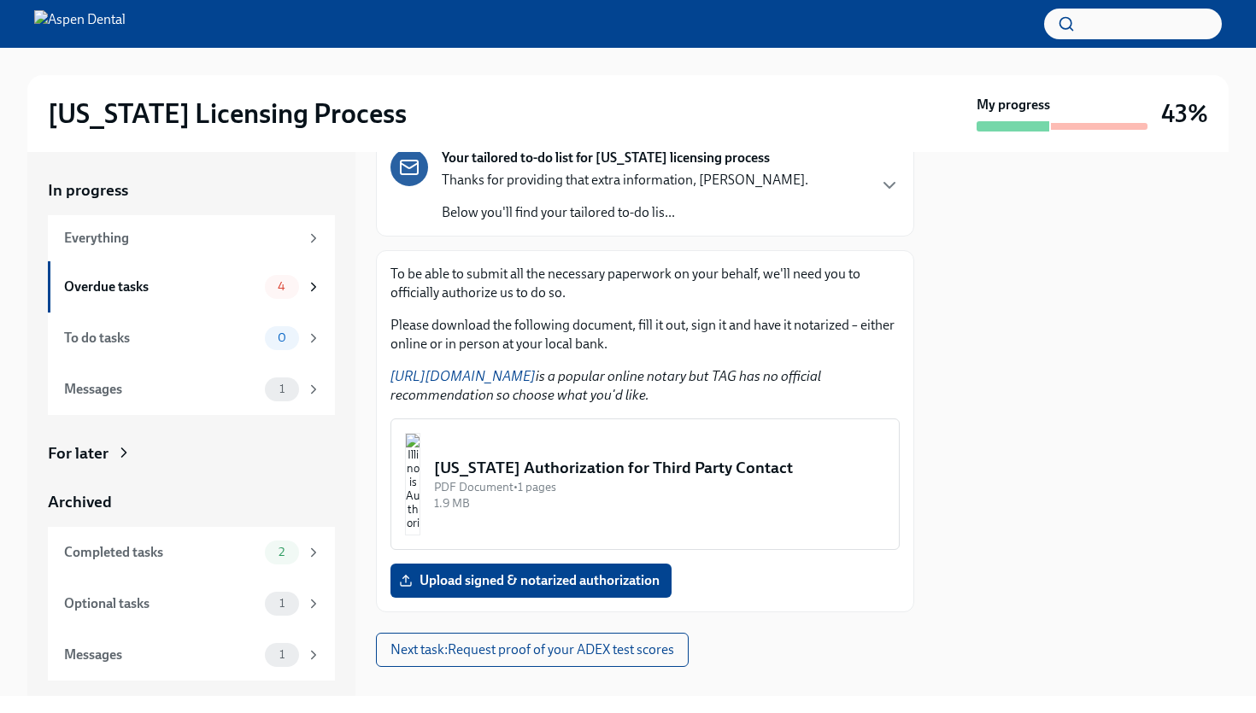
click at [420, 456] on img "button" at bounding box center [412, 484] width 15 height 103
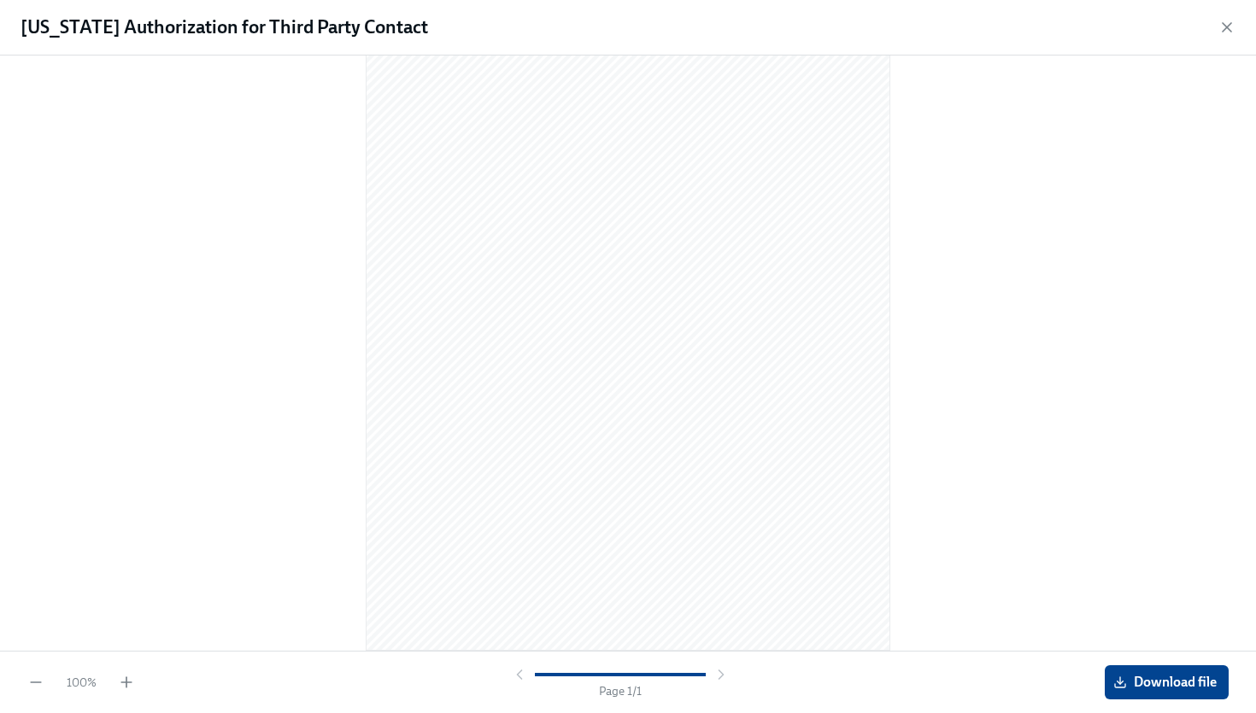
scroll to position [0, 0]
